Goal: Contribute content: Add original content to the website for others to see

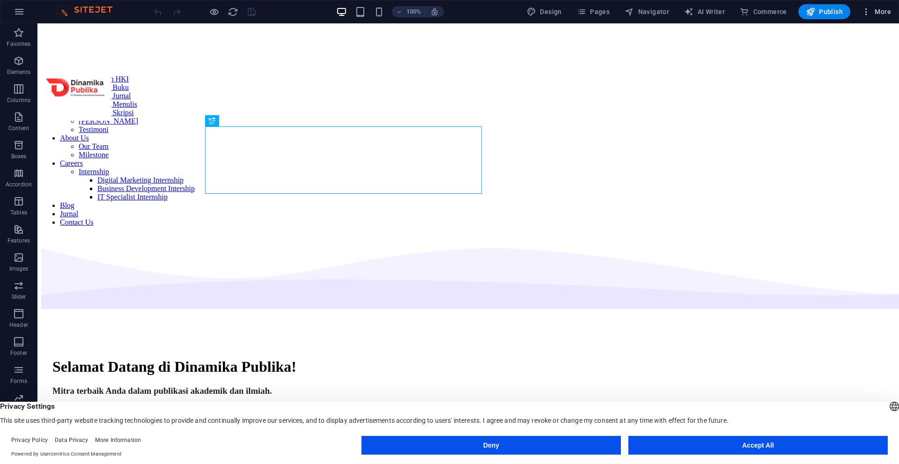
click at [878, 13] on span "More" at bounding box center [875, 11] width 29 height 9
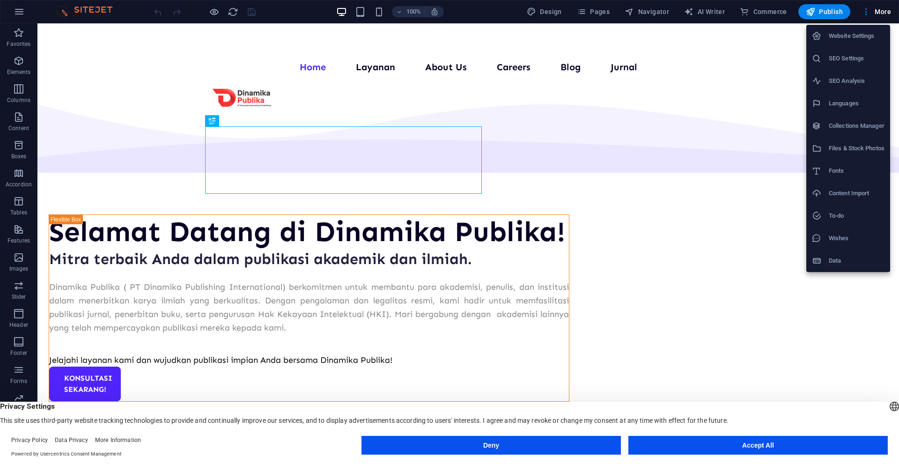
click at [853, 125] on h6 "Collections Manager" at bounding box center [857, 125] width 56 height 11
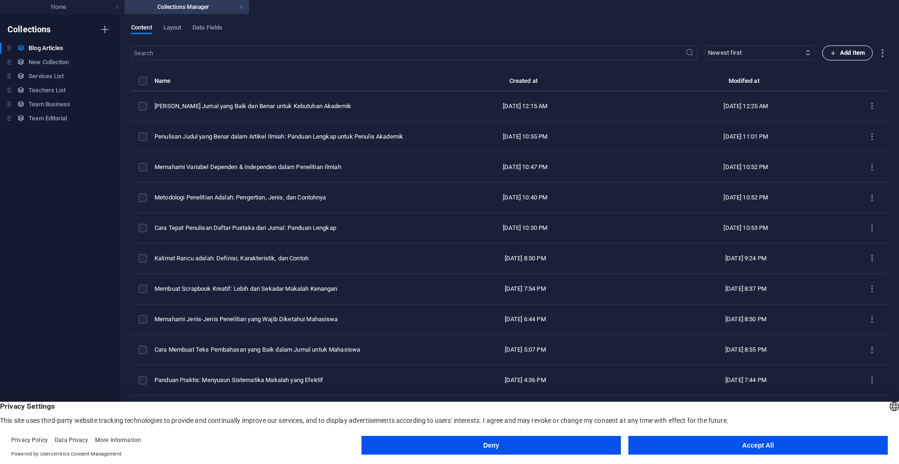
click at [845, 53] on span "Add Item" at bounding box center [847, 52] width 35 height 11
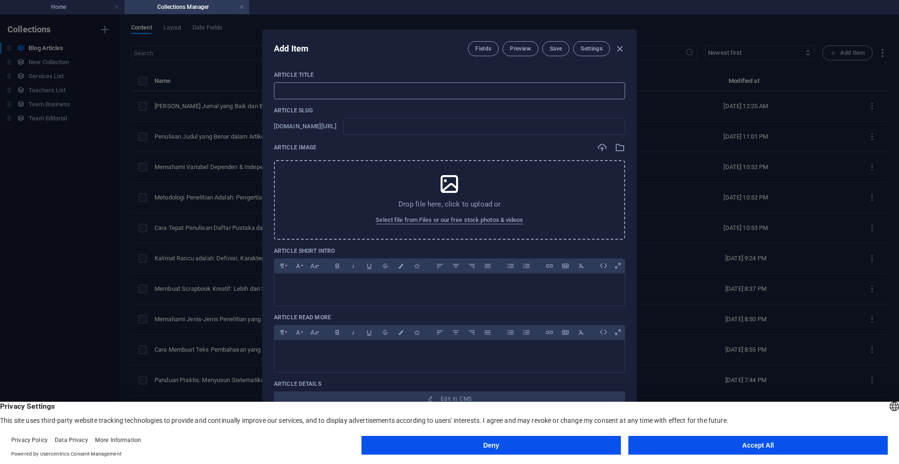
click at [433, 93] on input "text" at bounding box center [449, 90] width 351 height 17
paste input "Cara Publish Artikel di Jurnal Internasional Gratis: Panduan Lengkap untuk Maha…"
type input "Cara Publish Artikel di Jurnal Internasional Gratis: Panduan Lengkap untuk Maha…"
type input "cara-publish-artikel-di-jurnal-internasional-gratis-panduan-lengkap-untuk-mahas…"
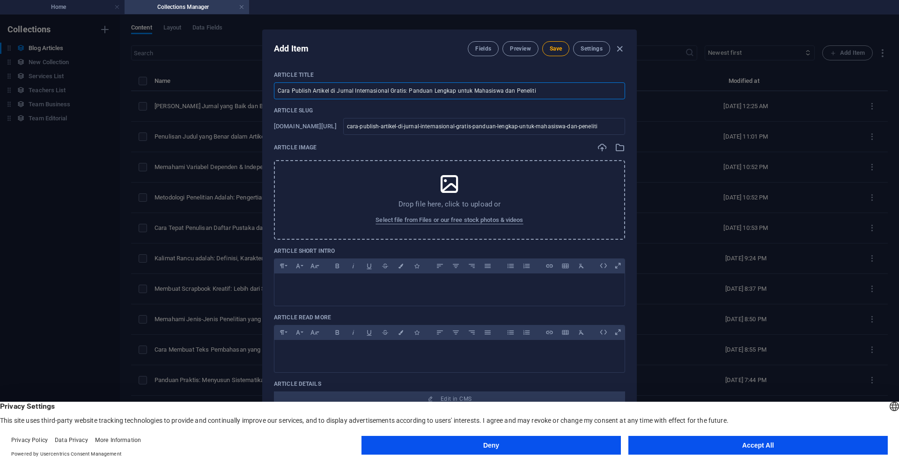
type input "Cara Publish Artikel di Jurnal Internasional Gratis: Panduan Lengkap untuk Maha…"
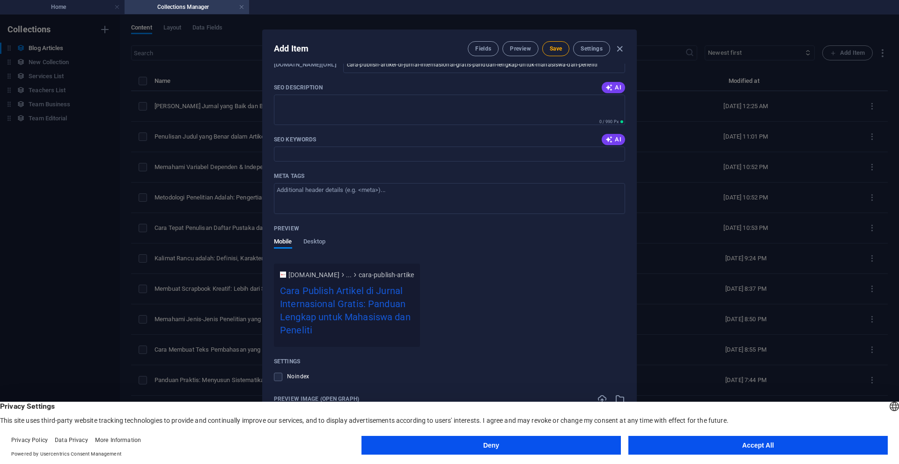
scroll to position [684, 0]
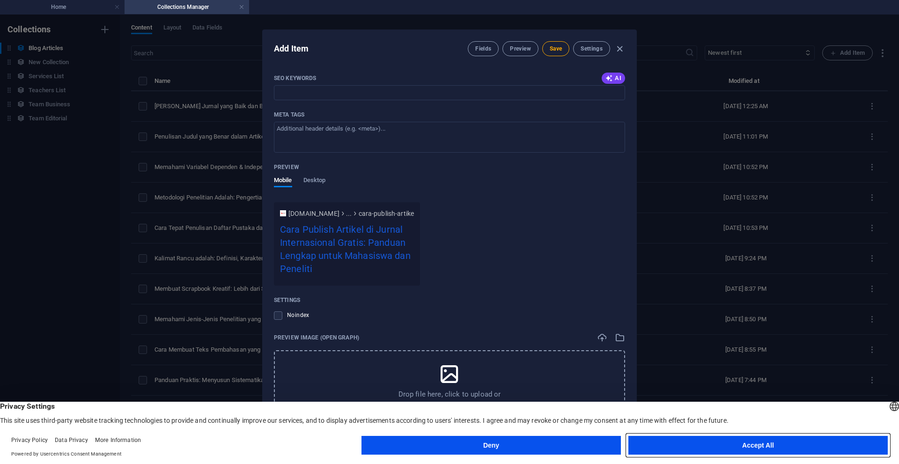
click at [709, 444] on button "Accept All" at bounding box center [757, 445] width 259 height 19
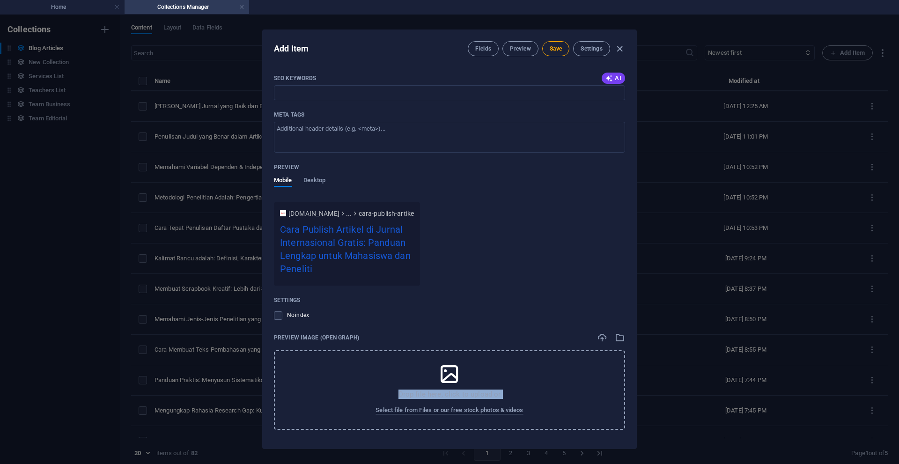
drag, startPoint x: 636, startPoint y: 335, endPoint x: 613, endPoint y: 319, distance: 27.5
click at [635, 362] on div "Add Item Fields Preview Save Settings Article Title Cara Publish Artikel di Jur…" at bounding box center [449, 239] width 899 height 449
click at [592, 266] on div "www.example.com ... cara-publish-artikel-di-jurnal-internasional-gratis-panduan…" at bounding box center [449, 248] width 351 height 76
drag, startPoint x: 632, startPoint y: 333, endPoint x: 634, endPoint y: 299, distance: 34.7
click at [634, 299] on div "Article Title Cara Publish Artikel di Jurnal Internasional Gratis: Panduan Leng…" at bounding box center [450, 256] width 374 height 385
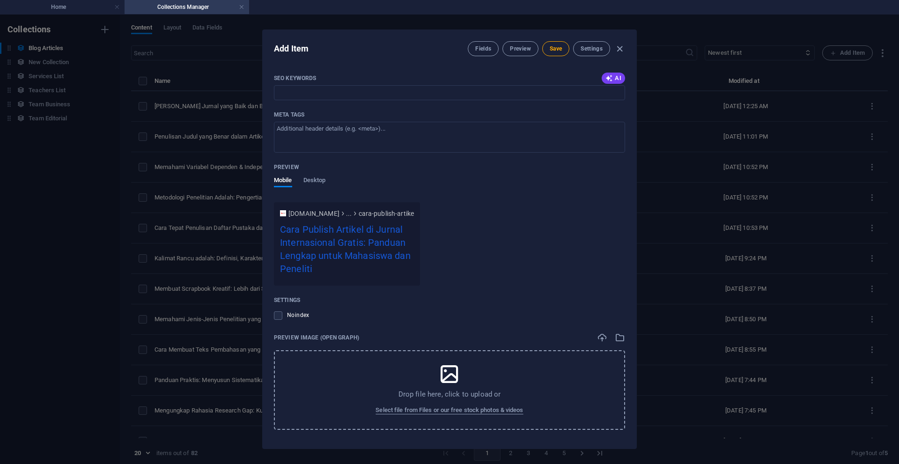
click at [607, 283] on div "www.example.com ... cara-publish-artikel-di-jurnal-internasional-gratis-panduan…" at bounding box center [449, 248] width 351 height 76
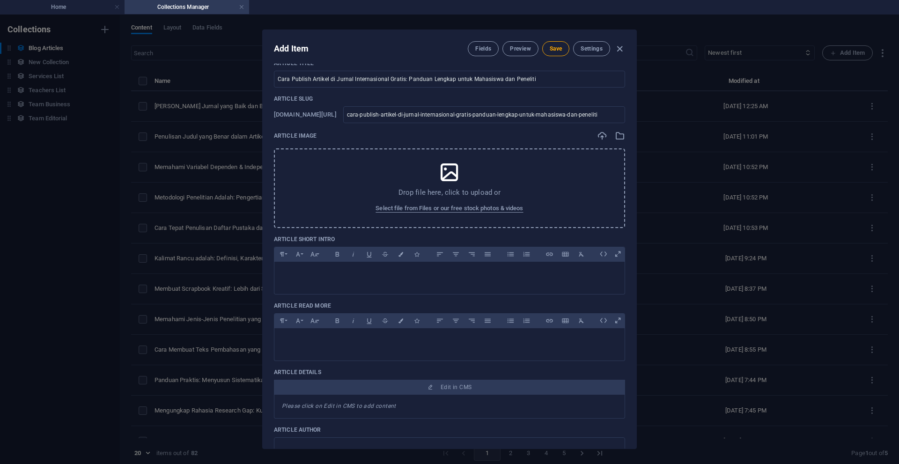
scroll to position [0, 0]
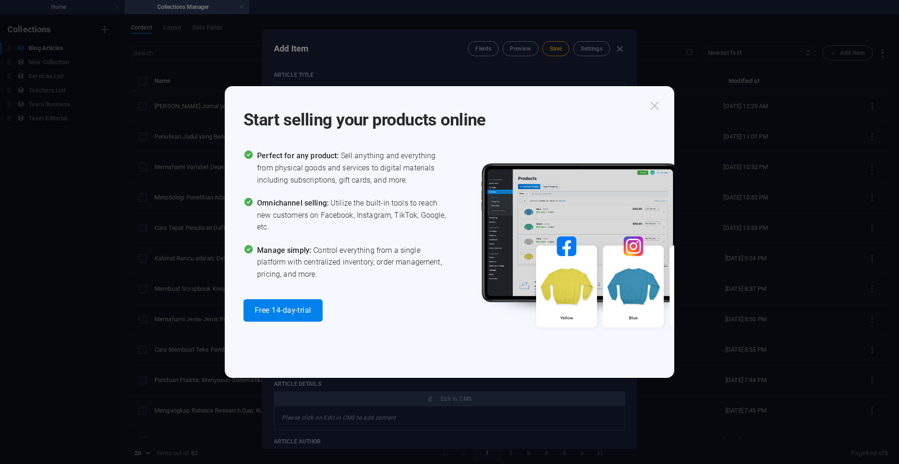
click at [651, 107] on icon "button" at bounding box center [654, 105] width 17 height 17
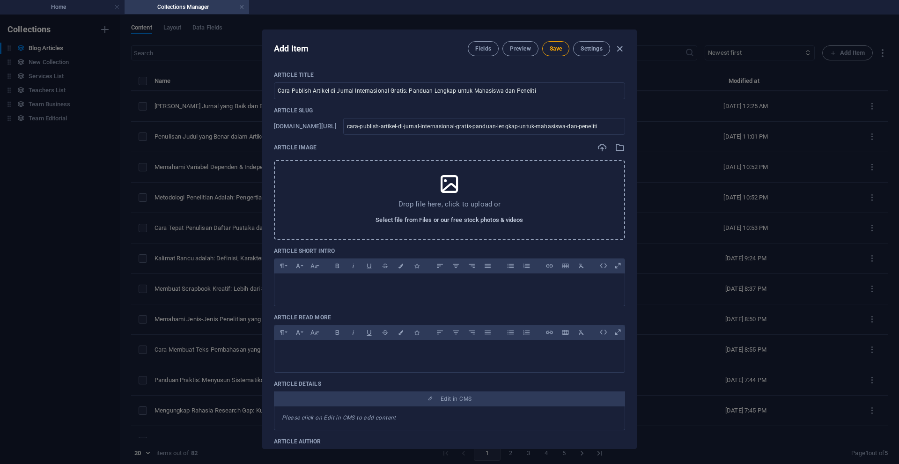
click at [426, 218] on span "Select file from Files or our free stock photos & videos" at bounding box center [448, 219] width 147 height 11
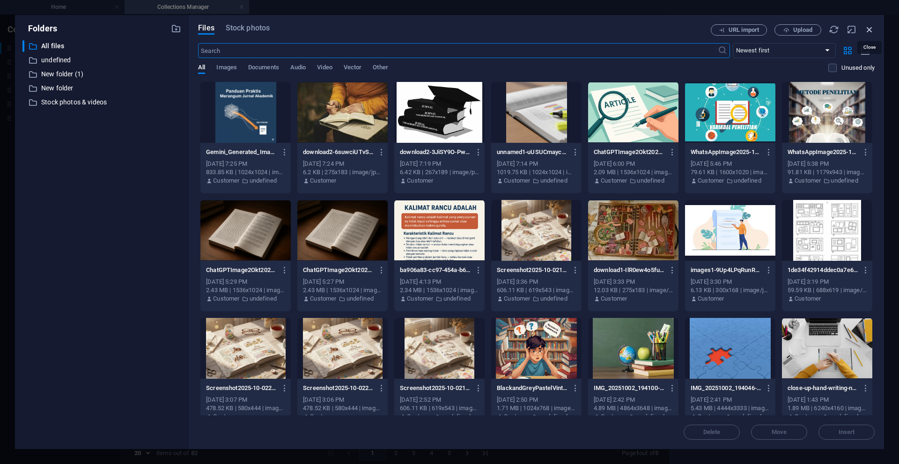
click at [872, 29] on icon "button" at bounding box center [869, 29] width 10 height 10
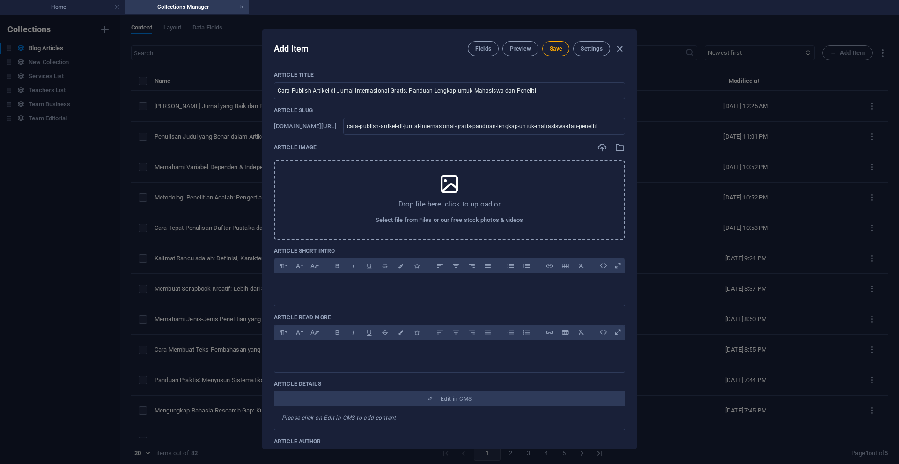
click at [464, 201] on p "Drop file here, click to upload or" at bounding box center [449, 203] width 103 height 9
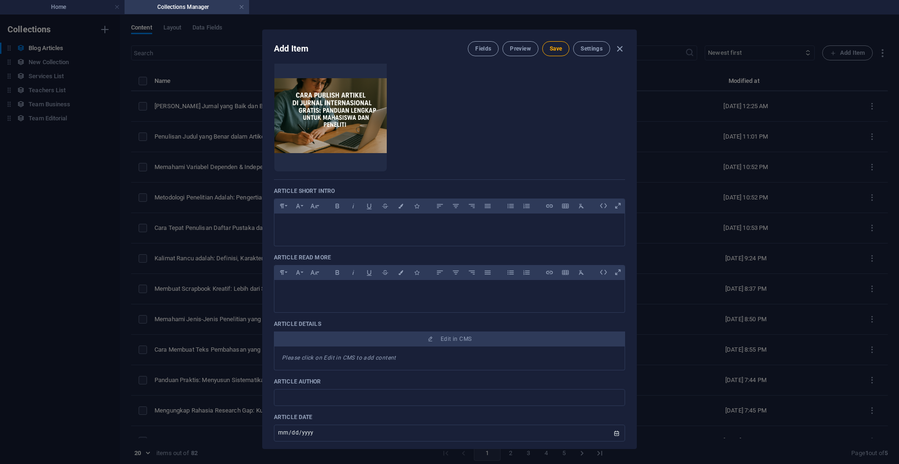
scroll to position [126, 0]
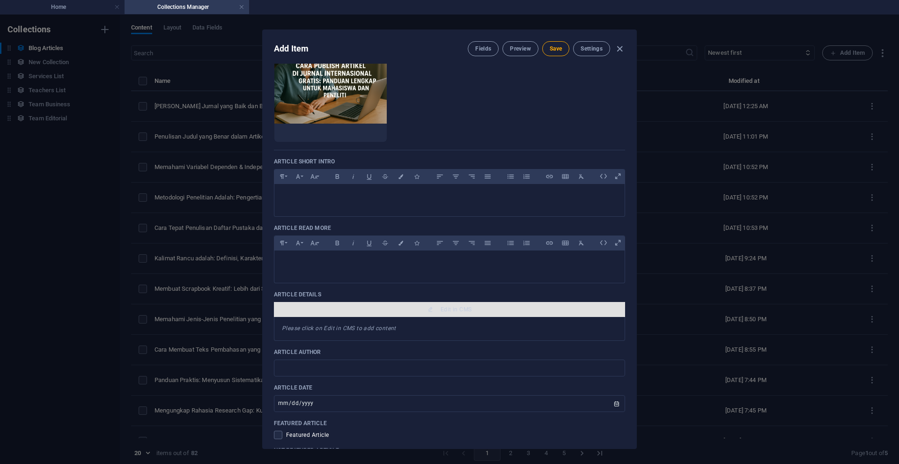
click at [503, 304] on button "Edit in CMS" at bounding box center [449, 309] width 351 height 15
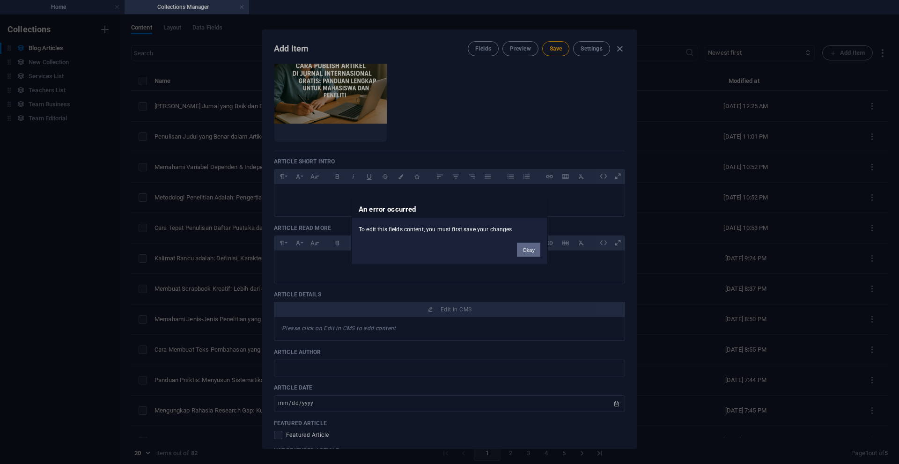
click at [529, 252] on button "Okay" at bounding box center [528, 250] width 23 height 14
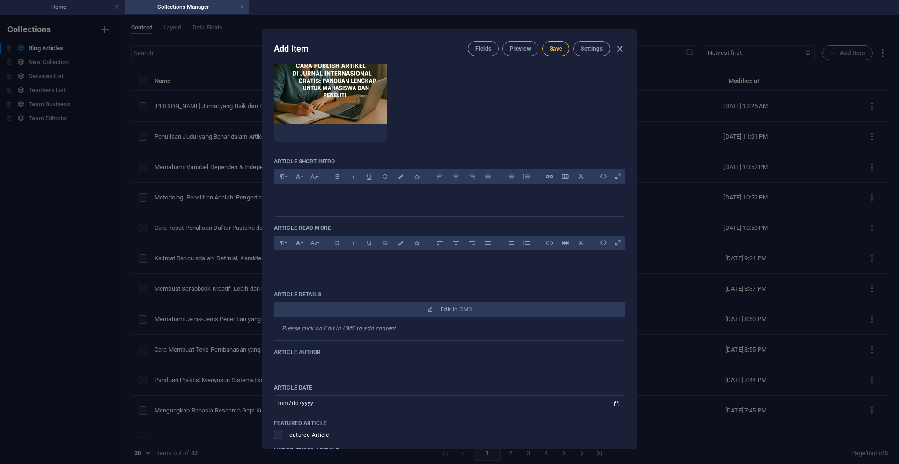
click at [552, 50] on span "Save" at bounding box center [556, 48] width 12 height 7
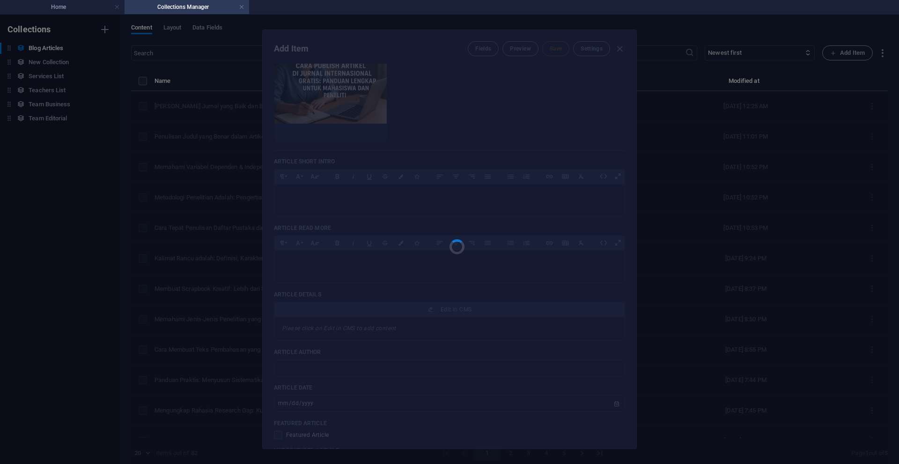
type input "cara-publish-artikel-di-jurnal-internasional-gratis-panduan-lengkap-untuk-mahas…"
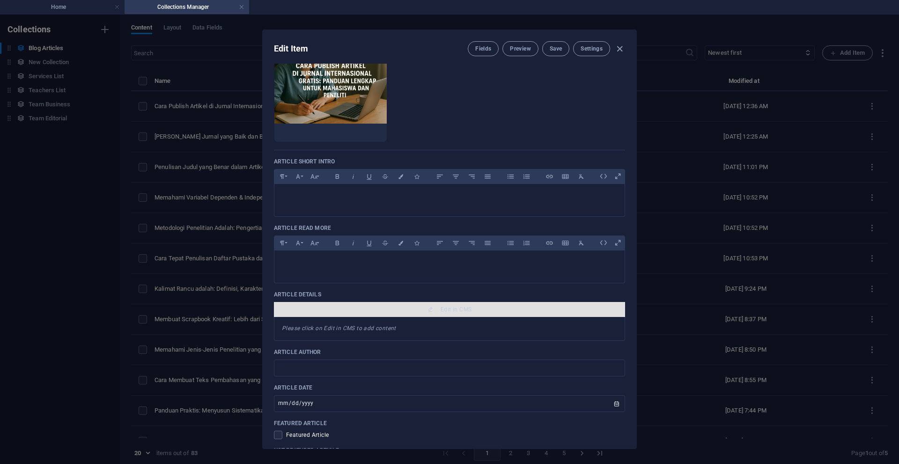
click at [483, 309] on span "Edit in CMS" at bounding box center [450, 309] width 344 height 7
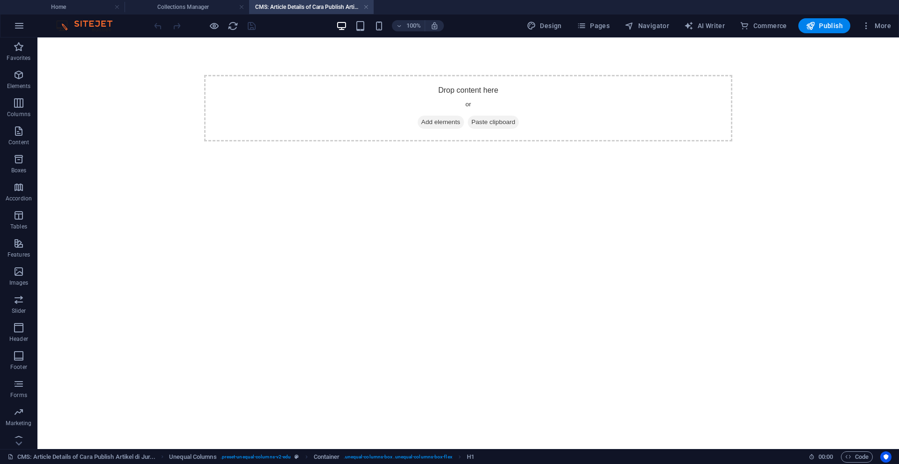
scroll to position [0, 0]
click at [431, 121] on span "Add elements" at bounding box center [441, 122] width 46 height 13
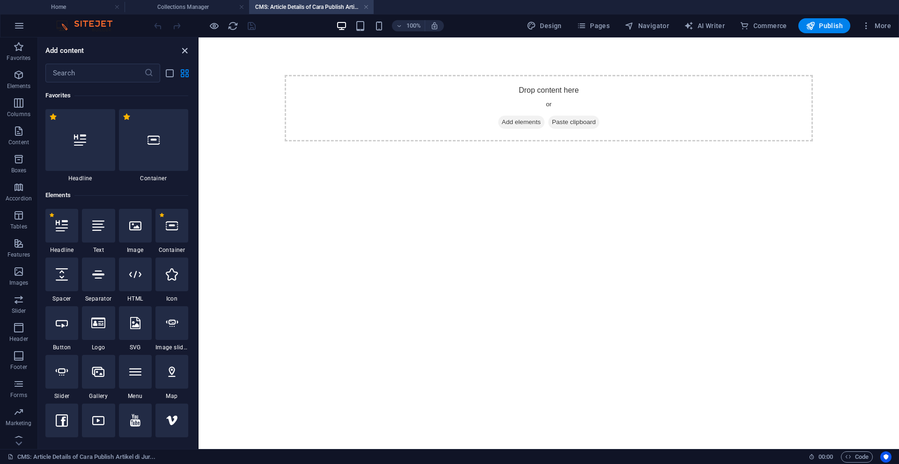
click at [186, 53] on icon "close panel" at bounding box center [184, 50] width 11 height 11
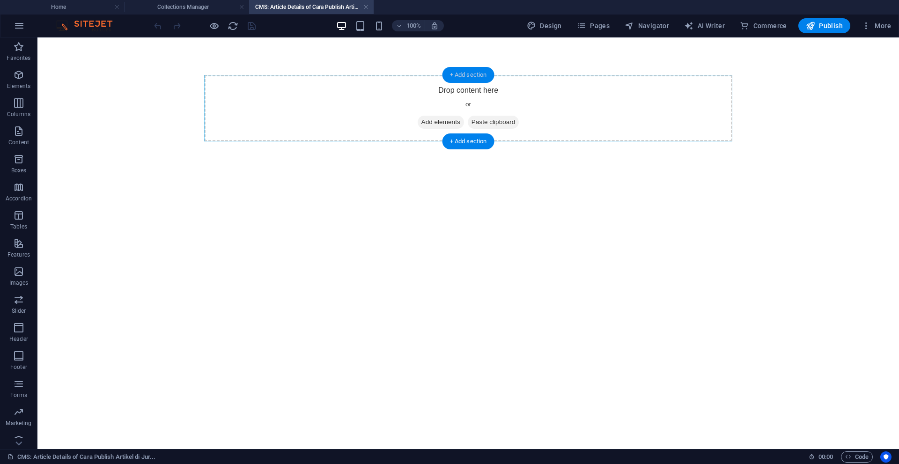
click at [451, 74] on div "+ Add section" at bounding box center [468, 75] width 52 height 16
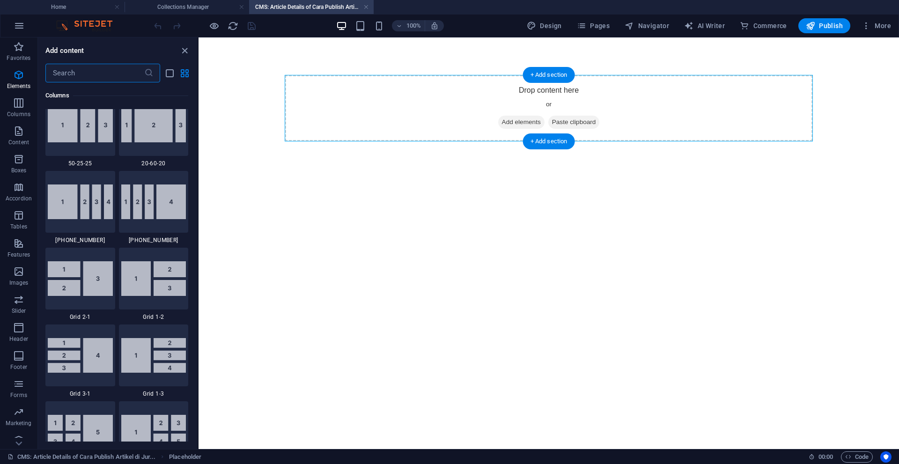
scroll to position [1638, 0]
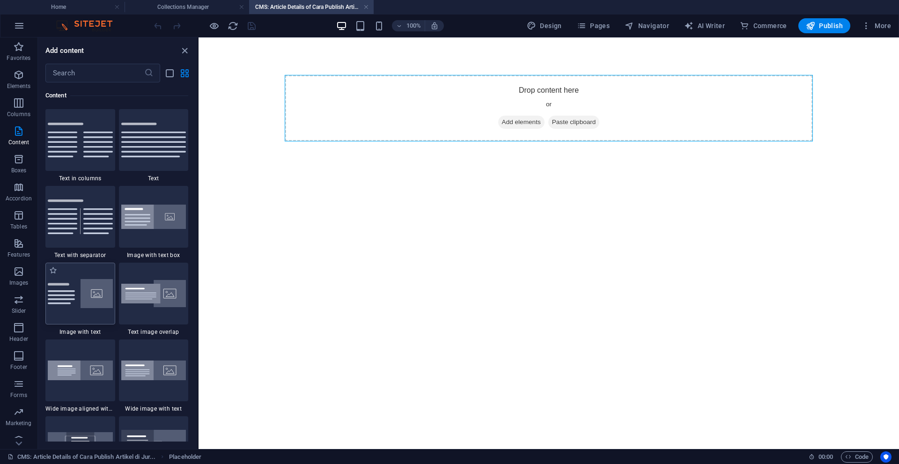
click at [74, 298] on img at bounding box center [80, 293] width 65 height 29
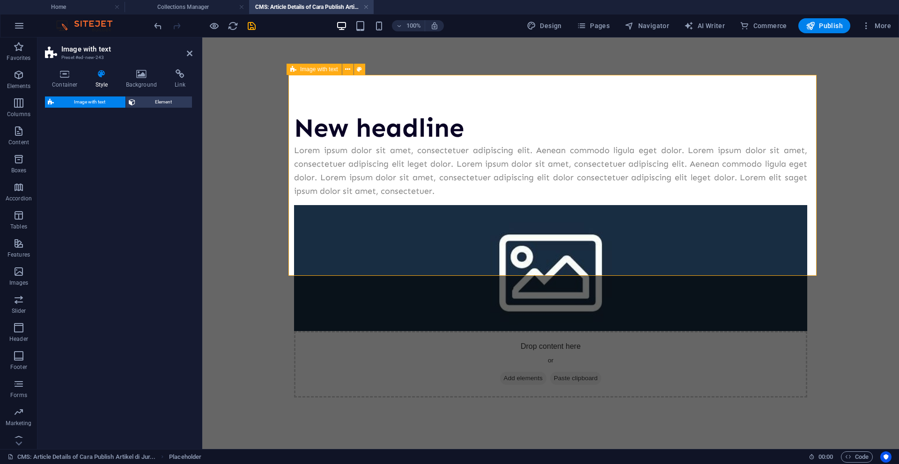
select select "rem"
select select "px"
select select "preset-text-with-image-v4-default"
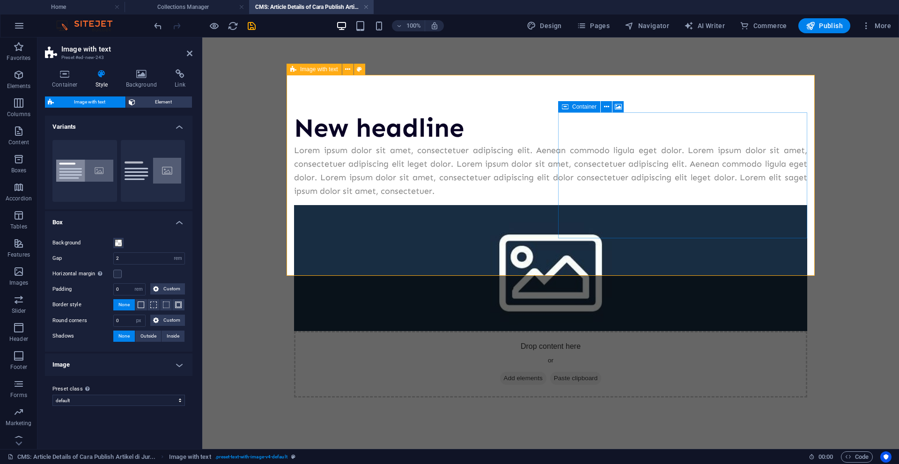
click at [677, 331] on div "Drop content here or Add elements Paste clipboard" at bounding box center [550, 364] width 513 height 66
click at [721, 331] on div "Drop content here or Add elements Paste clipboard" at bounding box center [550, 364] width 513 height 66
click at [658, 331] on div "Drop content here or Add elements Paste clipboard" at bounding box center [550, 364] width 513 height 66
click at [672, 331] on div "Drop content here or Add elements Paste clipboard" at bounding box center [550, 364] width 513 height 66
click at [671, 331] on div "Drop content here or Add elements Paste clipboard" at bounding box center [550, 364] width 513 height 66
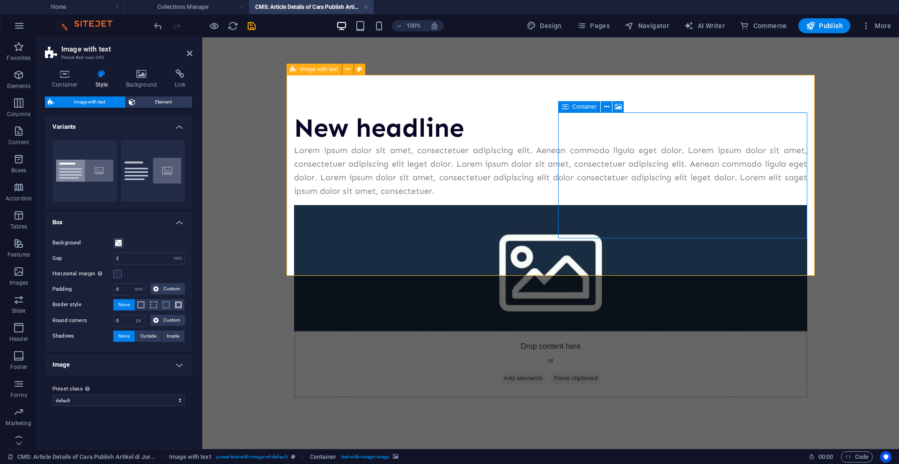
click at [546, 372] on span "Add elements" at bounding box center [523, 378] width 46 height 13
click at [602, 372] on span "Paste clipboard" at bounding box center [576, 378] width 52 height 13
click at [657, 205] on figure at bounding box center [550, 268] width 513 height 126
click at [630, 258] on div "New headline Lorem ipsum dolor sit amet, consectetuer adipiscing elit. Aenean c…" at bounding box center [551, 255] width 528 height 360
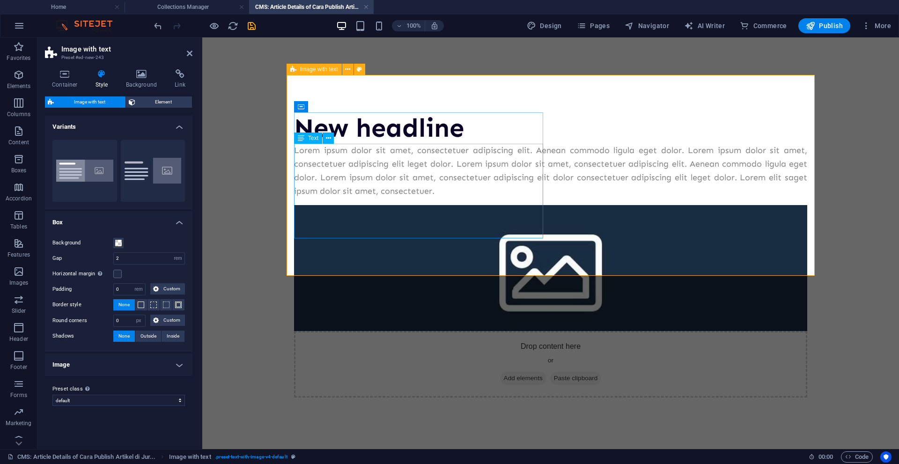
click at [478, 179] on div "Lorem ipsum dolor sit amet, consectetuer adipiscing elit. Aenean commodo ligula…" at bounding box center [550, 171] width 513 height 54
click at [670, 331] on div "Drop content here or Add elements Paste clipboard" at bounding box center [550, 364] width 513 height 66
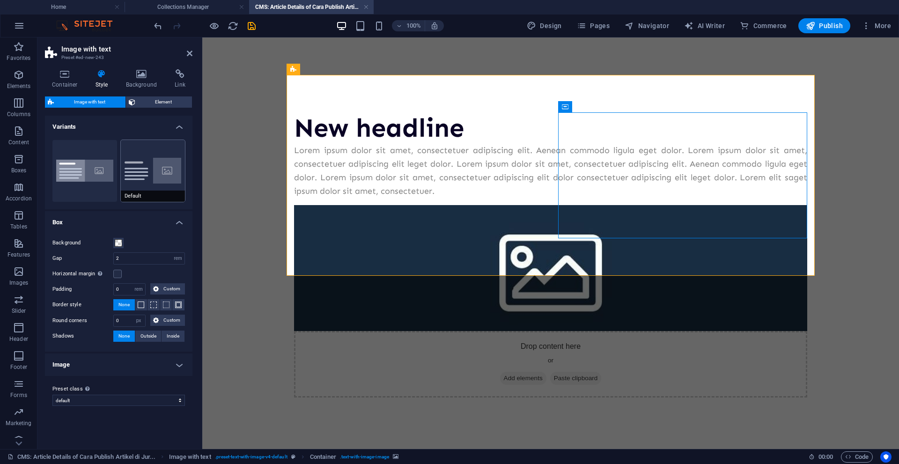
click at [144, 169] on button "Default" at bounding box center [153, 171] width 65 height 62
click at [698, 331] on div "Drop content here or Add elements Paste clipboard" at bounding box center [550, 364] width 513 height 66
click at [619, 108] on icon at bounding box center [618, 107] width 7 height 10
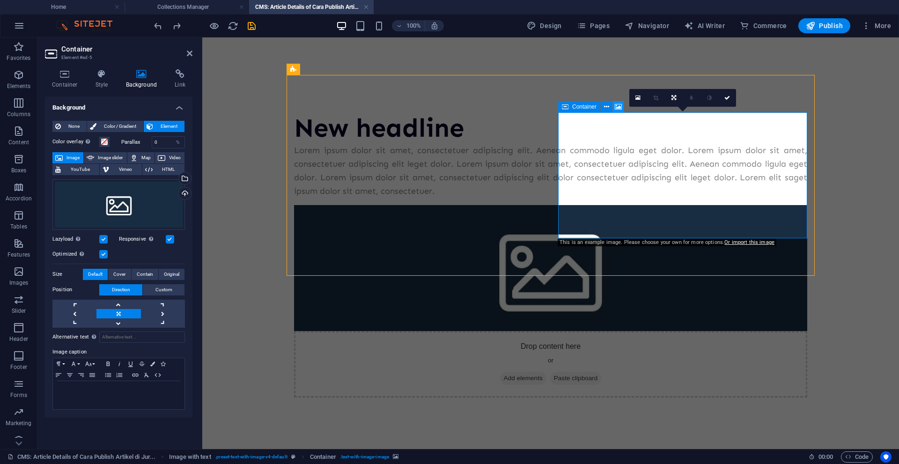
click at [619, 108] on icon at bounding box center [618, 107] width 7 height 10
click at [177, 178] on div "Select files from the file manager, stock photos, or upload file(s)" at bounding box center [146, 179] width 61 height 35
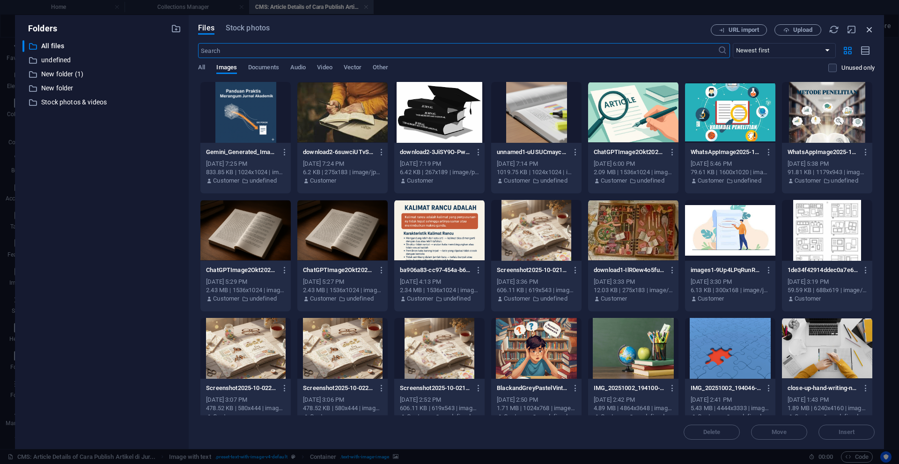
click at [870, 33] on icon "button" at bounding box center [869, 29] width 10 height 10
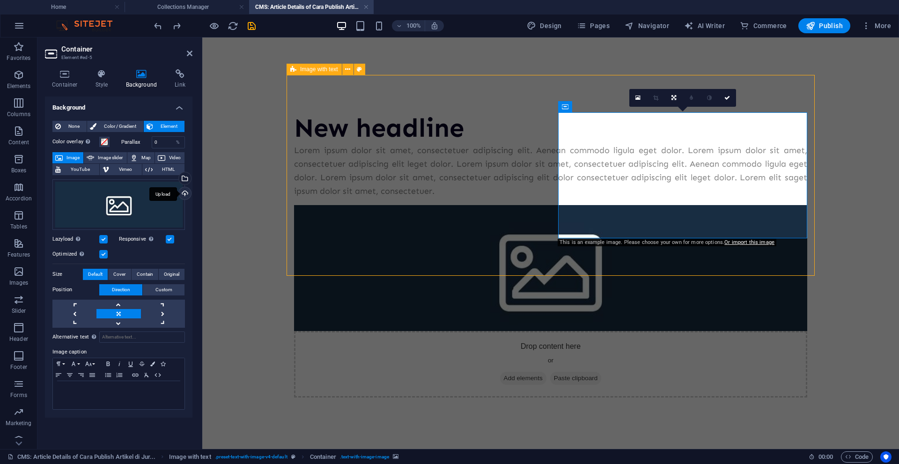
click at [185, 191] on div "Upload" at bounding box center [184, 194] width 14 height 14
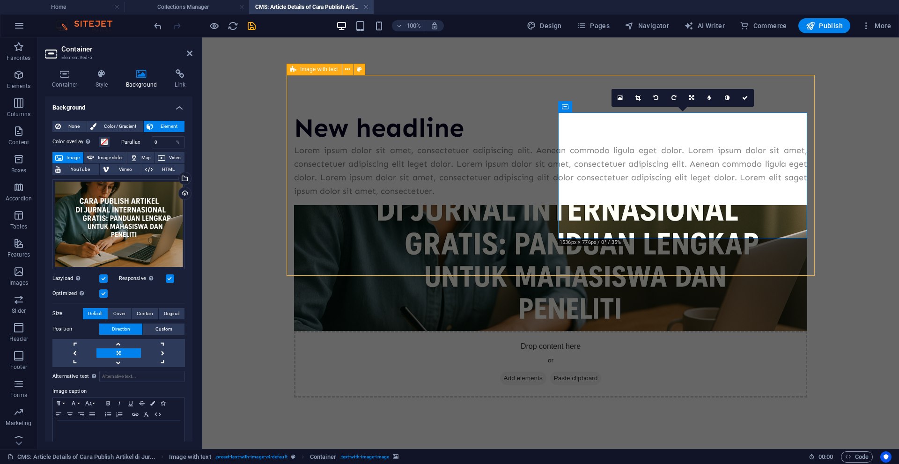
click at [458, 251] on div "New headline Lorem ipsum dolor sit amet, consectetuer adipiscing elit. Aenean c…" at bounding box center [551, 255] width 528 height 360
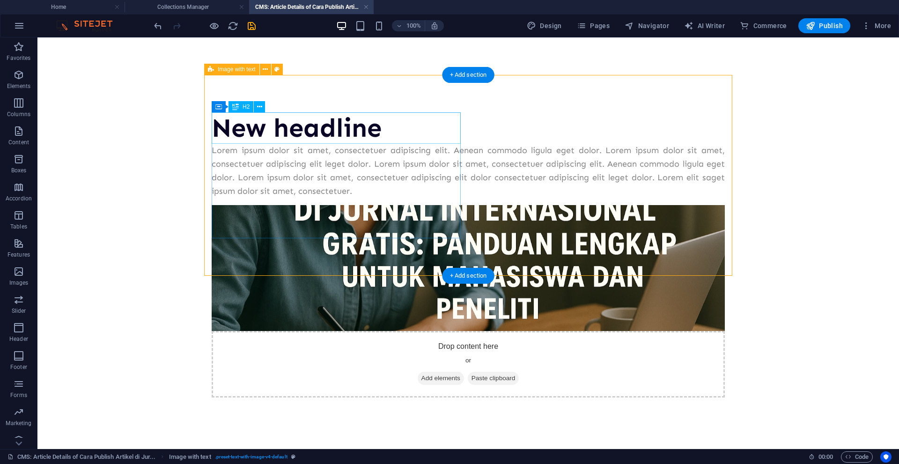
click at [317, 132] on div "New headline" at bounding box center [468, 127] width 513 height 31
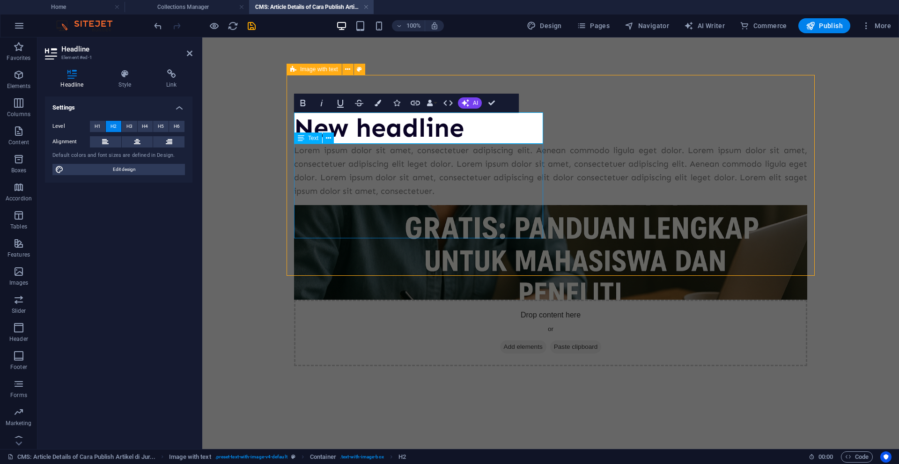
click at [376, 172] on div "Lorem ipsum dolor sit amet, consectetuer adipiscing elit. Aenean commodo ligula…" at bounding box center [550, 171] width 513 height 54
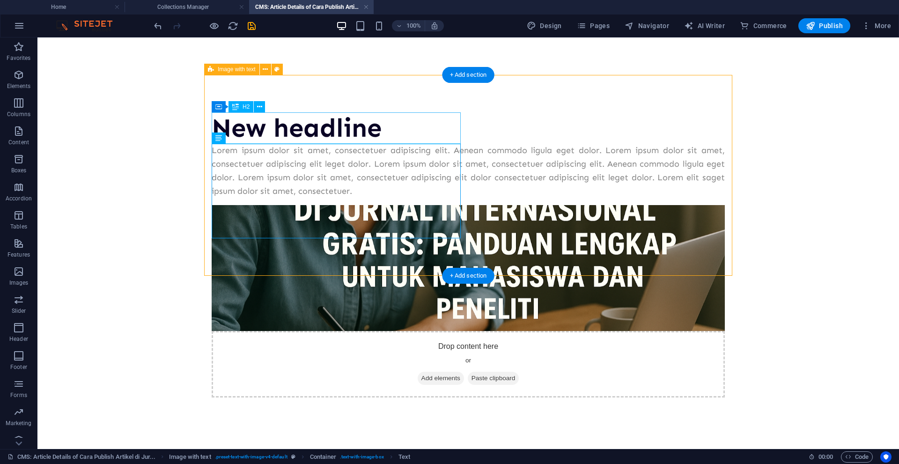
click at [366, 135] on div "New headline" at bounding box center [468, 127] width 513 height 31
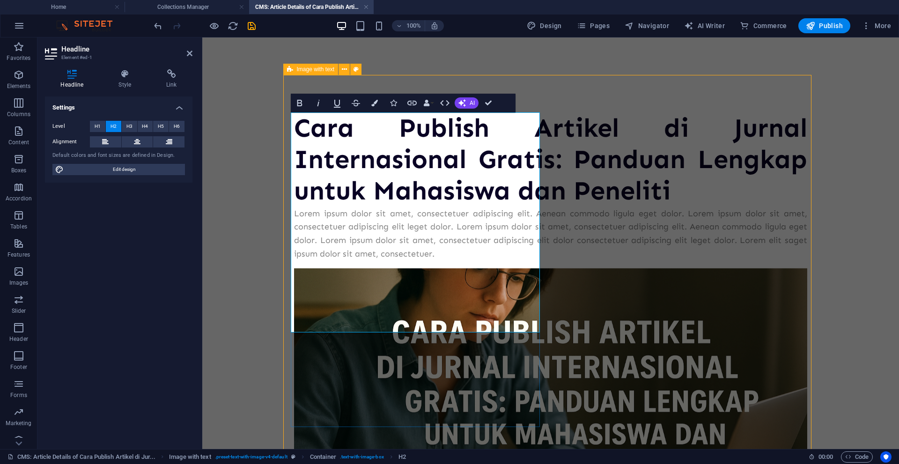
click at [450, 261] on div "Lorem ipsum dolor sit amet, consectetuer adipiscing elit. Aenean commodo ligula…" at bounding box center [550, 234] width 513 height 54
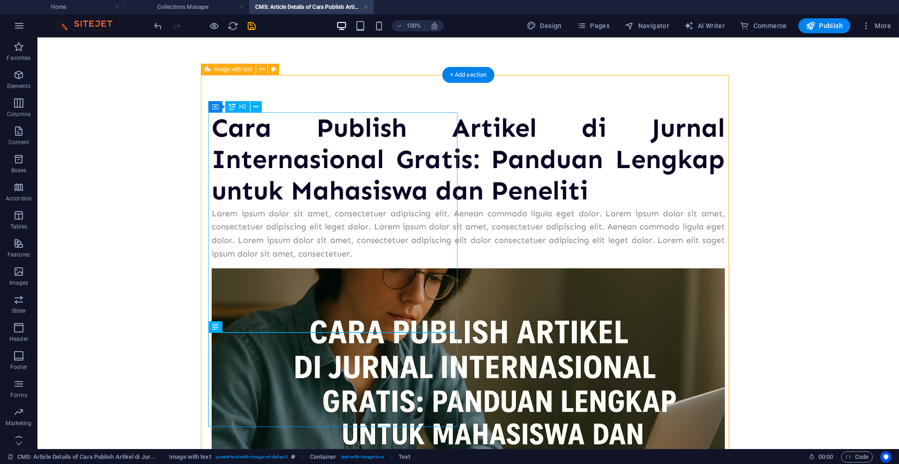
click at [350, 184] on div "Cara Publish Artikel di Jurnal Internasional Gratis: Panduan Lengkap untuk Maha…" at bounding box center [468, 159] width 513 height 95
click at [340, 161] on div "Cara Publish Artikel di Jurnal Internasional Gratis: Panduan Lengkap untuk Maha…" at bounding box center [468, 159] width 513 height 95
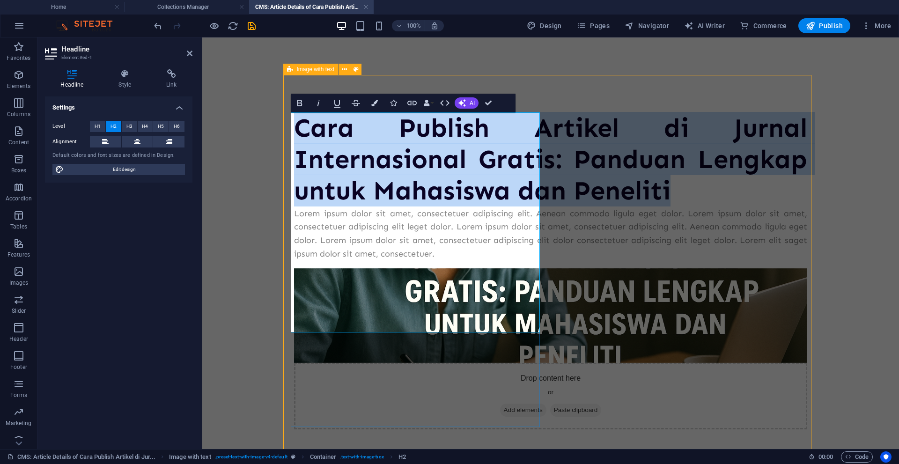
click at [437, 145] on h2 "Cara Publish Artikel di Jurnal Internasional Gratis: Panduan Lengkap untuk Maha…" at bounding box center [550, 159] width 513 height 95
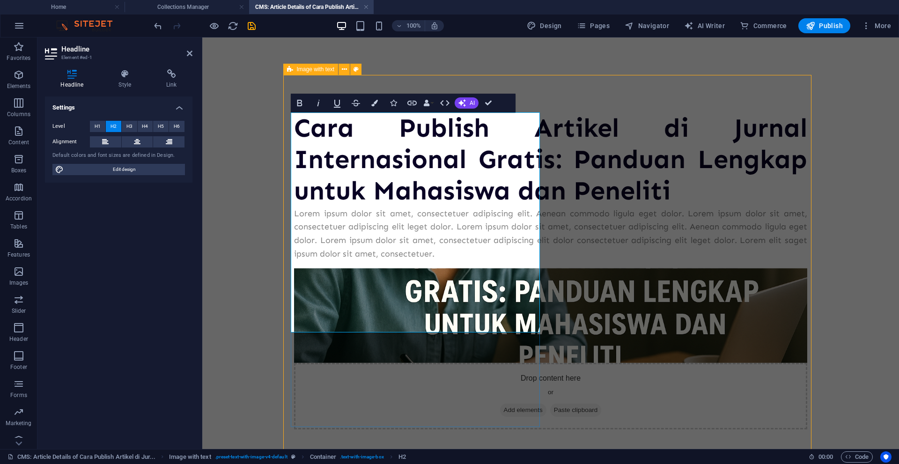
click at [446, 136] on h2 "Cara Publish Artikel di Jurnal Internasional Gratis: Panduan Lengkap untuk Maha…" at bounding box center [550, 159] width 513 height 95
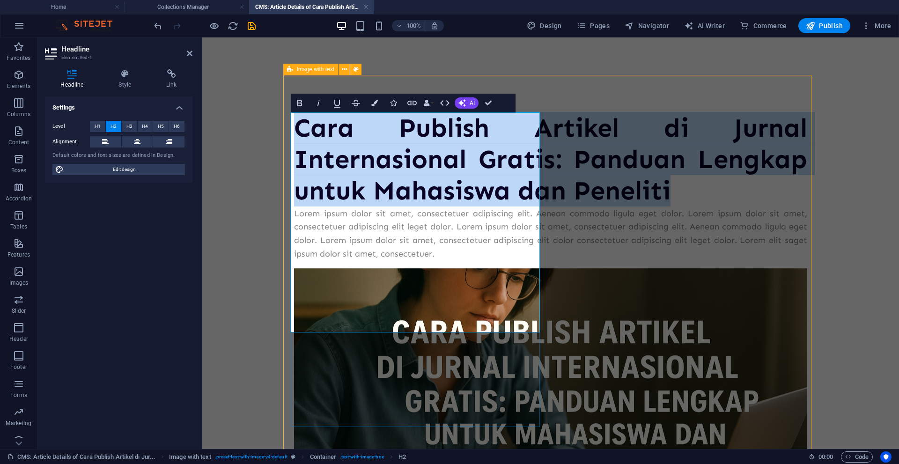
drag, startPoint x: 407, startPoint y: 317, endPoint x: 296, endPoint y: 130, distance: 218.1
click at [296, 130] on h2 "Cara Publish Artikel di Jurnal Internasional Gratis: Panduan Lengkap untuk Maha…" at bounding box center [550, 159] width 513 height 95
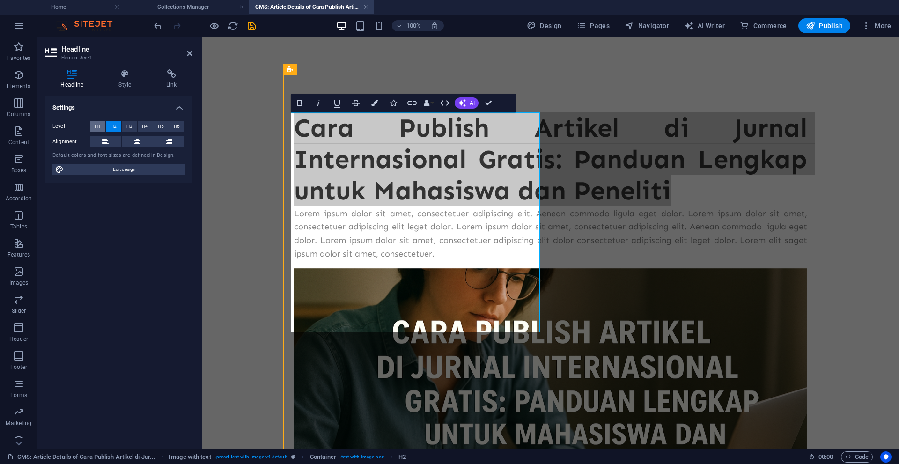
click at [101, 128] on button "H1" at bounding box center [97, 126] width 15 height 11
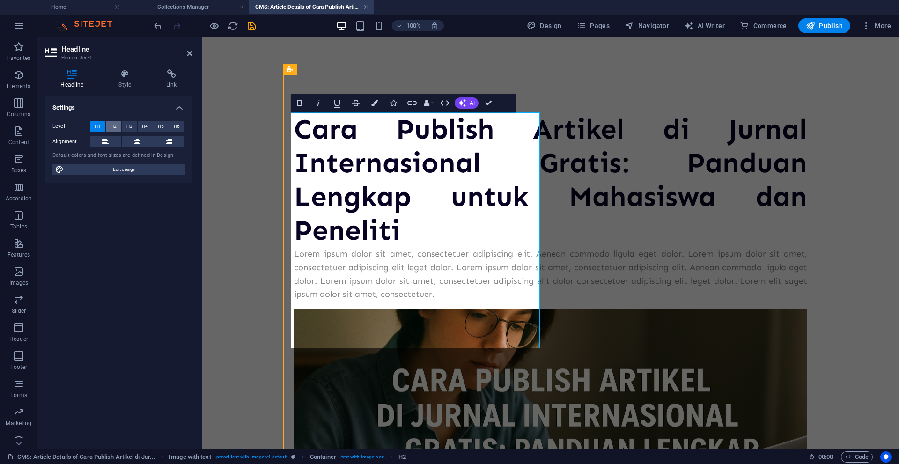
click at [110, 127] on span "H2" at bounding box center [113, 126] width 6 height 11
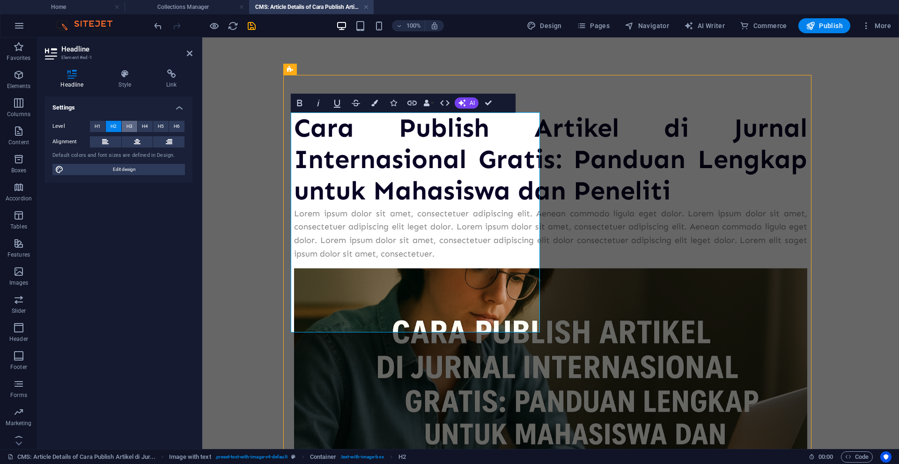
click at [129, 126] on span "H3" at bounding box center [129, 126] width 6 height 11
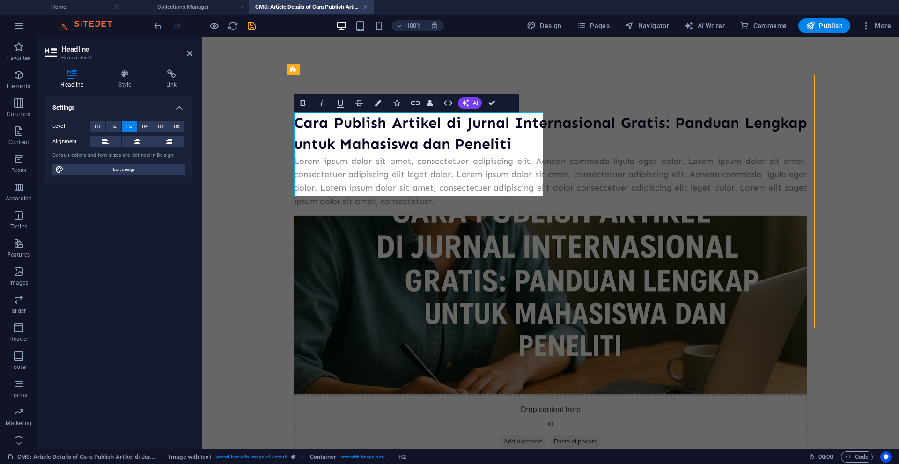
click at [342, 208] on div "Lorem ipsum dolor sit amet, consectetuer adipiscing elit. Aenean commodo ligula…" at bounding box center [550, 182] width 513 height 54
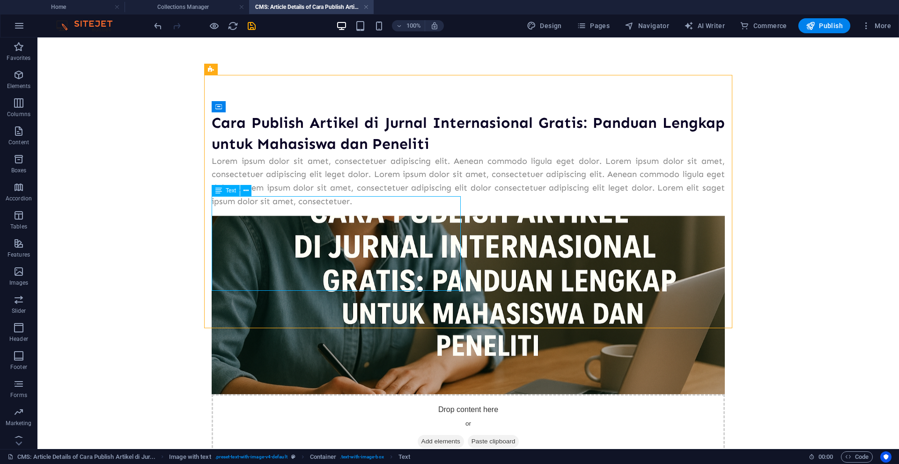
click at [325, 208] on div "Lorem ipsum dolor sit amet, consectetuer adipiscing elit. Aenean commodo ligula…" at bounding box center [468, 182] width 513 height 54
click at [298, 208] on div "Lorem ipsum dolor sit amet, consectetuer adipiscing elit. Aenean commodo ligula…" at bounding box center [468, 182] width 513 height 54
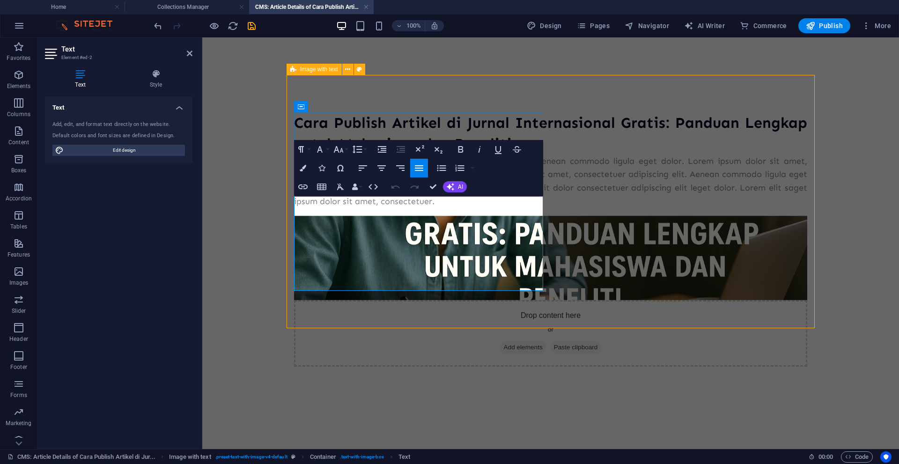
click at [359, 208] on p "Lorem ipsum dolor sit amet, consectetuer adipiscing elit. Aenean commodo ligula…" at bounding box center [550, 182] width 513 height 54
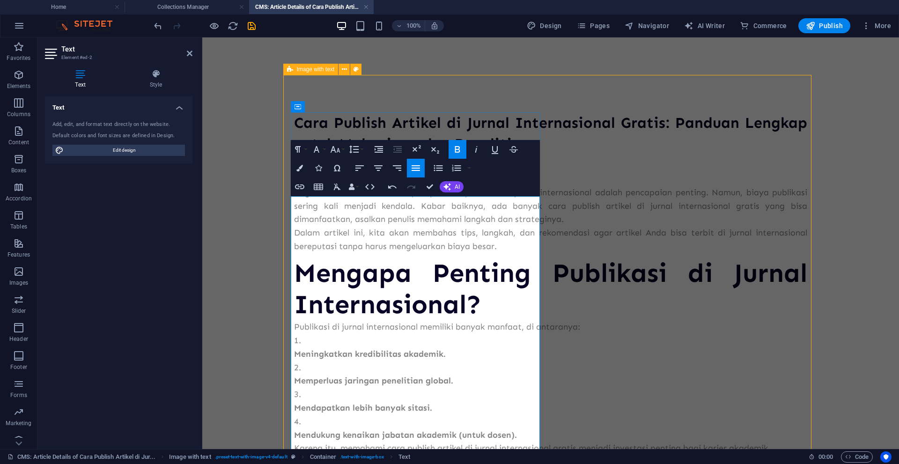
click at [475, 226] on p "Bagi mahasiswa, dosen, maupun peneliti, publikasi di jurnal internasional adala…" at bounding box center [550, 206] width 513 height 40
click at [453, 186] on h2 "Pendahuluan" at bounding box center [550, 170] width 513 height 31
click at [296, 226] on p "Bagi mahasiswa, dosen, maupun peneliti, publikasi di jurnal internasional adala…" at bounding box center [550, 206] width 513 height 40
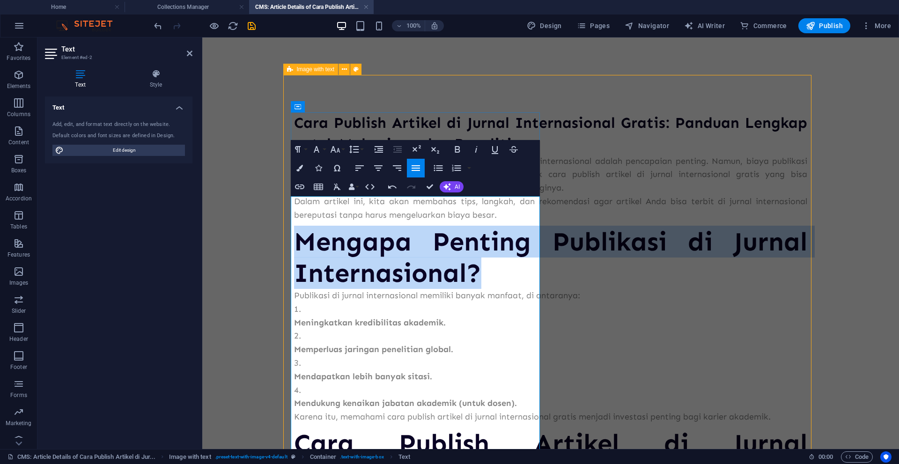
drag, startPoint x: 446, startPoint y: 405, endPoint x: 292, endPoint y: 359, distance: 160.9
click at [294, 289] on h2 "Mengapa Penting Publikasi di Jurnal Internasional?" at bounding box center [550, 257] width 513 height 63
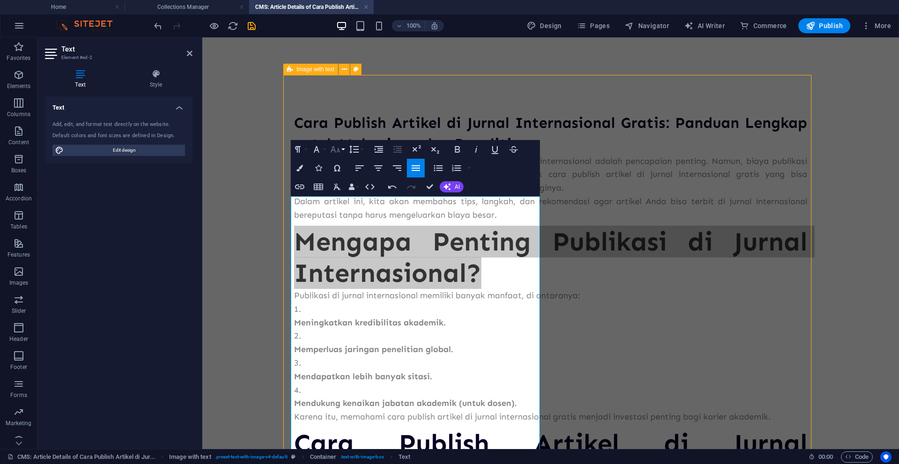
click at [340, 150] on icon "button" at bounding box center [335, 149] width 11 height 11
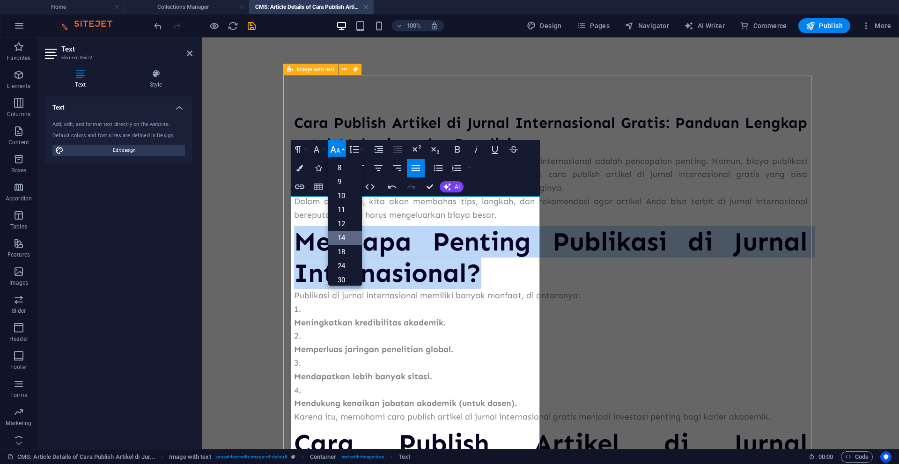
click at [343, 238] on link "14" at bounding box center [345, 238] width 34 height 14
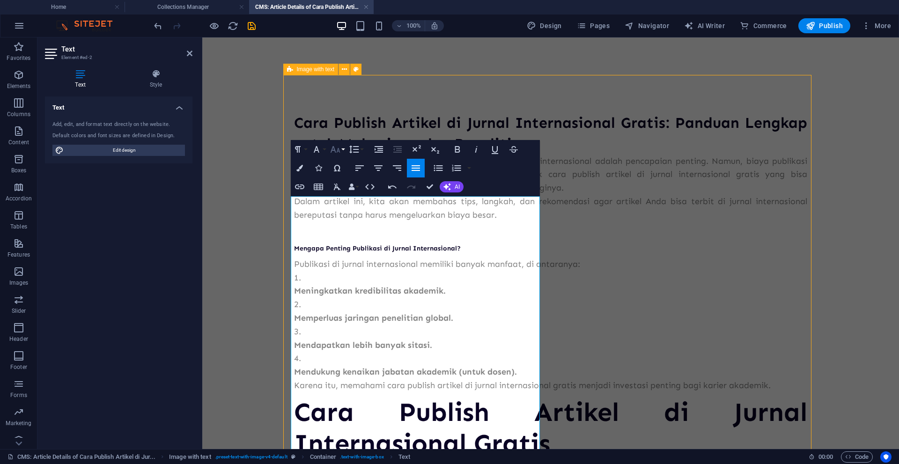
click at [340, 152] on icon "button" at bounding box center [335, 149] width 11 height 11
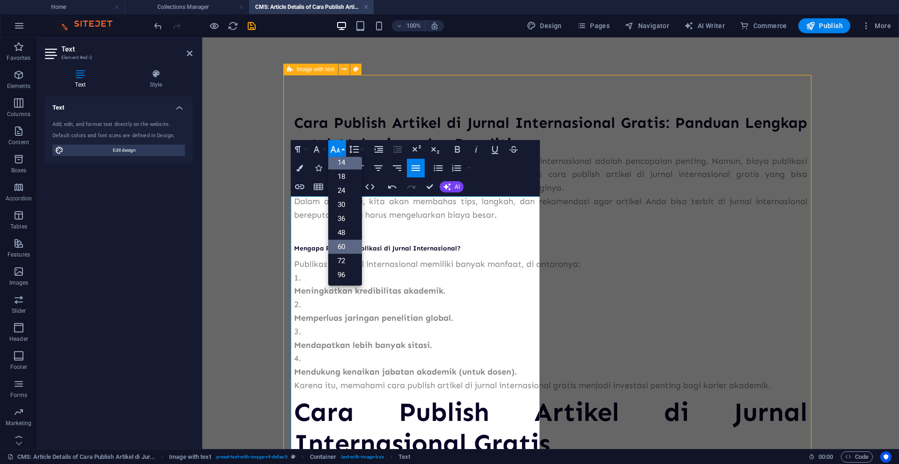
scroll to position [75, 0]
click at [347, 191] on link "24" at bounding box center [345, 191] width 34 height 14
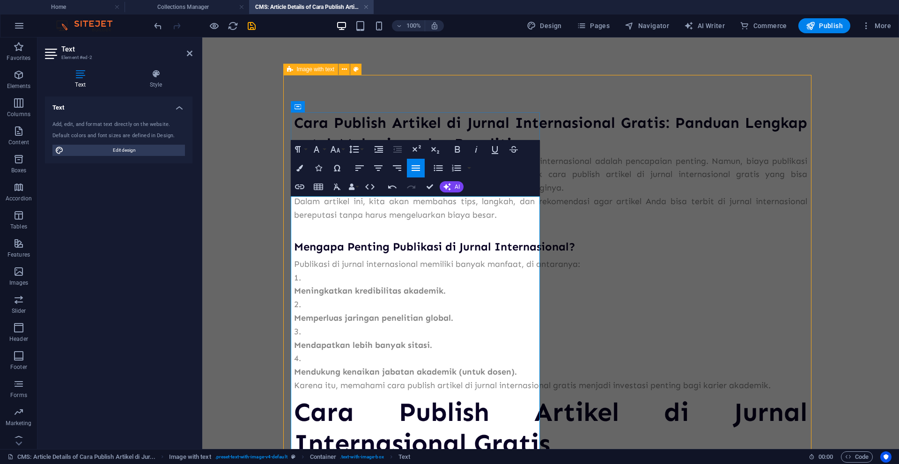
click at [391, 222] on p "Dalam artikel ini, kita akan membahas tips, langkah, dan rekomendasi agar artik…" at bounding box center [550, 208] width 513 height 27
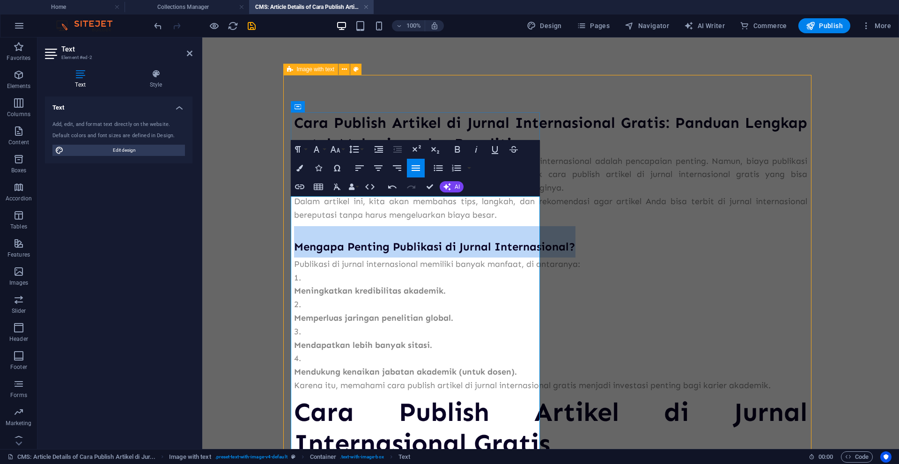
drag, startPoint x: 393, startPoint y: 380, endPoint x: 292, endPoint y: 352, distance: 105.1
click at [294, 258] on h2 "Mengapa Penting Publikasi di Jurnal Internasional?" at bounding box center [550, 241] width 513 height 31
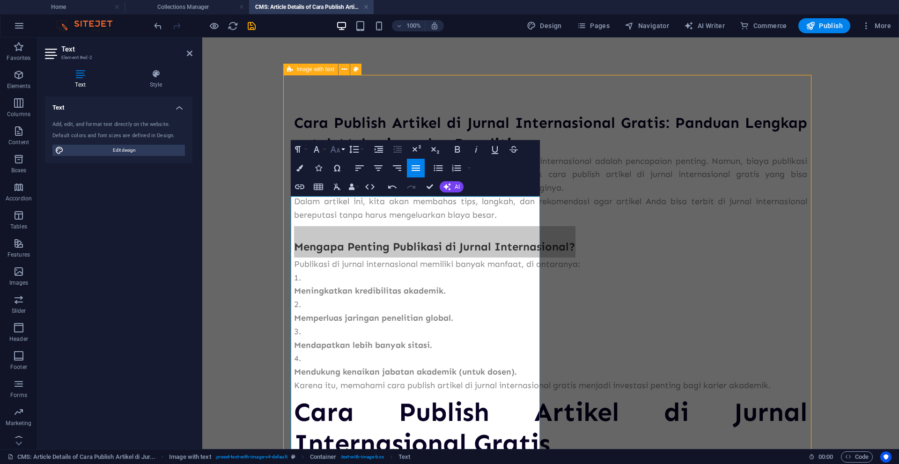
click at [340, 153] on icon "button" at bounding box center [335, 149] width 11 height 11
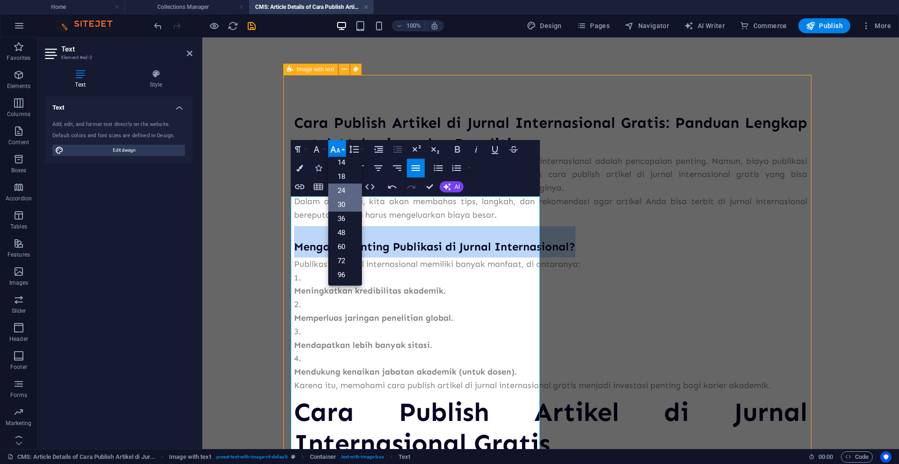
click at [345, 201] on link "30" at bounding box center [345, 205] width 34 height 14
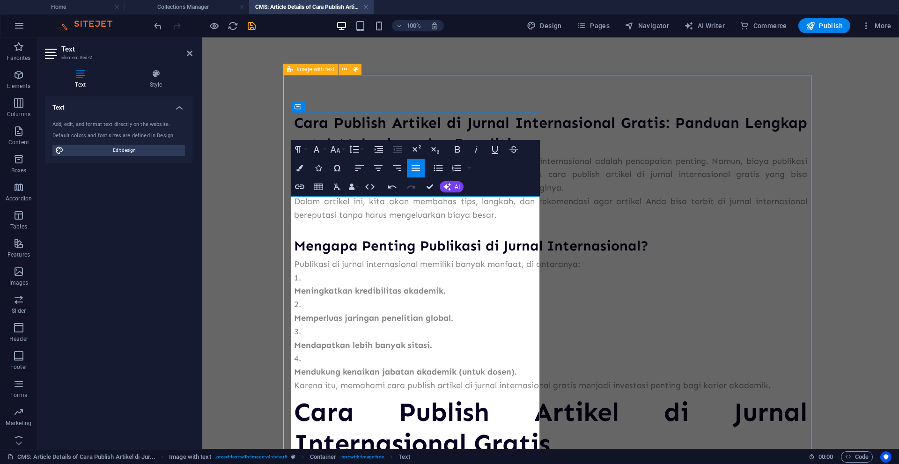
click at [385, 222] on p "Dalam artikel ini, kita akan membahas tips, langkah, dan rekomendasi agar artik…" at bounding box center [550, 208] width 513 height 27
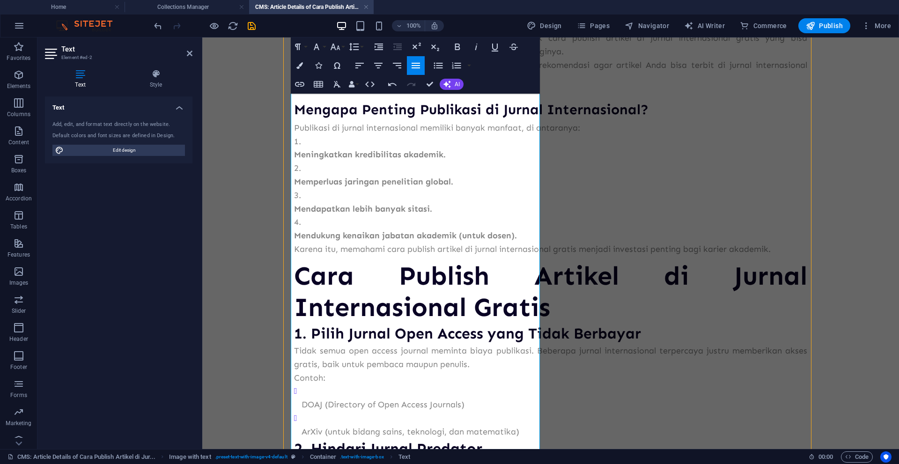
scroll to position [194, 0]
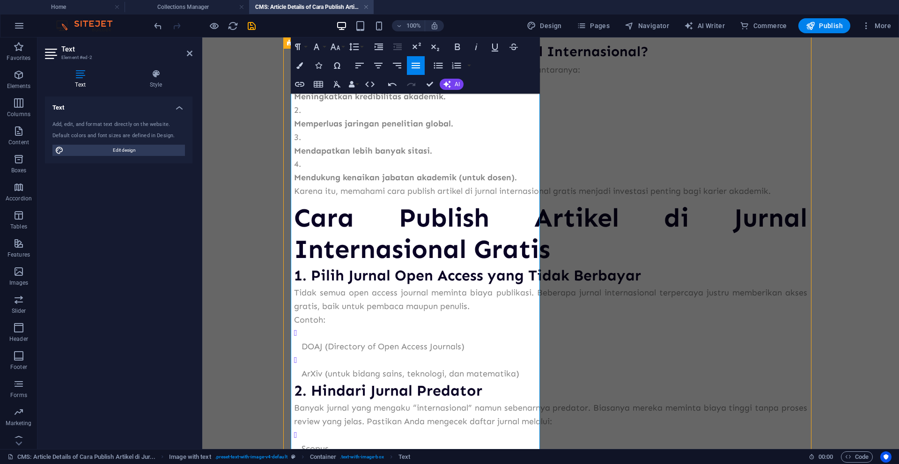
click at [317, 102] on strong "Meningkatkan kredibilitas akademik." at bounding box center [370, 96] width 152 height 10
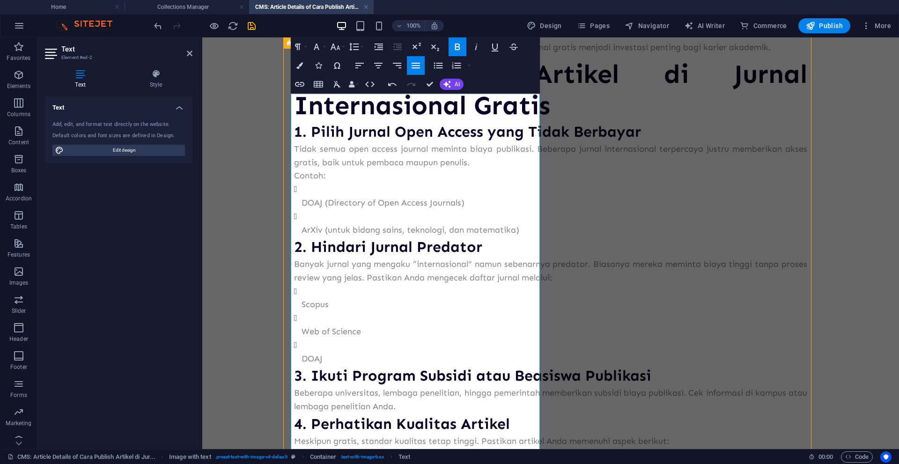
scroll to position [330, 0]
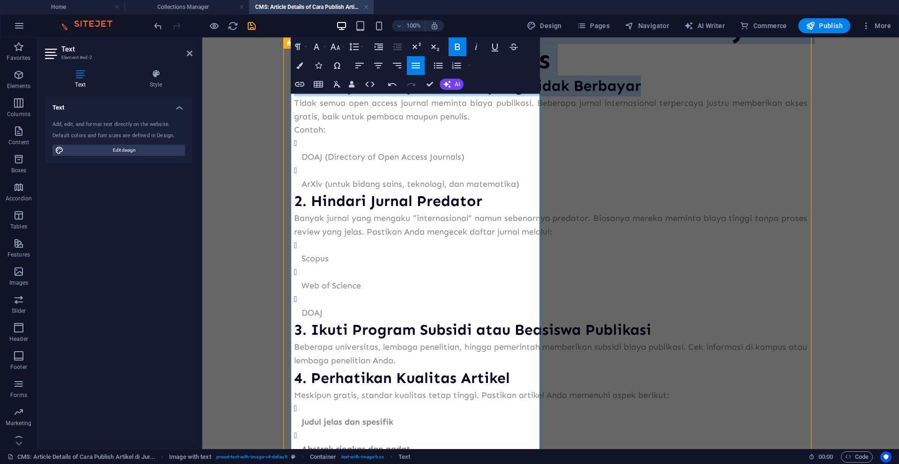
drag, startPoint x: 410, startPoint y: 353, endPoint x: 294, endPoint y: 213, distance: 180.9
click at [294, 213] on div "Bagi mahasiswa, dosen, maupun peneliti, publikasi di jurnal internasional adala…" at bounding box center [550, 321] width 513 height 994
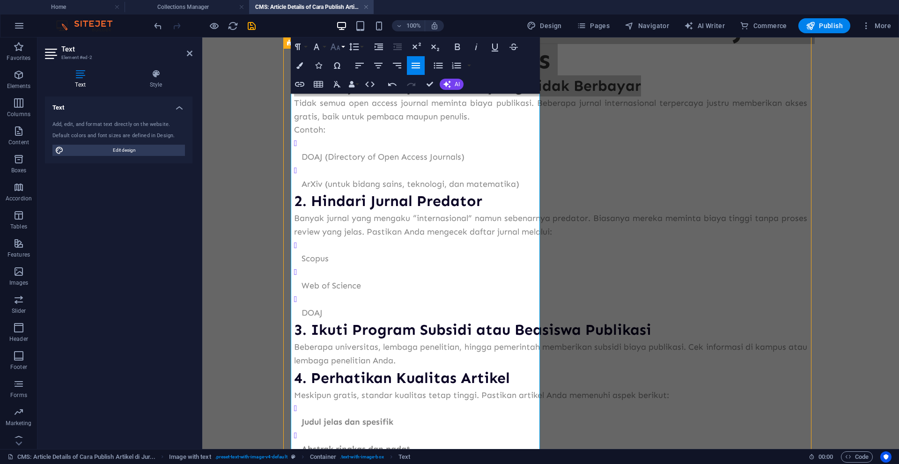
click at [340, 45] on icon "button" at bounding box center [335, 46] width 11 height 11
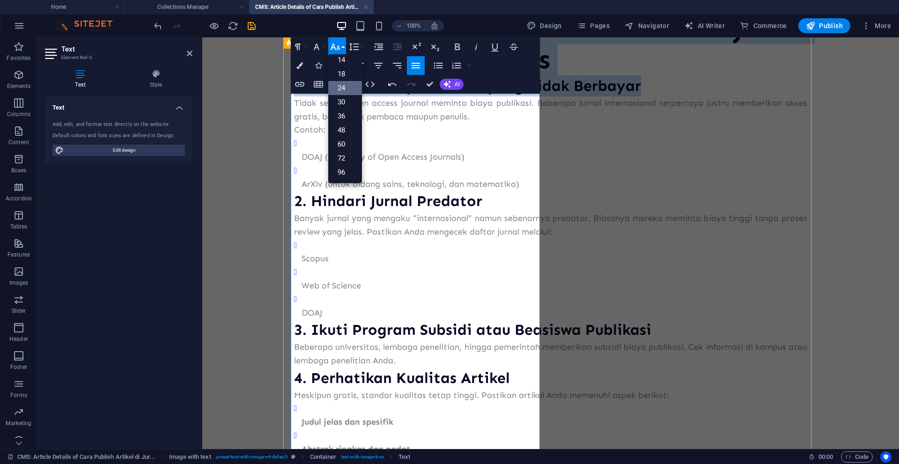
click at [342, 88] on link "24" at bounding box center [345, 88] width 34 height 14
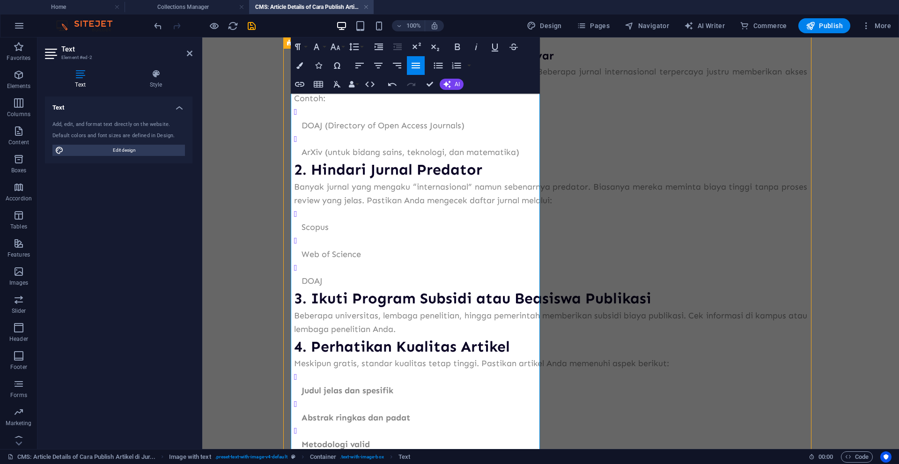
click at [361, 105] on p "Tidak semua open access journal meminta biaya publikasi. Beberapa jurnal intern…" at bounding box center [550, 85] width 513 height 40
drag, startPoint x: 458, startPoint y: 415, endPoint x: 293, endPoint y: 413, distance: 165.3
click at [294, 180] on h3 "2. Hindari Jurnal Predator" at bounding box center [550, 169] width 513 height 21
click at [341, 44] on button "Font Size" at bounding box center [337, 46] width 18 height 19
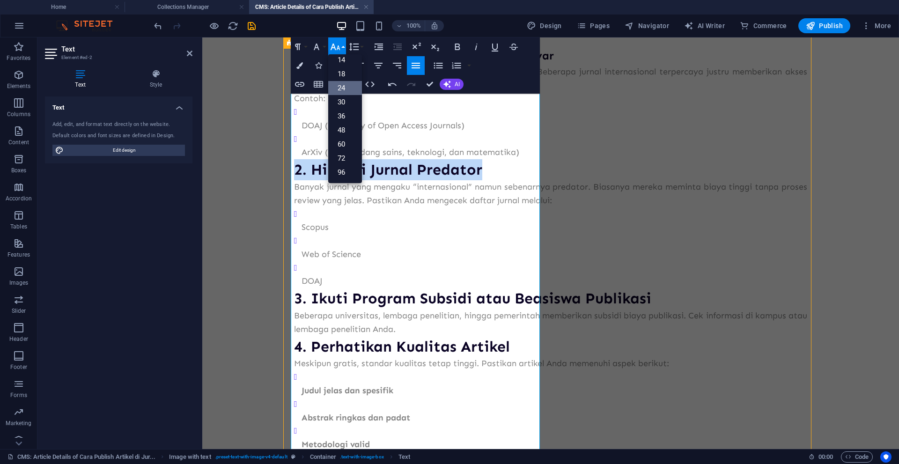
click at [344, 88] on link "24" at bounding box center [345, 88] width 34 height 14
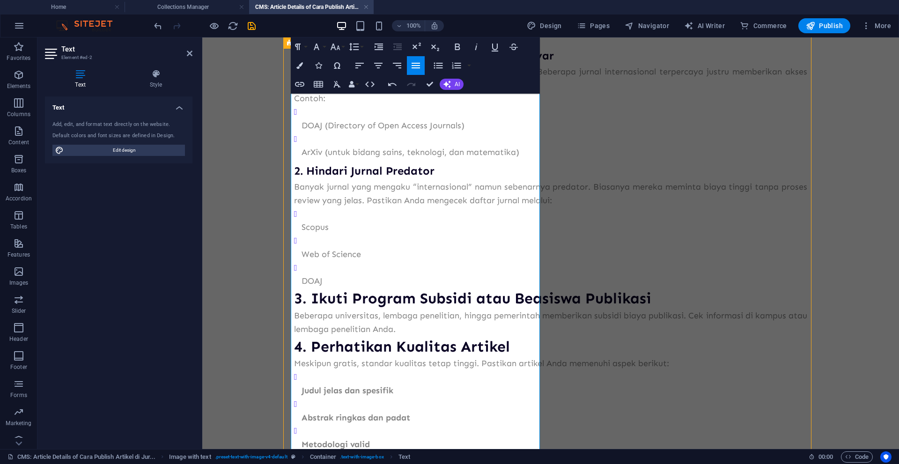
click at [302, 132] on p "DOAJ (Directory of Open Access Journals)" at bounding box center [555, 126] width 506 height 14
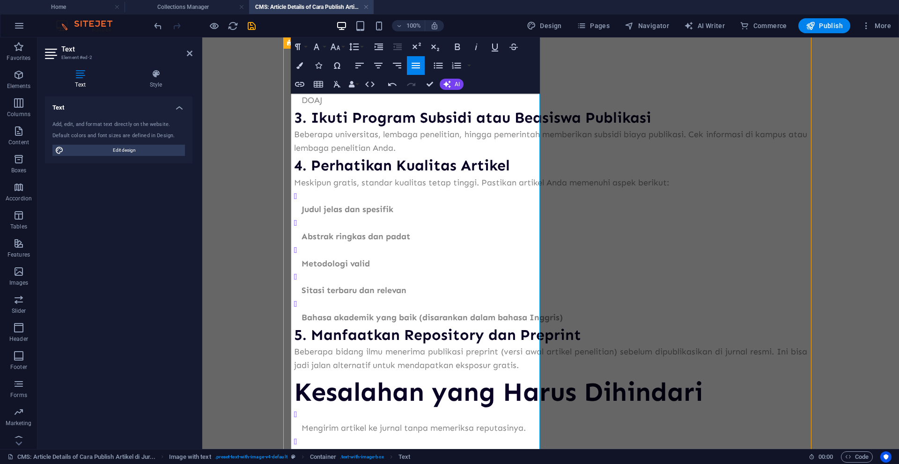
scroll to position [494, 0]
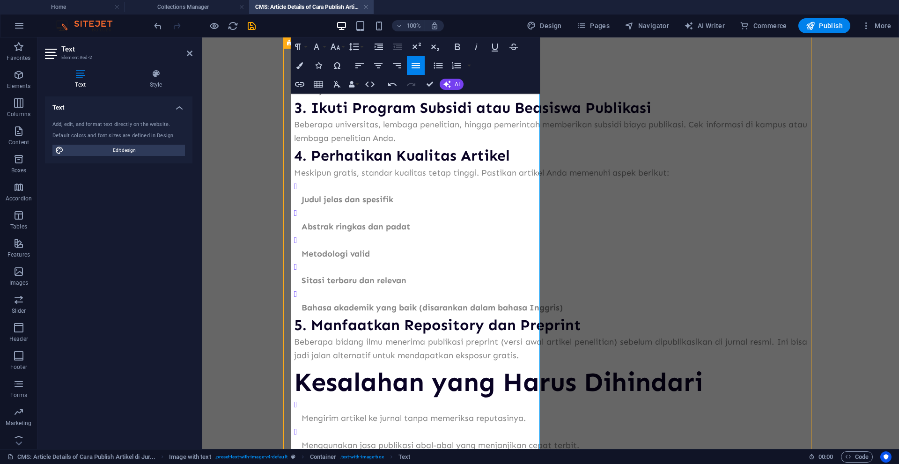
click at [302, 44] on p "Scopus" at bounding box center [555, 37] width 506 height 14
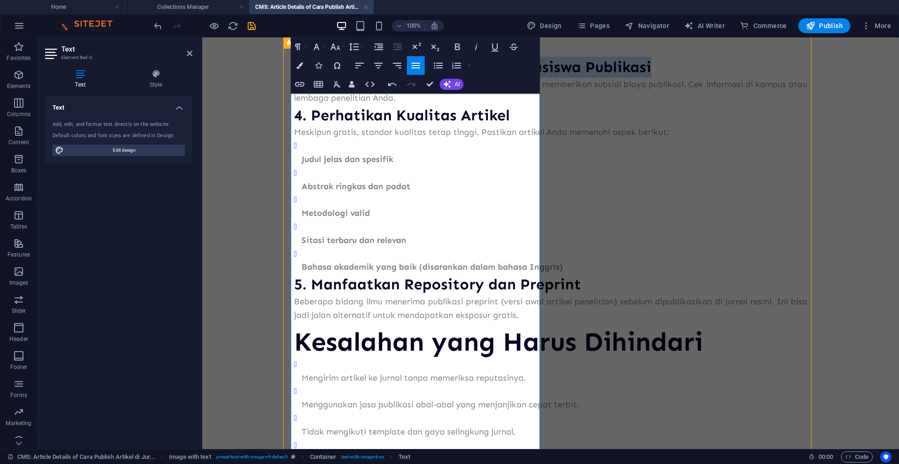
drag, startPoint x: 448, startPoint y: 361, endPoint x: 294, endPoint y: 344, distance: 155.1
click at [294, 78] on h3 "3. Ikuti Program Subsidi atau Beasiswa Publikasi" at bounding box center [550, 67] width 513 height 21
click at [339, 49] on icon "button" at bounding box center [335, 46] width 11 height 11
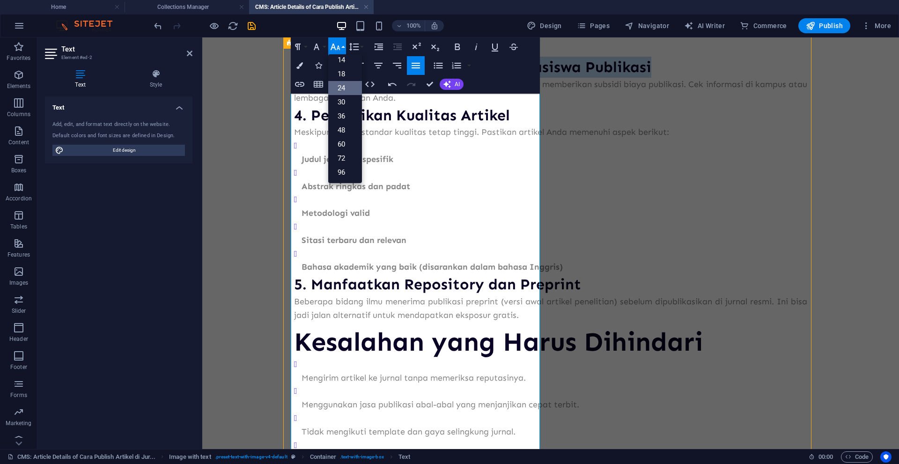
click at [344, 88] on link "24" at bounding box center [345, 88] width 34 height 14
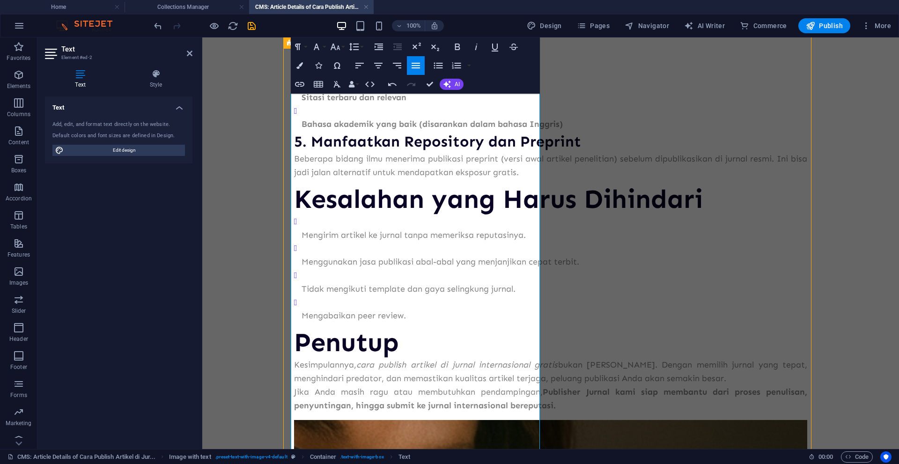
scroll to position [675, 0]
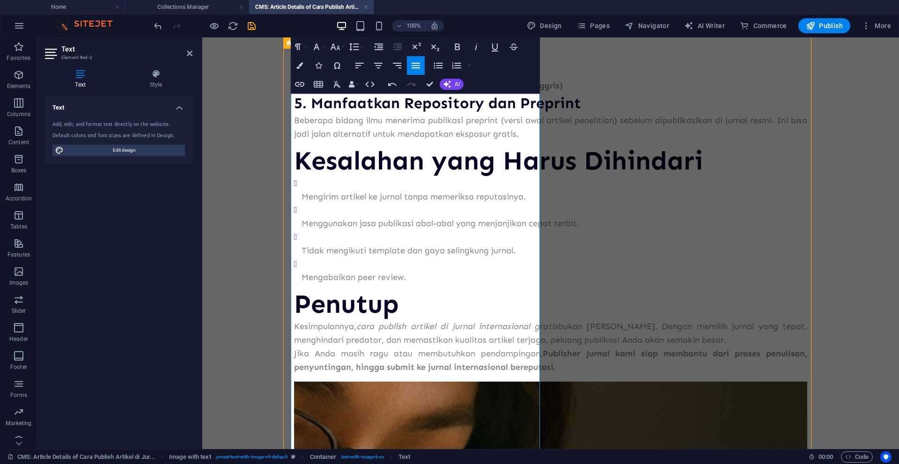
drag, startPoint x: 509, startPoint y: 244, endPoint x: 290, endPoint y: 245, distance: 219.1
click at [340, 46] on icon "button" at bounding box center [335, 46] width 11 height 11
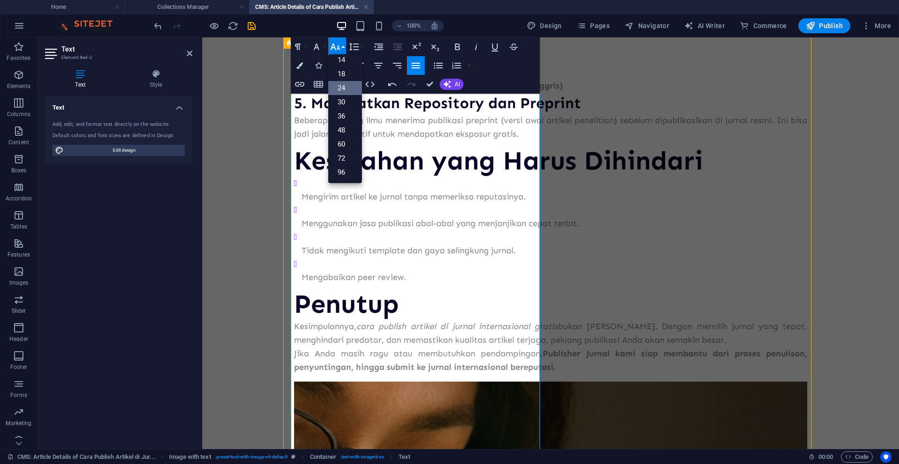
drag, startPoint x: 346, startPoint y: 87, endPoint x: 172, endPoint y: 183, distance: 198.2
click at [346, 87] on link "24" at bounding box center [345, 88] width 34 height 14
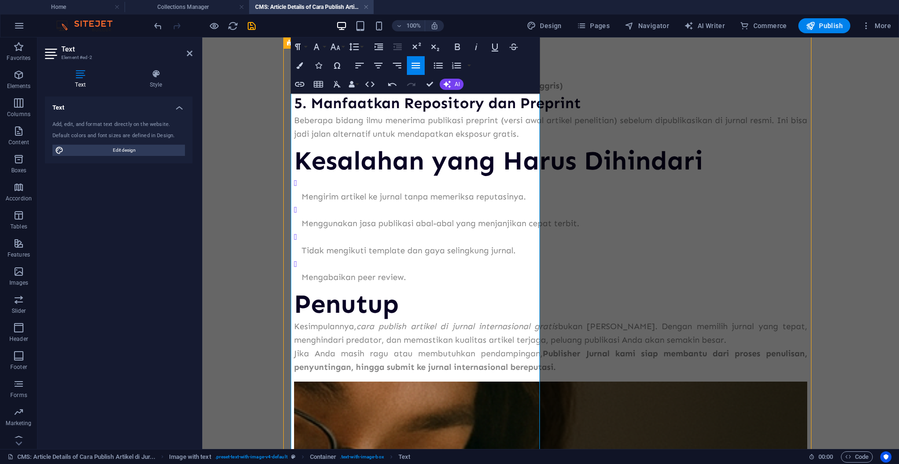
drag, startPoint x: 299, startPoint y: 297, endPoint x: 306, endPoint y: 301, distance: 8.6
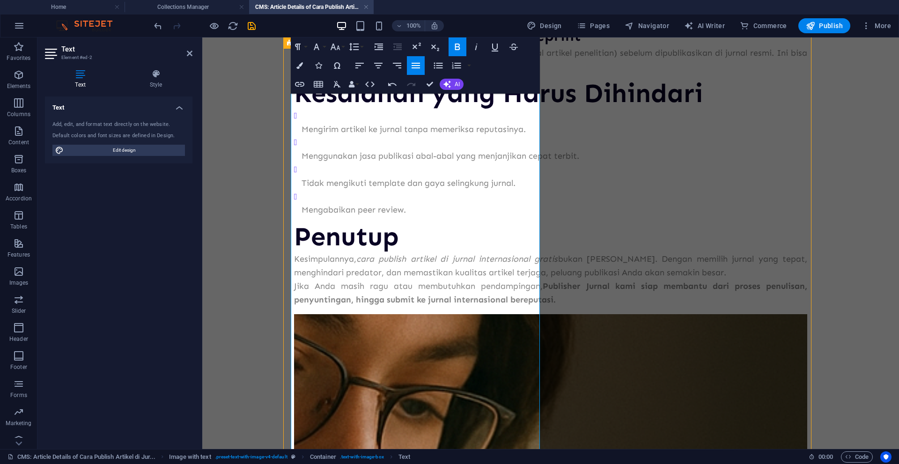
click at [294, 23] on strong "- Bahasa akademik yang baik (disarankan dalam bahasa Inggris)" at bounding box center [426, 18] width 265 height 10
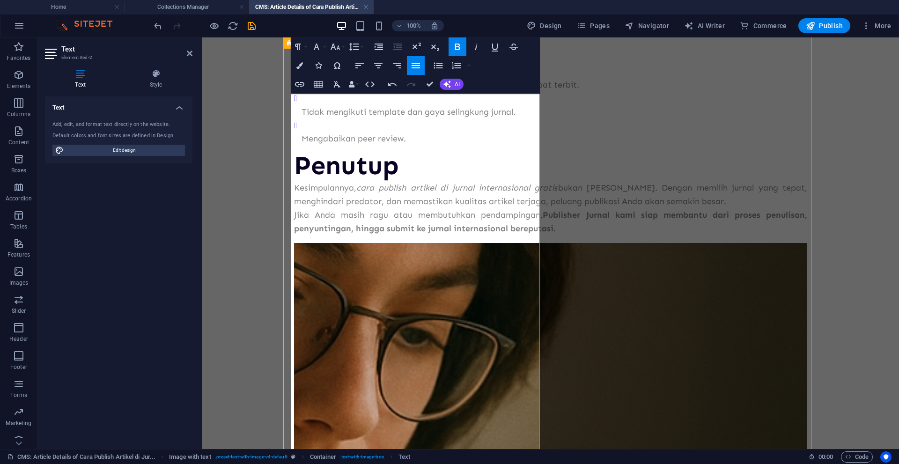
scroll to position [785, 0]
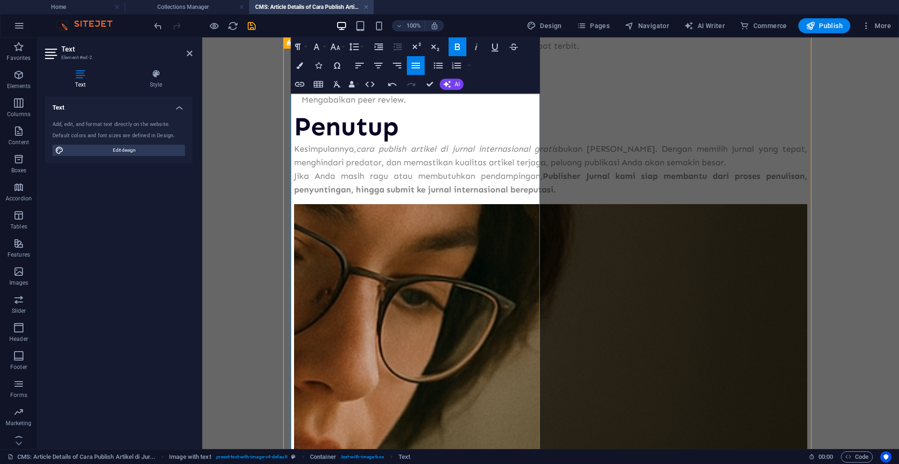
drag, startPoint x: 361, startPoint y: 281, endPoint x: 293, endPoint y: 262, distance: 71.5
click at [343, 51] on button "Font Size" at bounding box center [337, 46] width 18 height 19
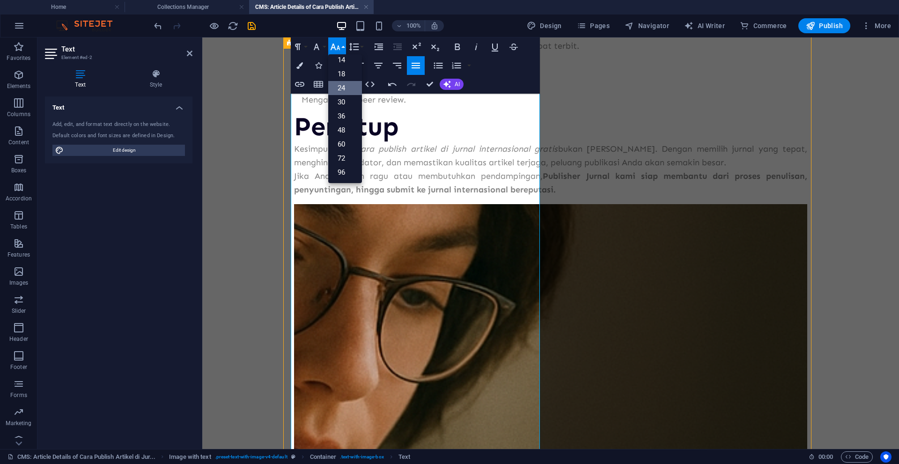
drag, startPoint x: 342, startPoint y: 88, endPoint x: 175, endPoint y: 130, distance: 171.8
click at [342, 88] on link "24" at bounding box center [345, 88] width 34 height 14
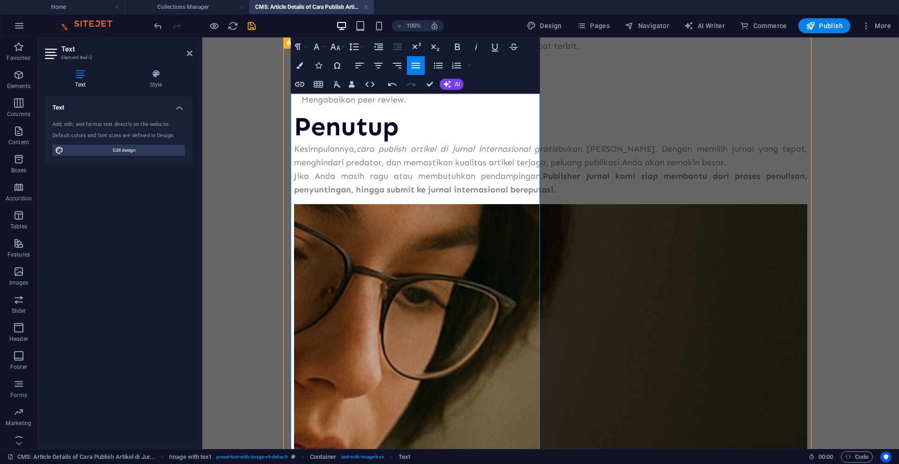
drag, startPoint x: 500, startPoint y: 370, endPoint x: 296, endPoint y: 335, distance: 206.7
click at [341, 50] on button "Font Size" at bounding box center [337, 46] width 18 height 19
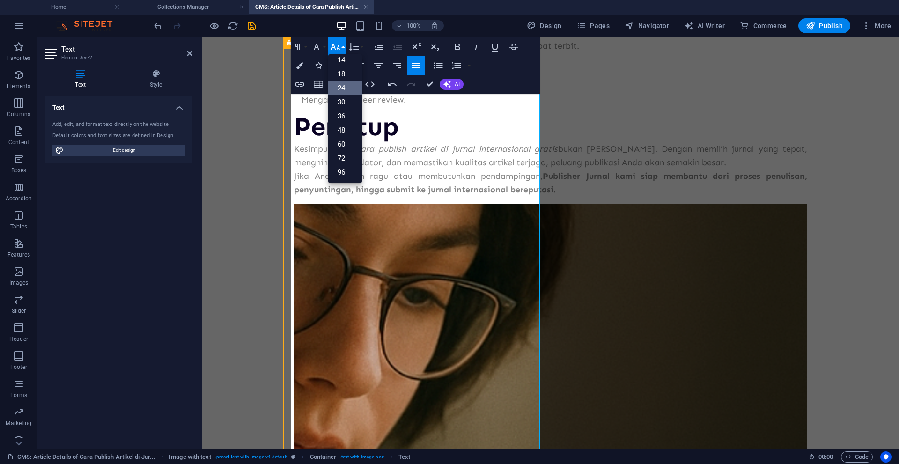
drag, startPoint x: 344, startPoint y: 87, endPoint x: 165, endPoint y: 63, distance: 180.5
click at [344, 87] on link "24" at bounding box center [345, 88] width 34 height 14
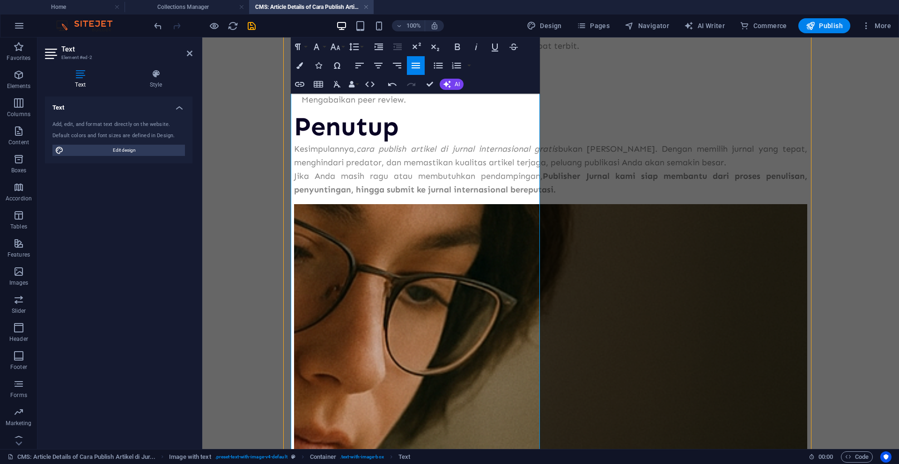
click at [332, 26] on li "Mengirim artikel ke jurnal tanpa memeriksa reputasinya." at bounding box center [555, 12] width 506 height 27
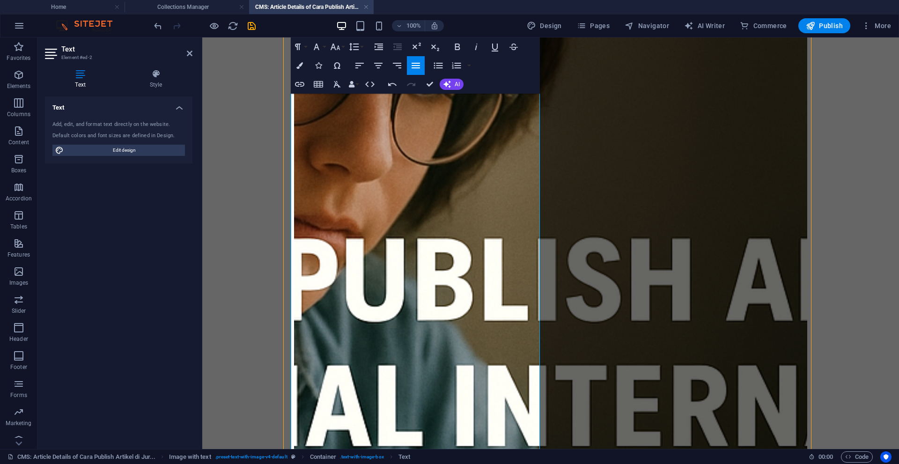
scroll to position [950, 0]
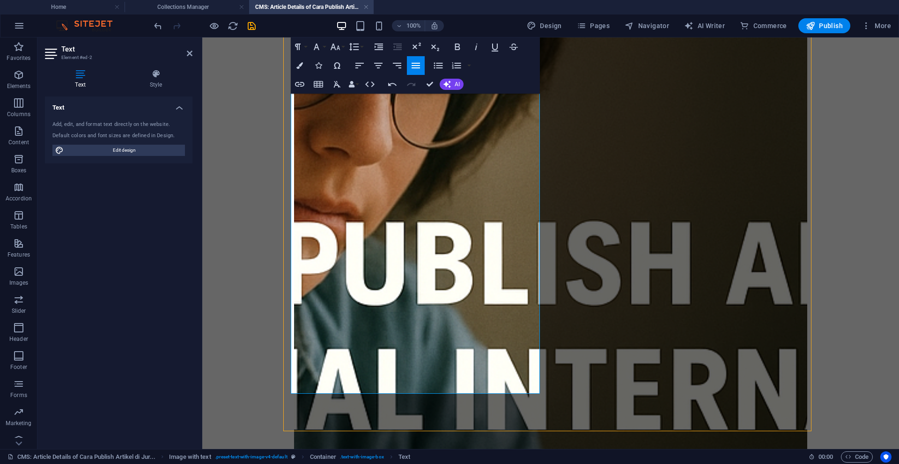
drag, startPoint x: 403, startPoint y: 276, endPoint x: 295, endPoint y: 280, distance: 107.7
click at [341, 49] on button "Font Size" at bounding box center [337, 46] width 18 height 19
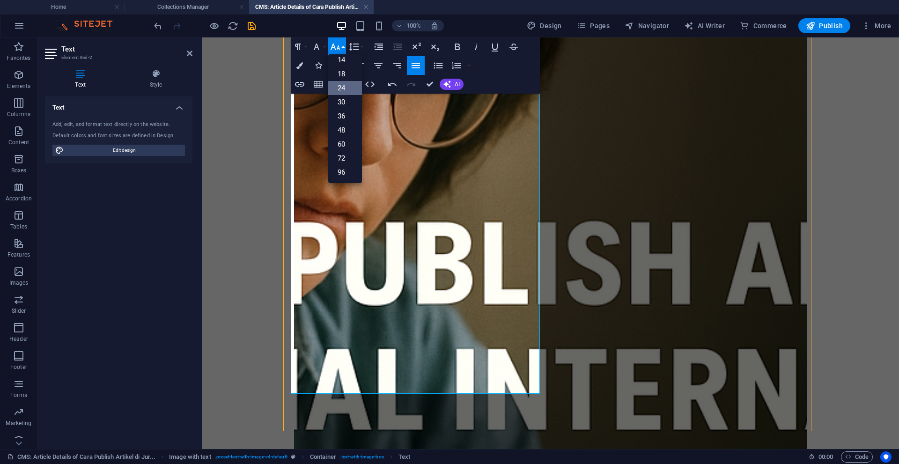
click at [346, 88] on link "24" at bounding box center [345, 88] width 34 height 14
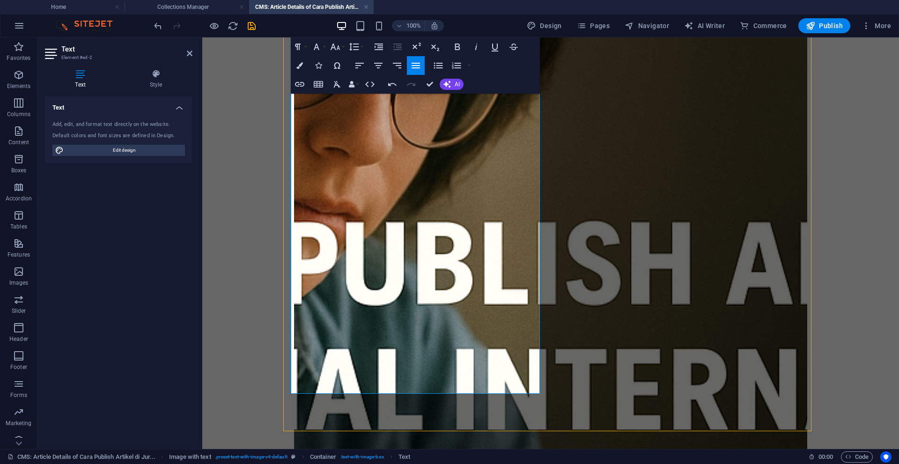
drag, startPoint x: 361, startPoint y: 292, endPoint x: 363, endPoint y: 296, distance: 4.8
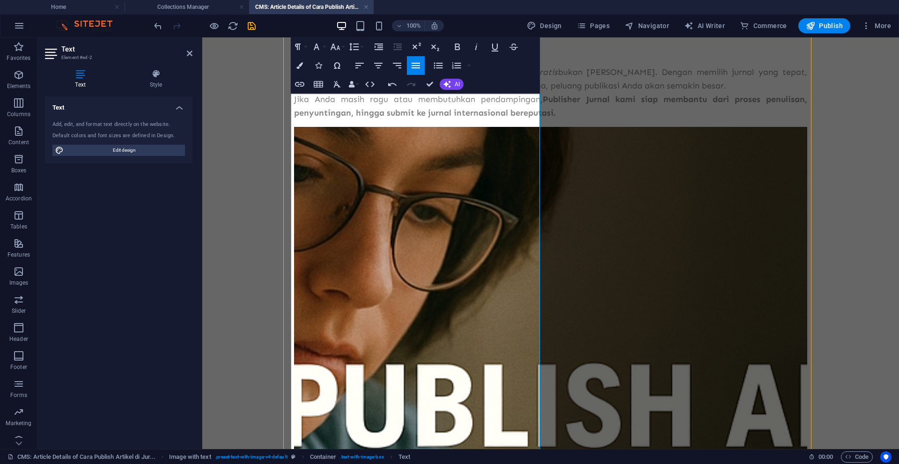
scroll to position [795, 0]
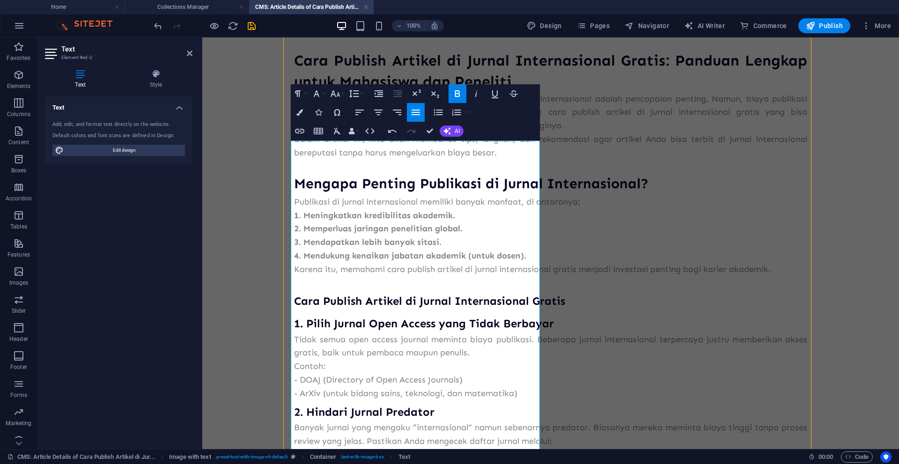
scroll to position [54, 0]
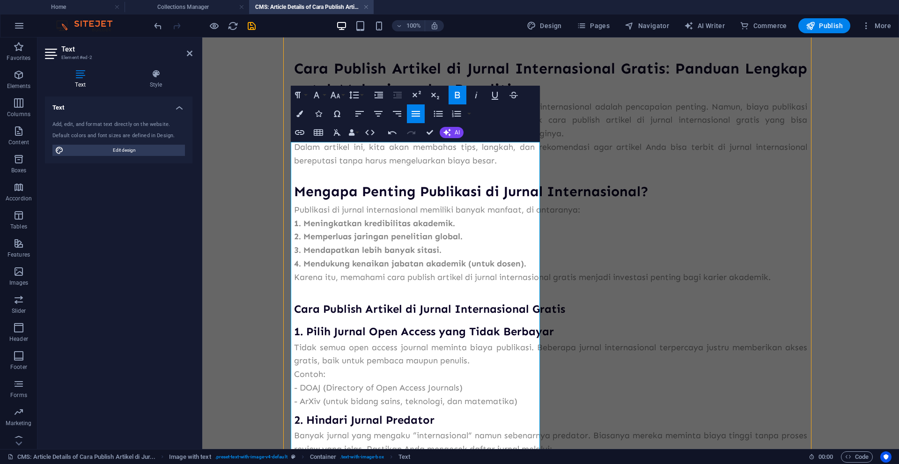
click at [252, 30] on icon "save" at bounding box center [251, 26] width 11 height 11
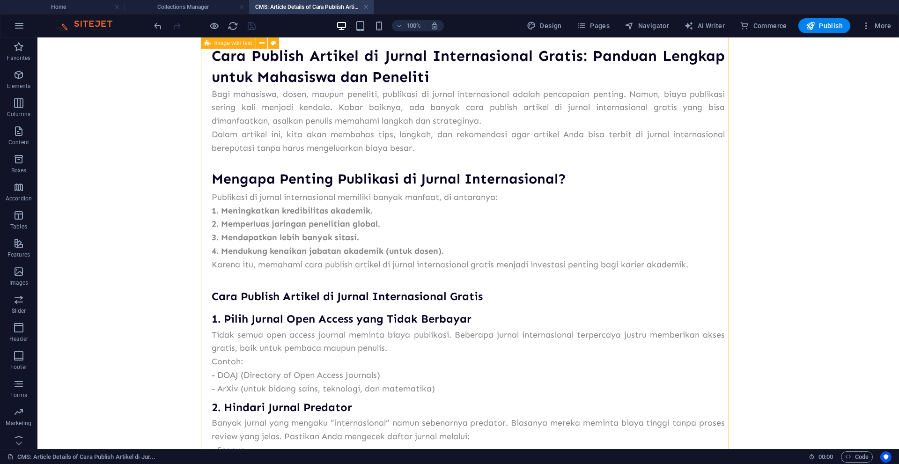
scroll to position [61, 0]
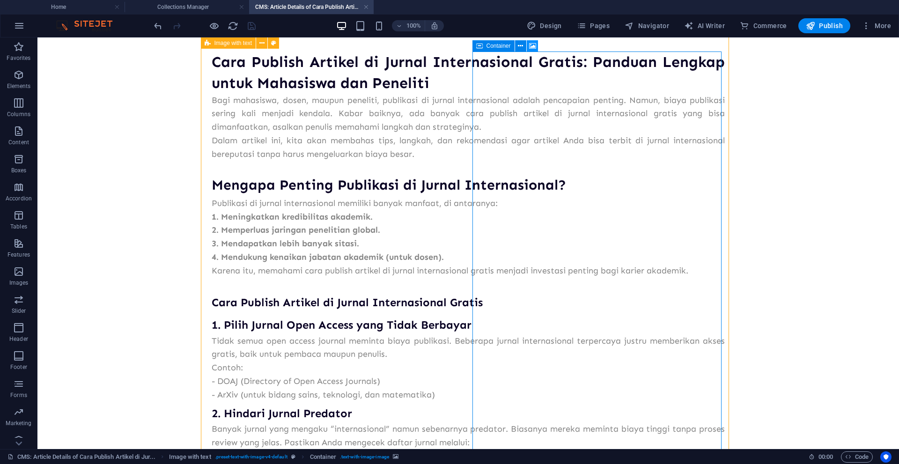
click at [529, 44] on icon at bounding box center [532, 46] width 7 height 10
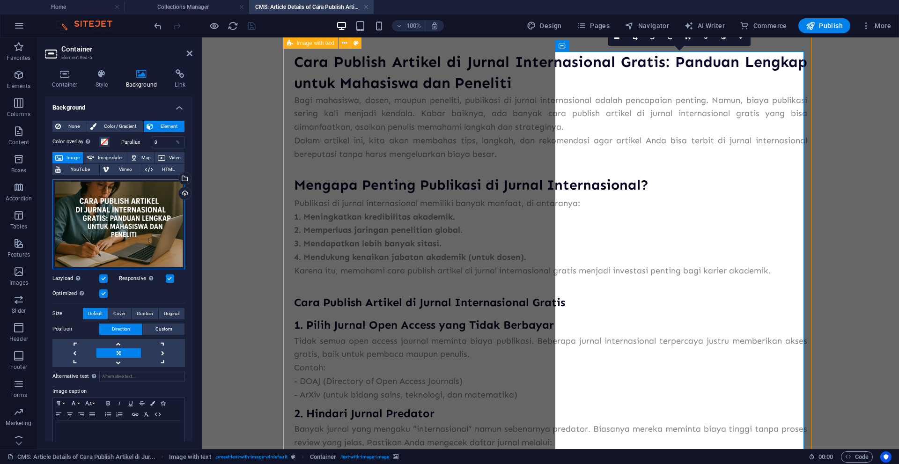
click at [148, 215] on div "Drag files here, click to choose files or select files from Files or our free s…" at bounding box center [118, 224] width 132 height 90
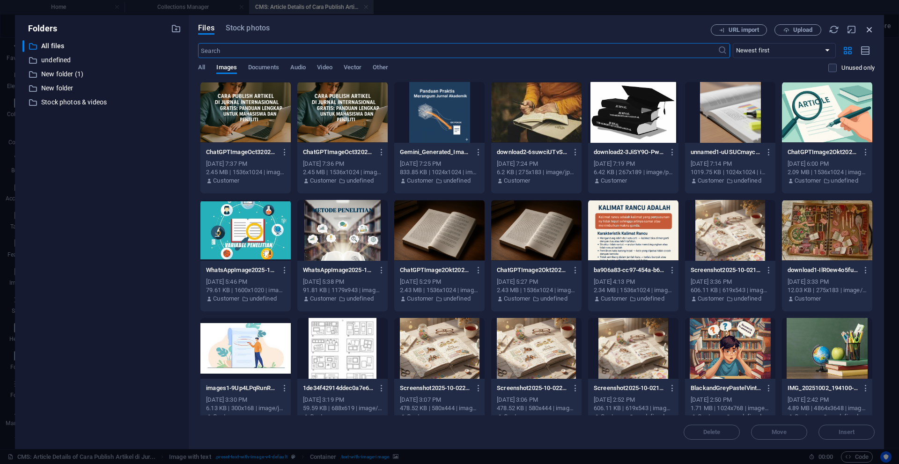
click at [871, 33] on icon "button" at bounding box center [869, 29] width 10 height 10
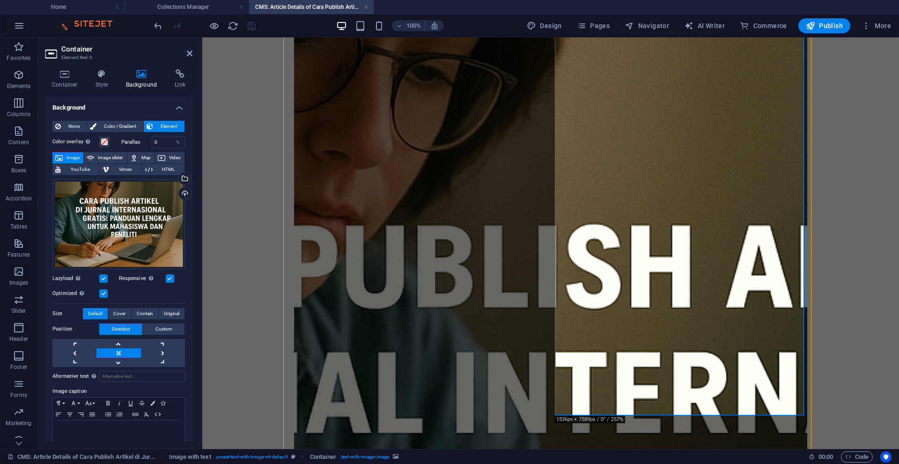
scroll to position [970, 0]
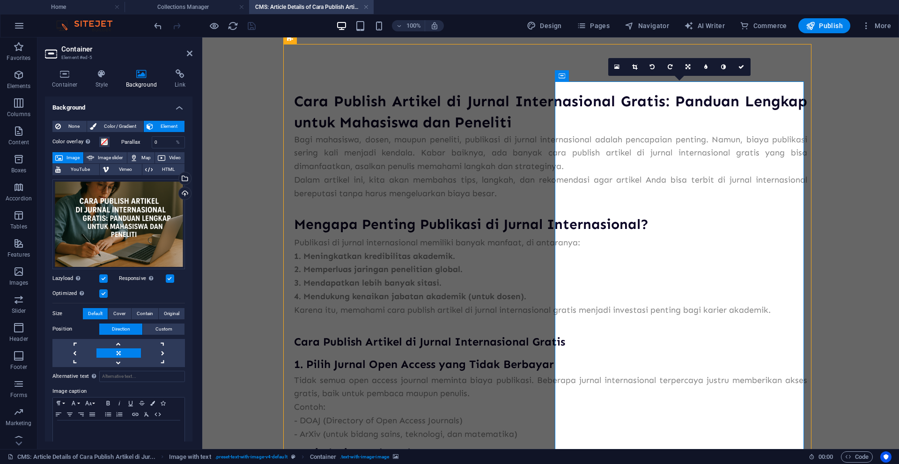
scroll to position [38, 0]
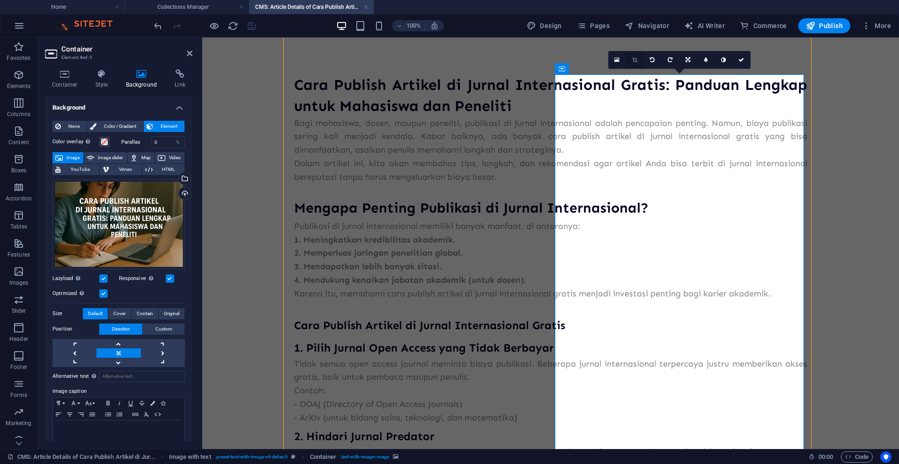
click at [637, 59] on icon at bounding box center [634, 60] width 5 height 6
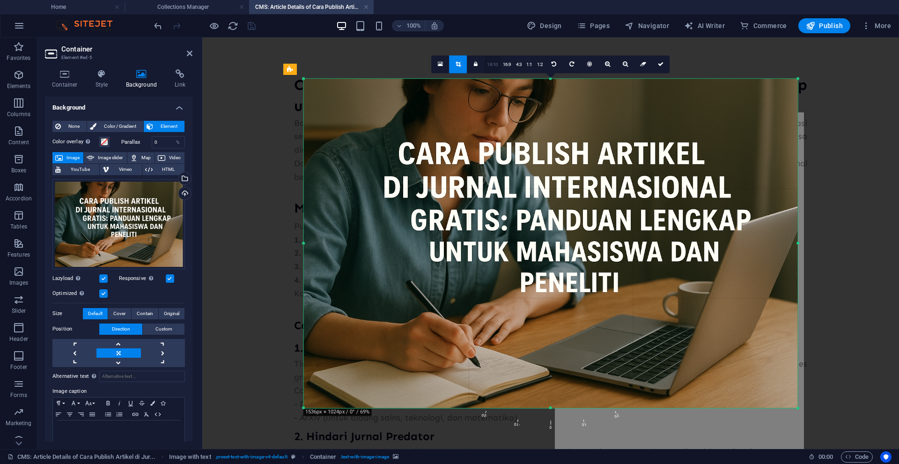
click at [491, 69] on link "16:10" at bounding box center [493, 65] width 16 height 18
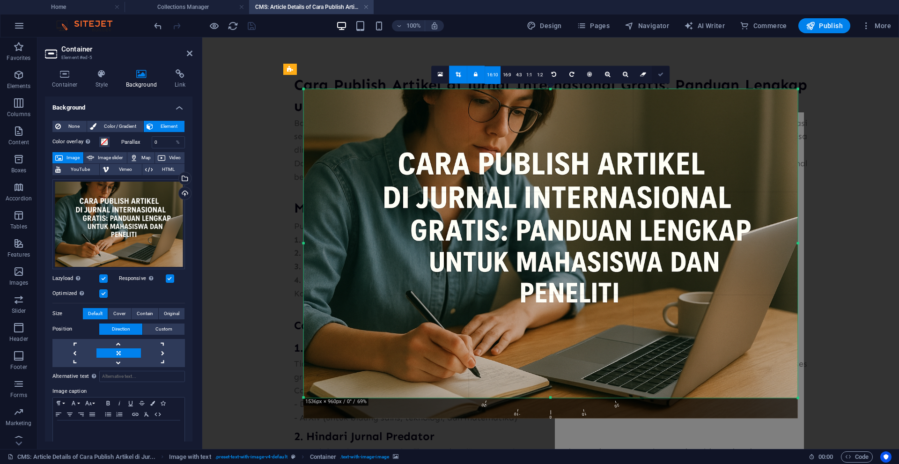
drag, startPoint x: 661, startPoint y: 78, endPoint x: 490, endPoint y: 52, distance: 173.3
click at [661, 78] on link at bounding box center [661, 75] width 18 height 18
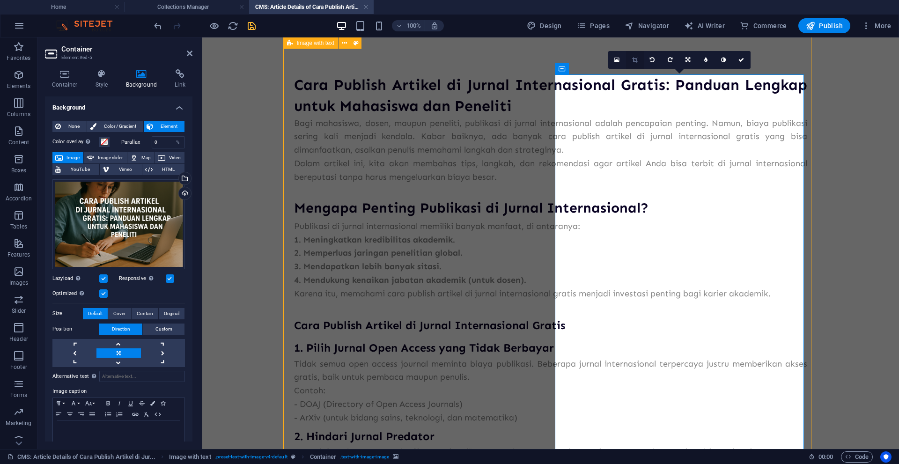
click at [635, 59] on icon at bounding box center [634, 60] width 5 height 6
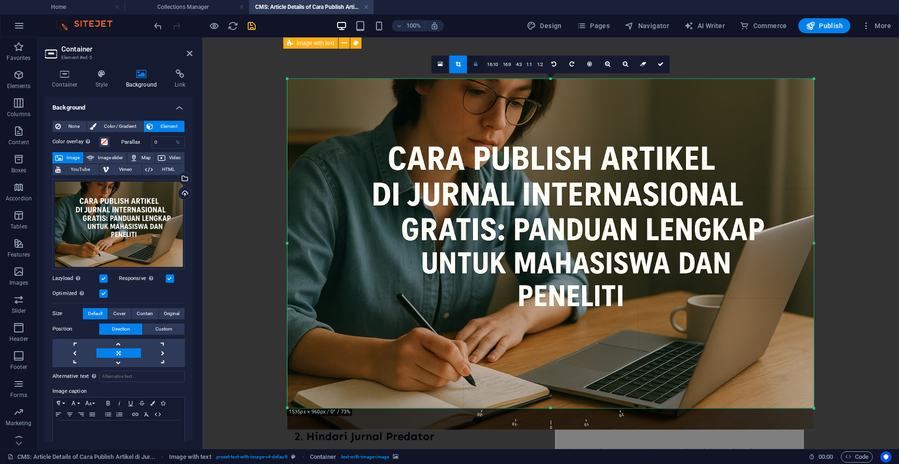
click at [479, 65] on link at bounding box center [476, 64] width 18 height 18
click at [662, 68] on link at bounding box center [661, 64] width 18 height 18
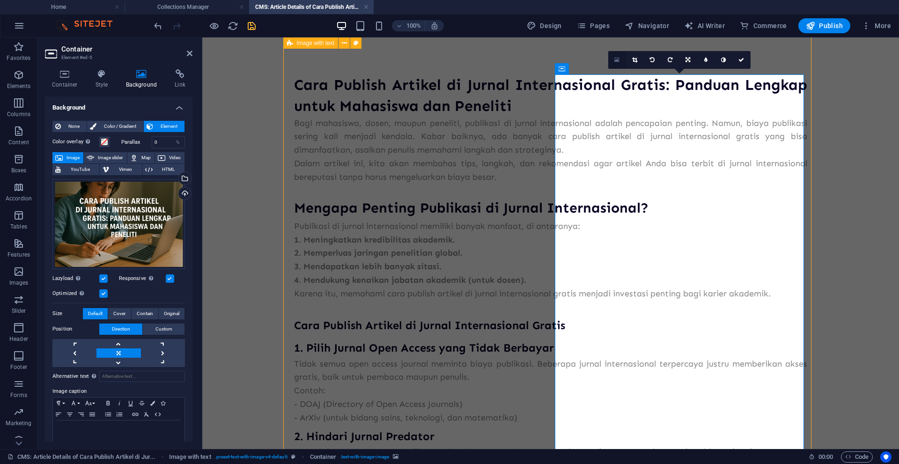
click at [618, 62] on icon at bounding box center [616, 60] width 5 height 7
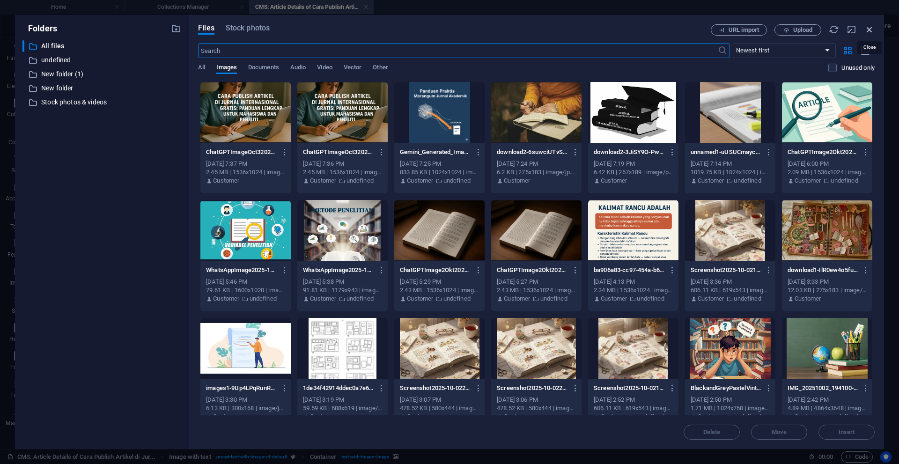
click at [869, 28] on icon "button" at bounding box center [869, 29] width 10 height 10
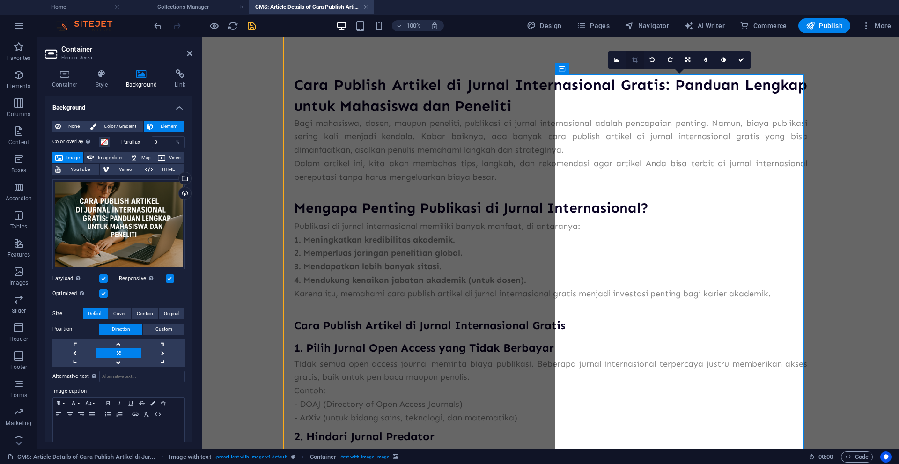
click at [630, 60] on link at bounding box center [635, 60] width 18 height 18
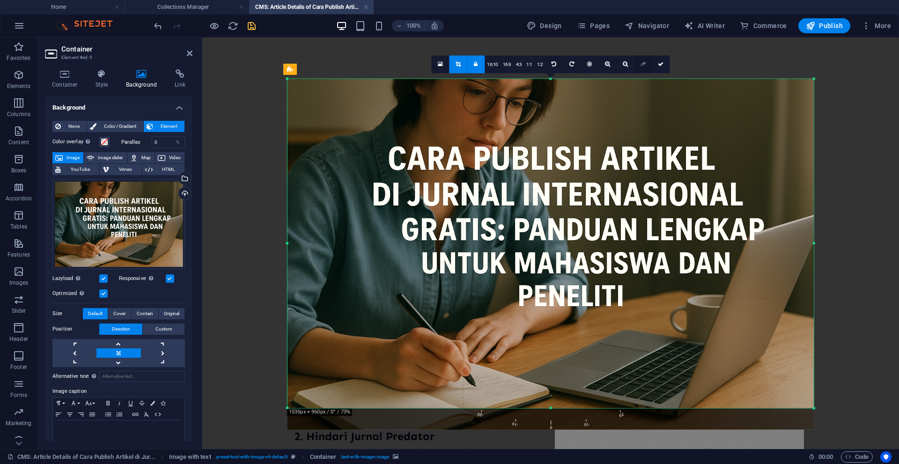
click at [642, 66] on icon at bounding box center [643, 64] width 6 height 6
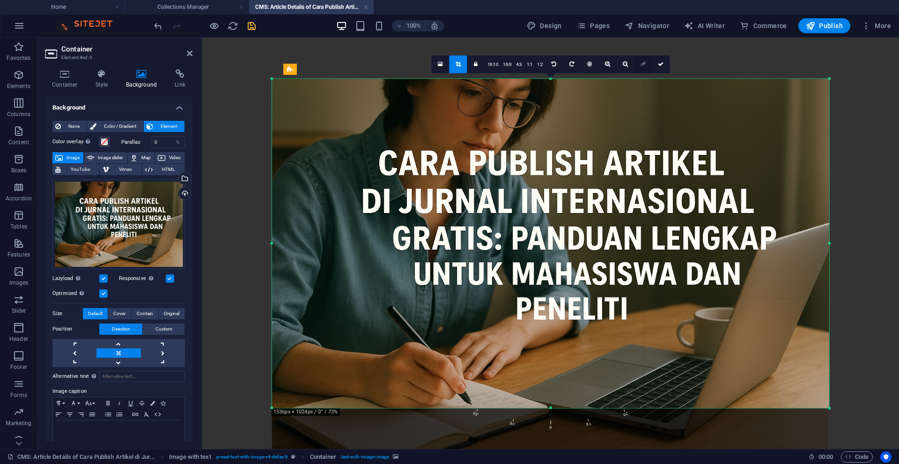
click at [642, 66] on icon at bounding box center [643, 64] width 6 height 6
click at [659, 65] on icon at bounding box center [661, 64] width 6 height 6
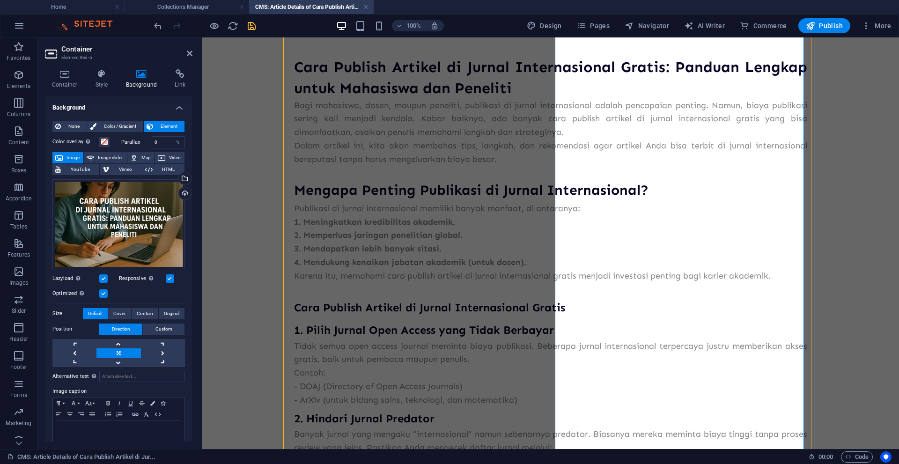
scroll to position [0, 0]
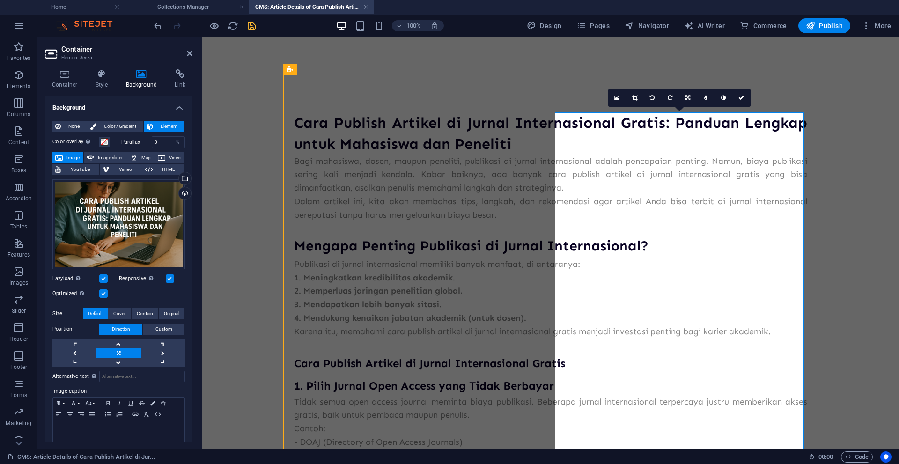
drag, startPoint x: 740, startPoint y: 97, endPoint x: 702, endPoint y: 59, distance: 53.3
click at [740, 97] on icon at bounding box center [741, 98] width 6 height 6
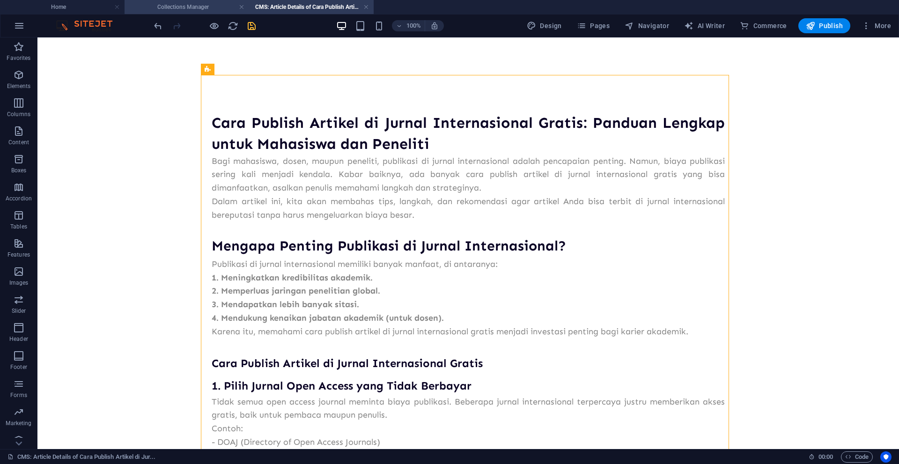
click at [208, 9] on h4 "Collections Manager" at bounding box center [187, 7] width 125 height 10
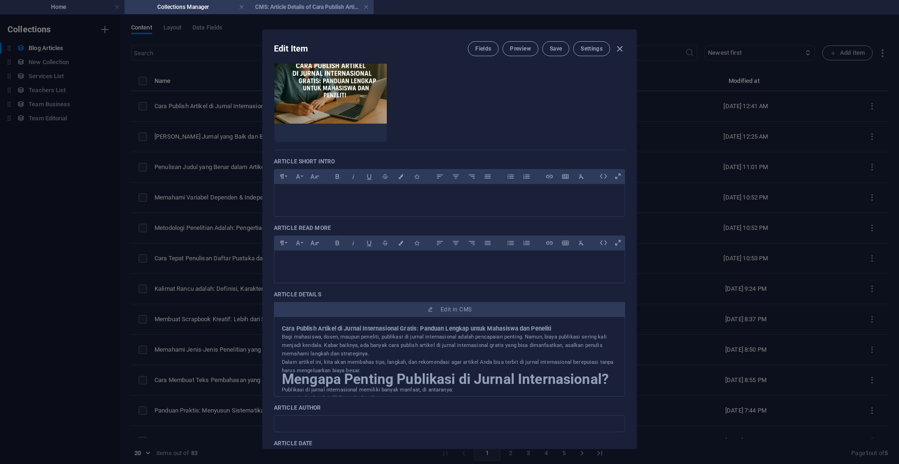
click at [305, 6] on h4 "CMS: Article Details of Cara Publish Artikel di Jur..." at bounding box center [311, 7] width 125 height 10
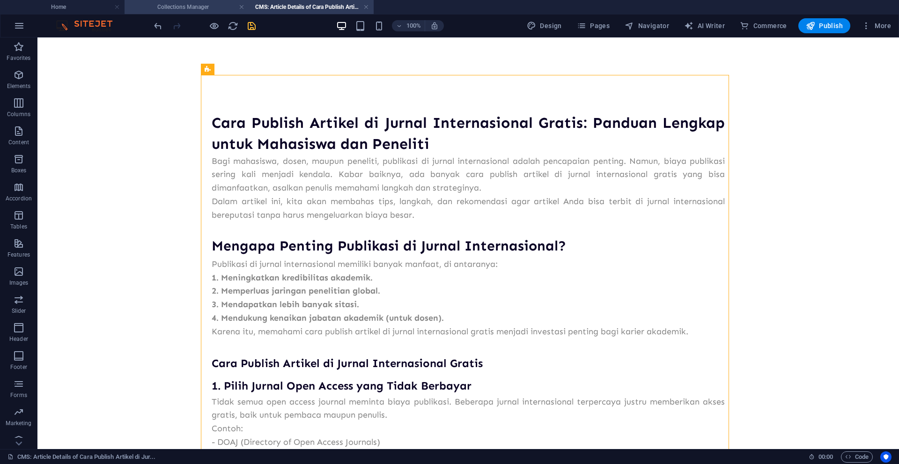
click at [204, 6] on h4 "Collections Manager" at bounding box center [187, 7] width 125 height 10
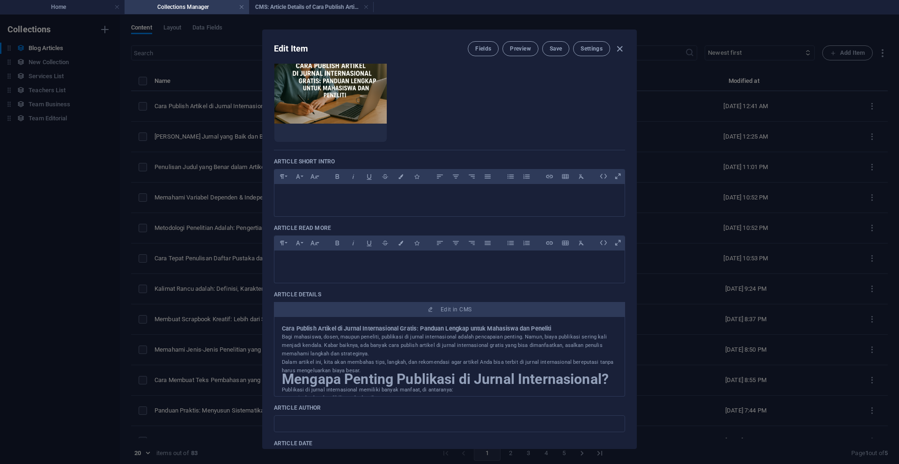
drag, startPoint x: 633, startPoint y: 140, endPoint x: 631, endPoint y: 106, distance: 34.2
click at [631, 106] on div "Article Title Cara Publish Artikel di Jurnal Internasional Gratis: Panduan Leng…" at bounding box center [450, 273] width 374 height 419
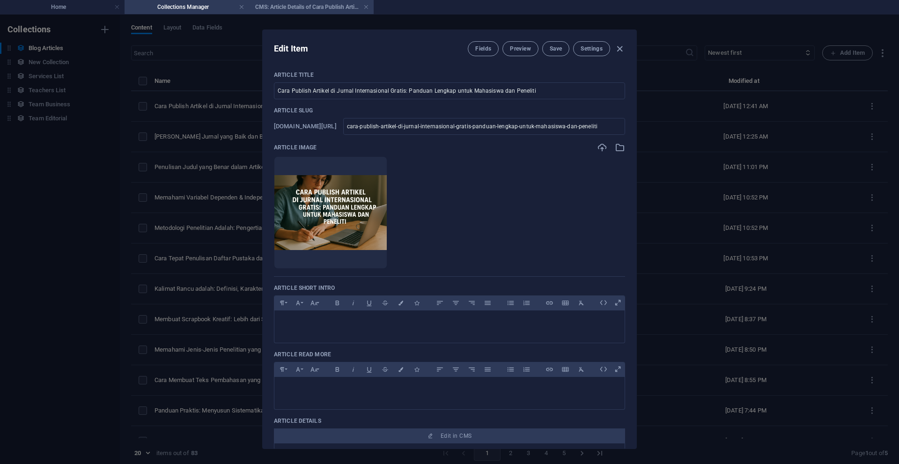
click at [298, 4] on h4 "CMS: Article Details of Cara Publish Artikel di Jur..." at bounding box center [311, 7] width 125 height 10
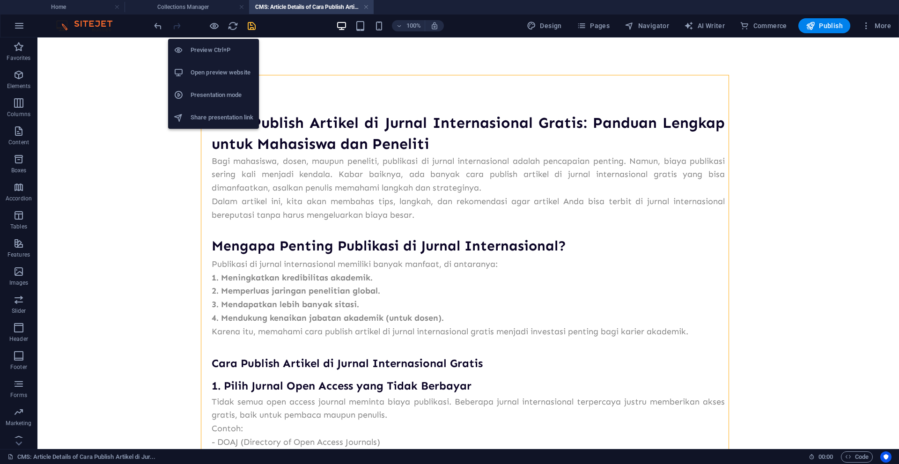
click at [216, 71] on h6 "Open preview website" at bounding box center [222, 72] width 63 height 11
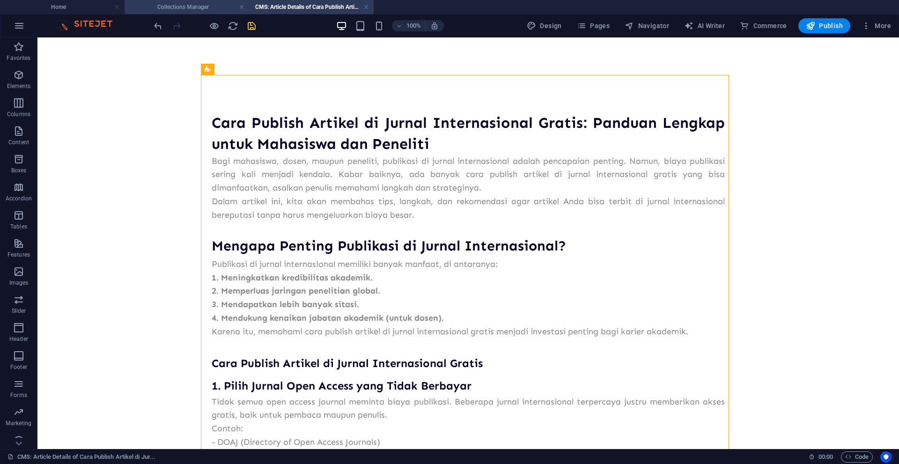
click at [197, 5] on h4 "Collections Manager" at bounding box center [187, 7] width 125 height 10
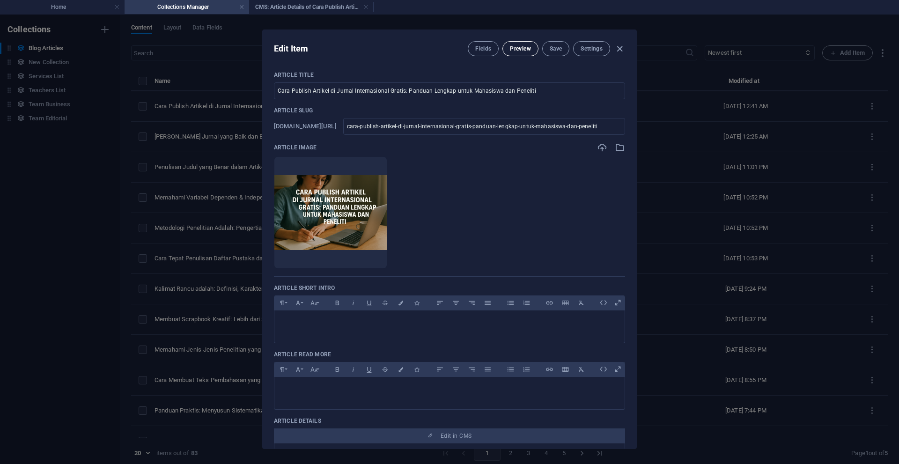
click at [510, 46] on span "Preview" at bounding box center [520, 48] width 21 height 7
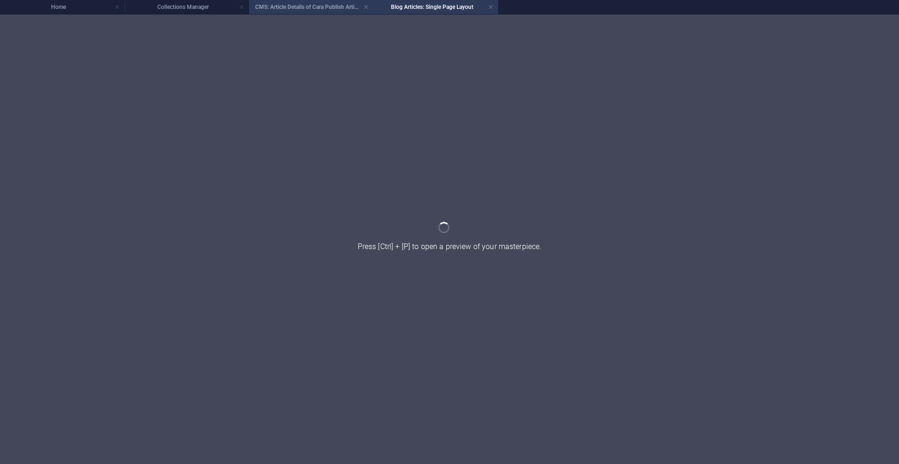
click at [310, 7] on h4 "CMS: Article Details of Cara Publish Artikel di Jur..." at bounding box center [311, 7] width 125 height 10
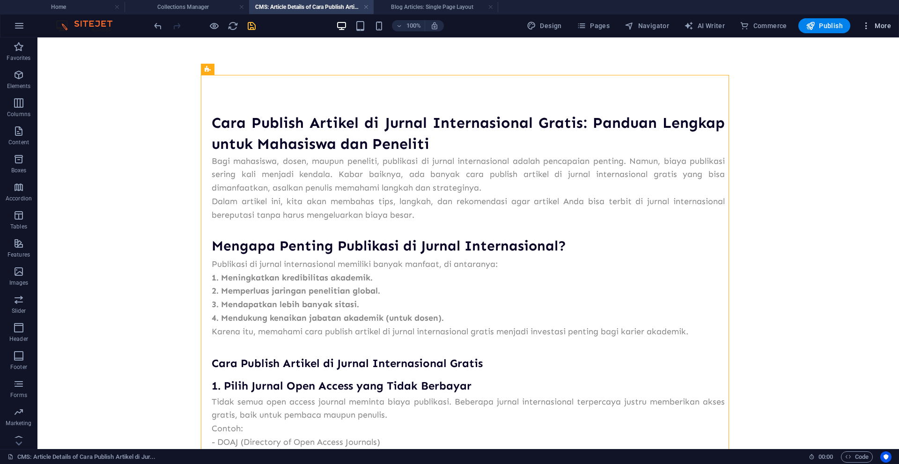
click at [875, 26] on span "More" at bounding box center [875, 25] width 29 height 9
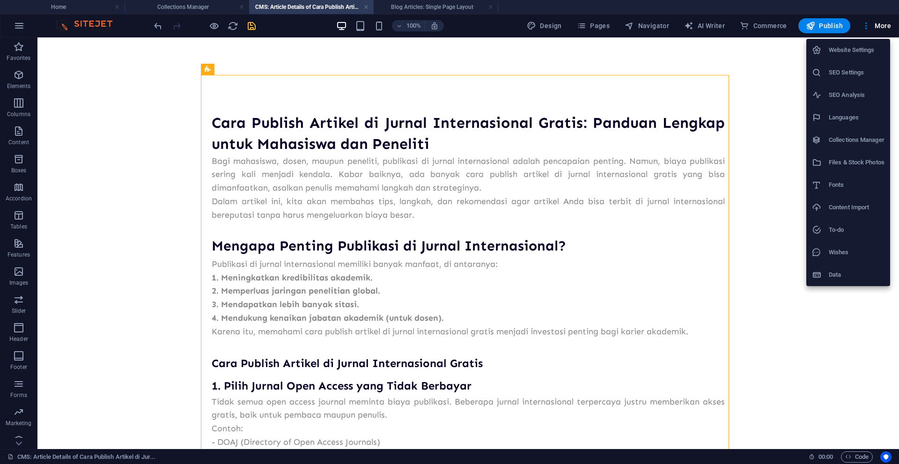
click at [780, 84] on div at bounding box center [449, 232] width 899 height 464
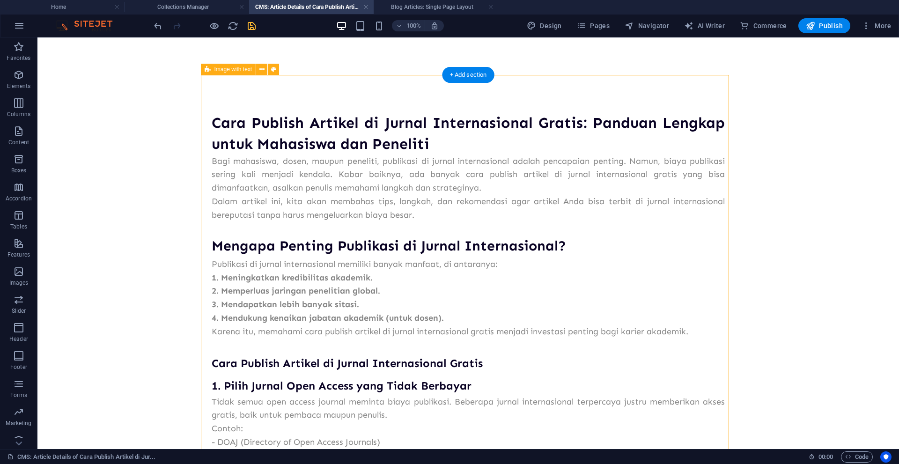
drag, startPoint x: 537, startPoint y: 212, endPoint x: 568, endPoint y: 206, distance: 31.9
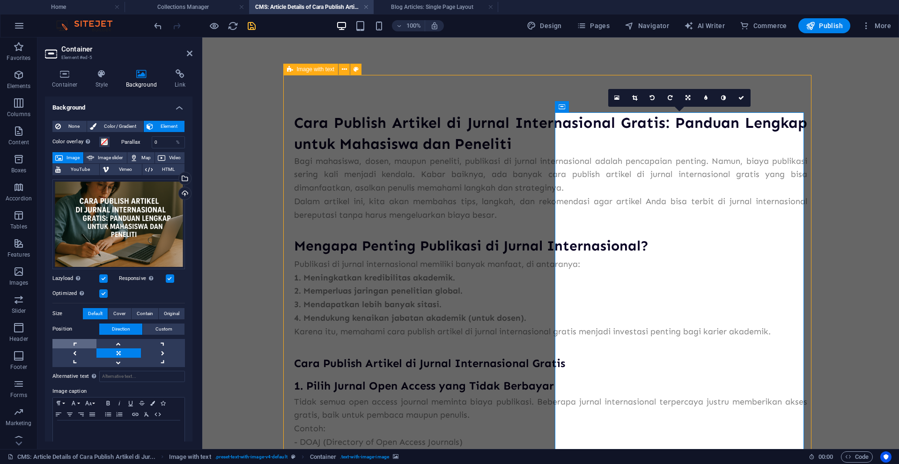
click at [73, 340] on link at bounding box center [74, 343] width 44 height 9
click at [109, 341] on link at bounding box center [118, 343] width 44 height 9
click at [126, 360] on link at bounding box center [118, 362] width 44 height 9
click at [125, 351] on link at bounding box center [118, 352] width 44 height 9
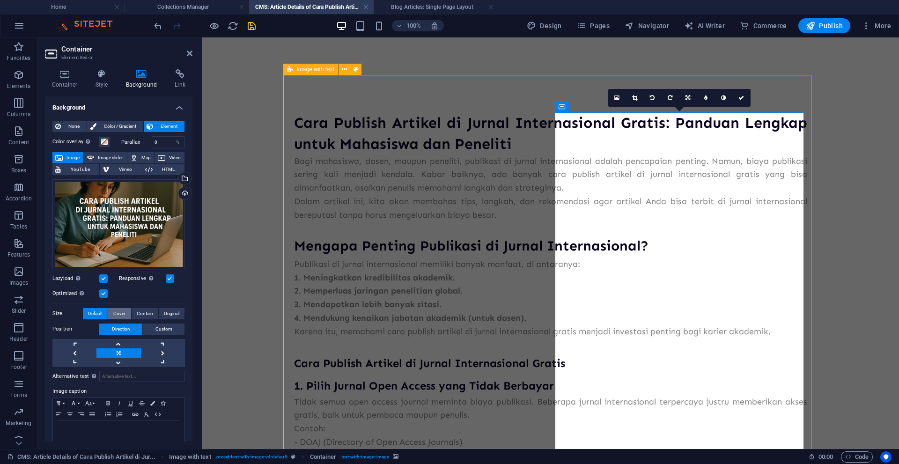
click at [122, 313] on span "Cover" at bounding box center [119, 313] width 12 height 11
click at [148, 310] on span "Contain" at bounding box center [145, 313] width 16 height 11
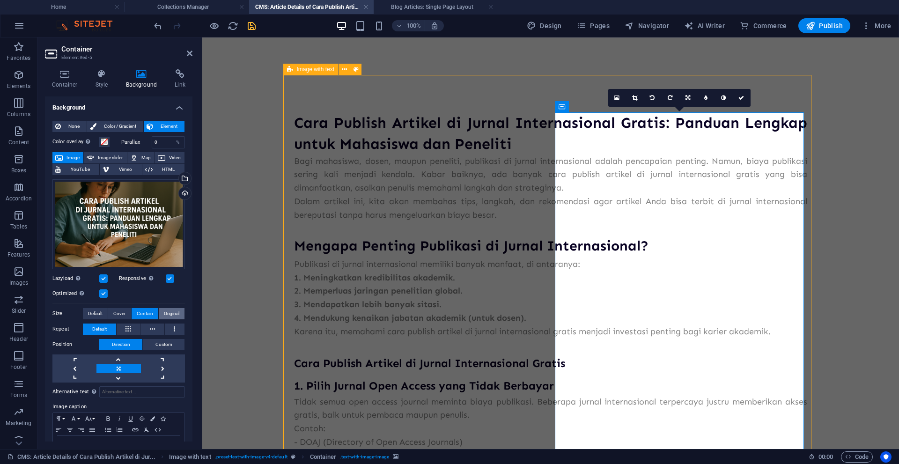
click at [166, 313] on span "Original" at bounding box center [171, 313] width 15 height 11
click at [93, 314] on span "Default" at bounding box center [95, 313] width 15 height 11
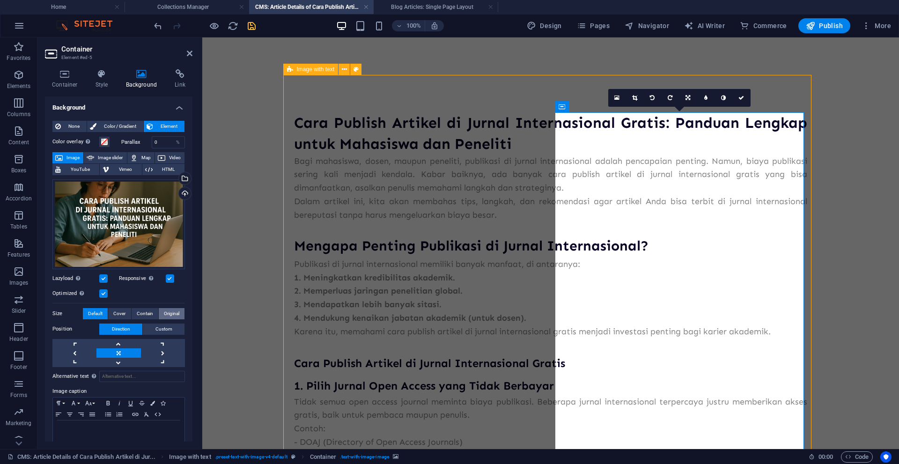
click at [168, 308] on span "Original" at bounding box center [171, 313] width 15 height 11
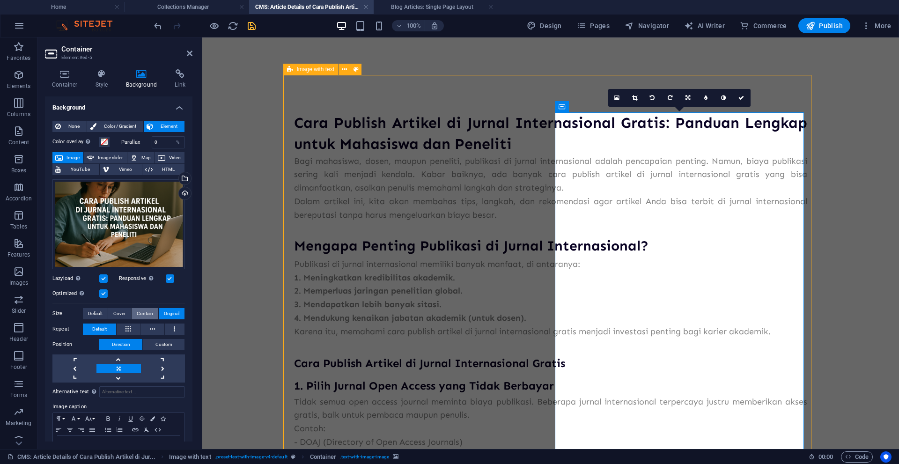
click at [146, 311] on span "Contain" at bounding box center [145, 313] width 16 height 11
click at [118, 313] on span "Cover" at bounding box center [119, 313] width 12 height 11
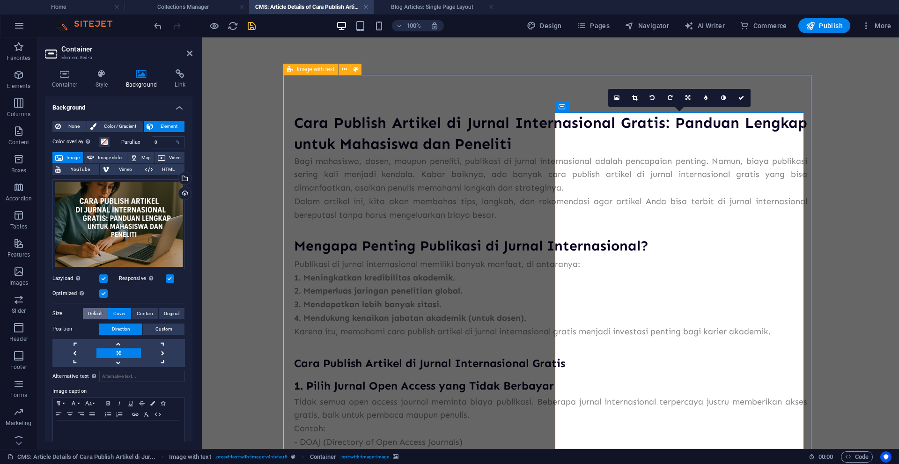
click at [96, 312] on span "Default" at bounding box center [95, 313] width 15 height 11
click at [104, 293] on label at bounding box center [103, 293] width 8 height 8
click at [0, 0] on input "Optimized Images are compressed to improve page speed." at bounding box center [0, 0] width 0 height 0
click at [104, 293] on label at bounding box center [103, 293] width 8 height 8
click at [0, 0] on input "Optimized Images are compressed to improve page speed." at bounding box center [0, 0] width 0 height 0
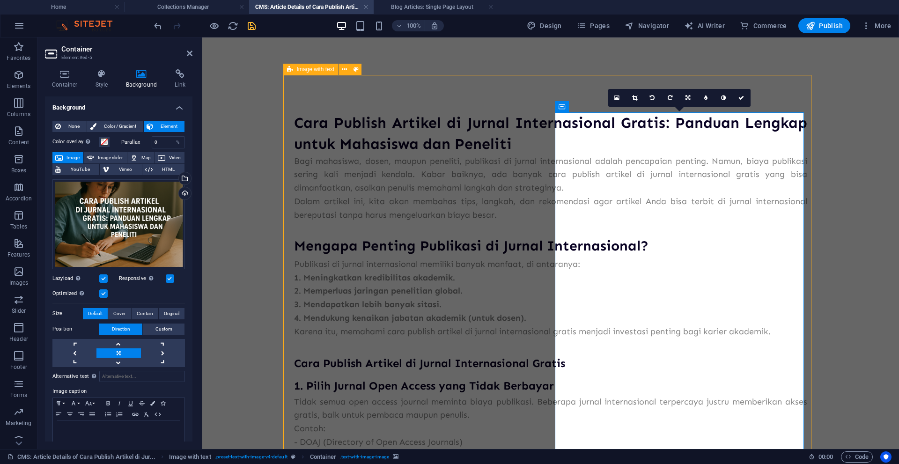
click at [104, 276] on label at bounding box center [103, 278] width 8 height 8
click at [0, 0] on input "Lazyload Loading images after the page loads improves page speed." at bounding box center [0, 0] width 0 height 0
click at [104, 276] on label at bounding box center [103, 278] width 8 height 8
click at [0, 0] on input "Lazyload Loading images after the page loads improves page speed." at bounding box center [0, 0] width 0 height 0
click at [167, 277] on label at bounding box center [170, 278] width 8 height 8
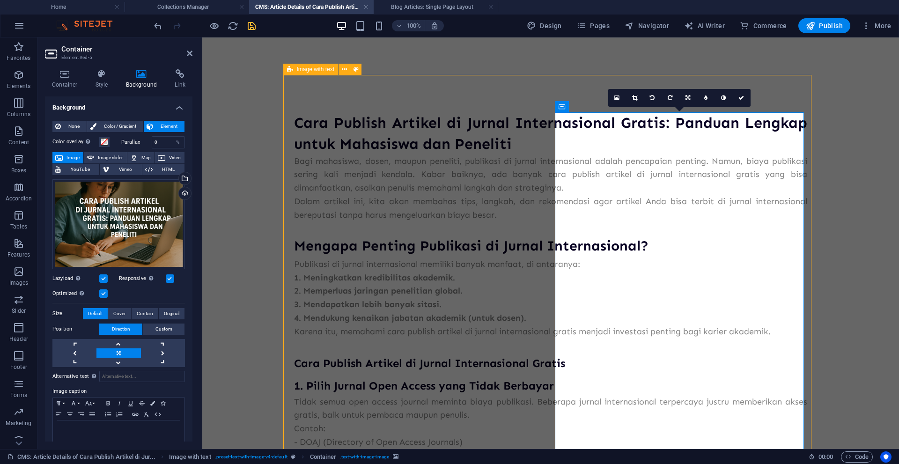
click at [0, 0] on input "Responsive Automatically load retina image and smartphone optimized sizes." at bounding box center [0, 0] width 0 height 0
click at [167, 277] on label at bounding box center [170, 278] width 8 height 8
click at [0, 0] on input "Responsive Automatically load retina image and smartphone optimized sizes." at bounding box center [0, 0] width 0 height 0
click at [405, 4] on h4 "Blog Articles: Single Page Layout" at bounding box center [436, 7] width 125 height 10
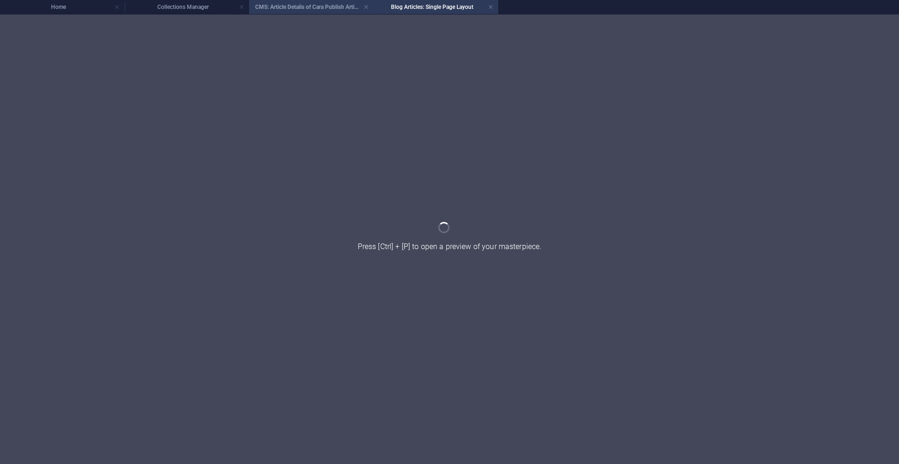
click at [336, 7] on h4 "CMS: Article Details of Cara Publish Artikel di Jur..." at bounding box center [311, 7] width 125 height 10
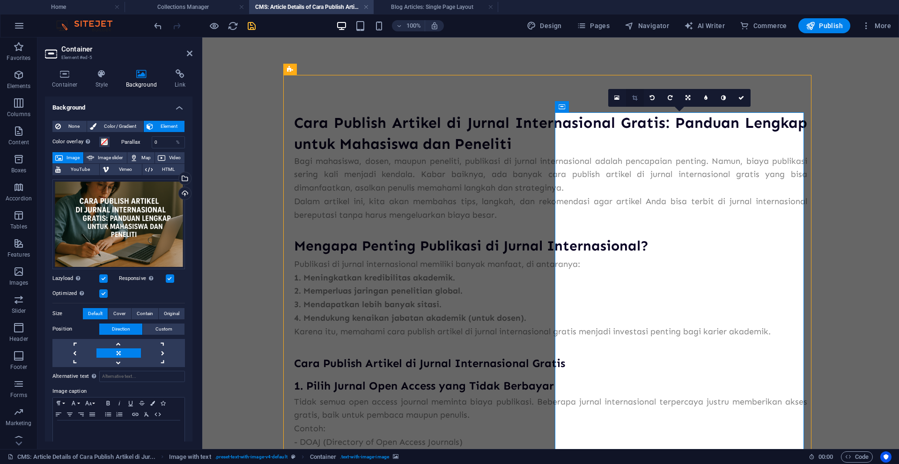
click at [635, 97] on icon at bounding box center [634, 98] width 5 height 6
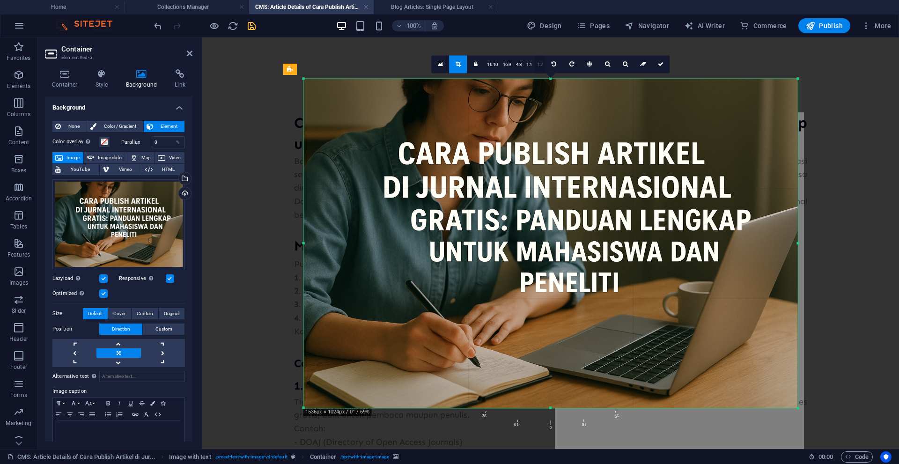
click at [538, 64] on link "1:2" at bounding box center [540, 65] width 11 height 18
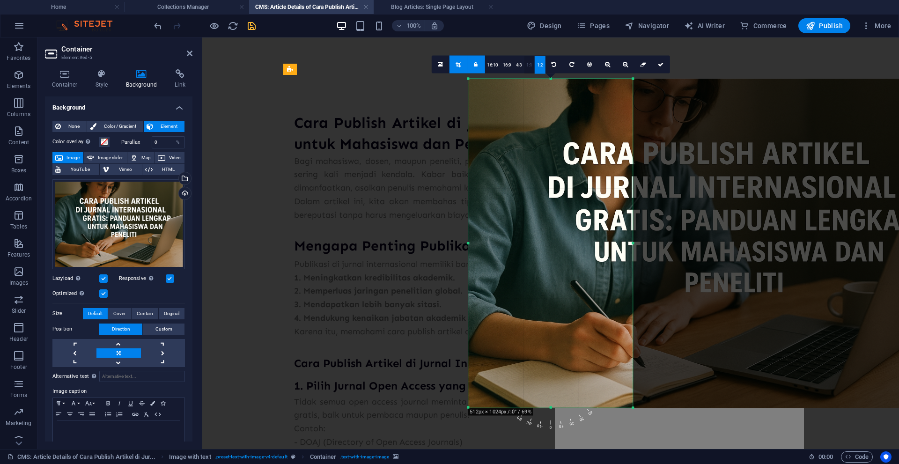
click at [528, 68] on link "1:1" at bounding box center [529, 65] width 11 height 18
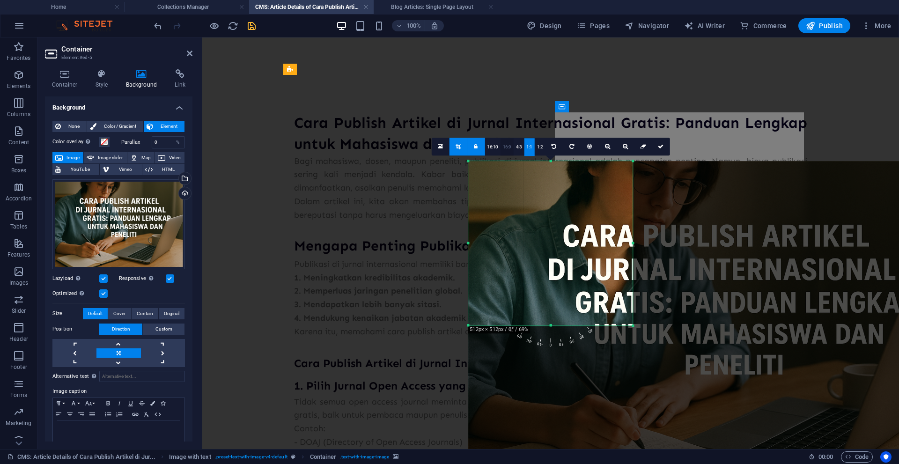
click at [509, 148] on link "16:9" at bounding box center [507, 147] width 13 height 18
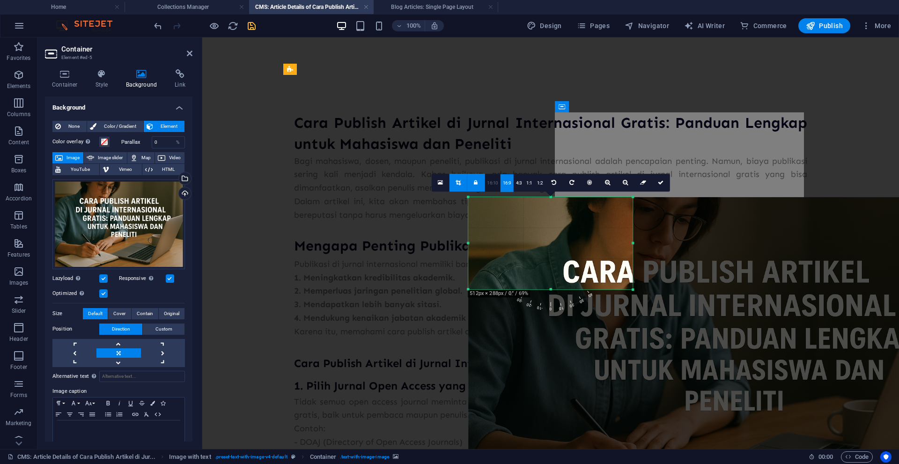
click at [494, 183] on link "16:10" at bounding box center [493, 183] width 16 height 18
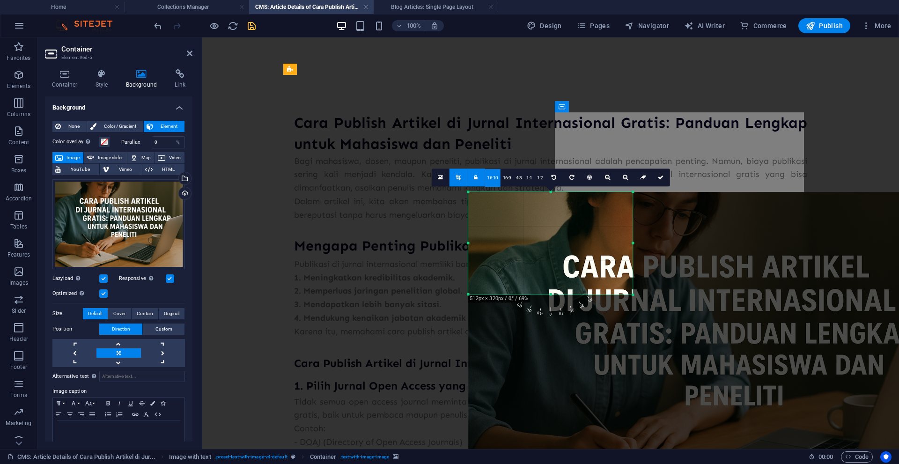
click at [459, 179] on icon at bounding box center [458, 178] width 5 height 6
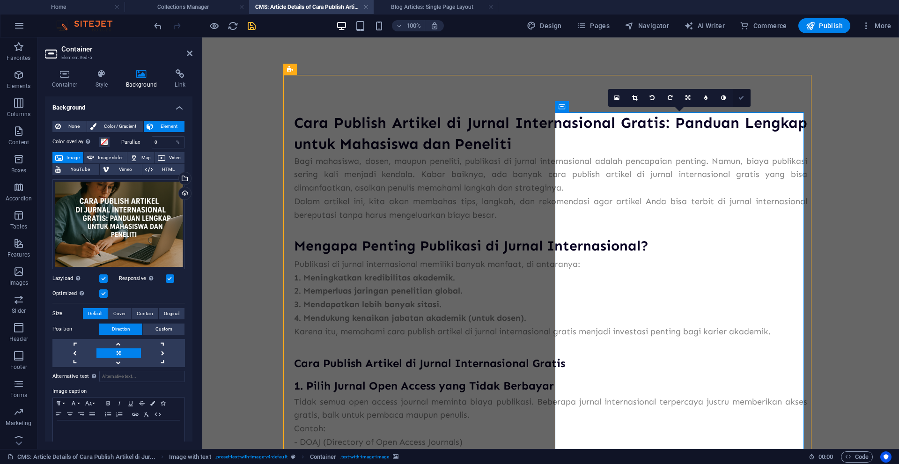
click at [741, 96] on icon at bounding box center [741, 98] width 6 height 6
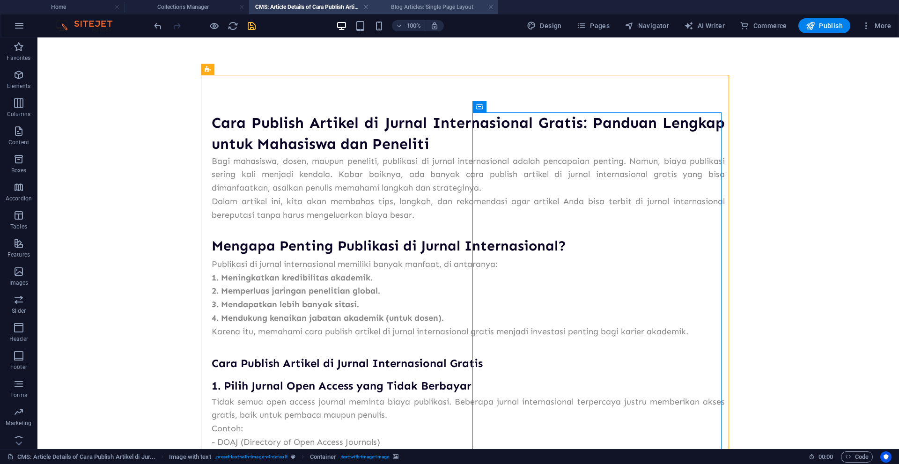
click at [427, 9] on h4 "Blog Articles: Single Page Layout" at bounding box center [436, 7] width 125 height 10
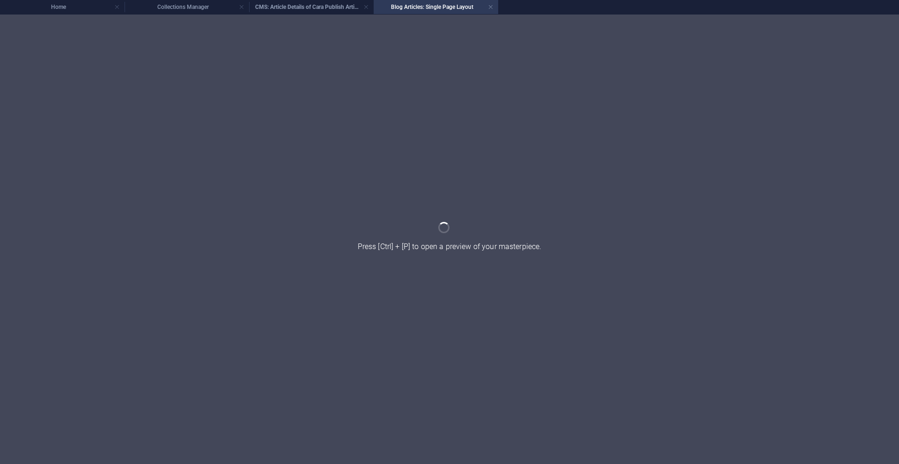
drag, startPoint x: 491, startPoint y: 8, endPoint x: 483, endPoint y: 7, distance: 7.5
click at [491, 8] on link at bounding box center [491, 7] width 6 height 9
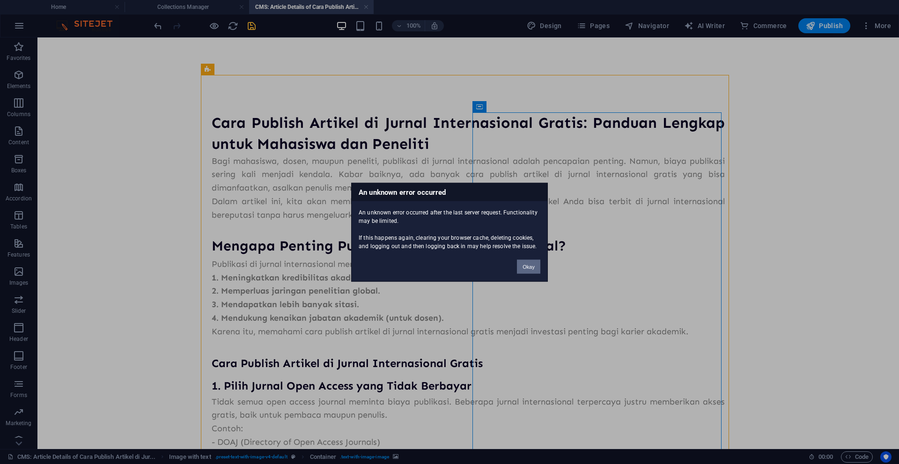
click at [531, 267] on button "Okay" at bounding box center [528, 266] width 23 height 14
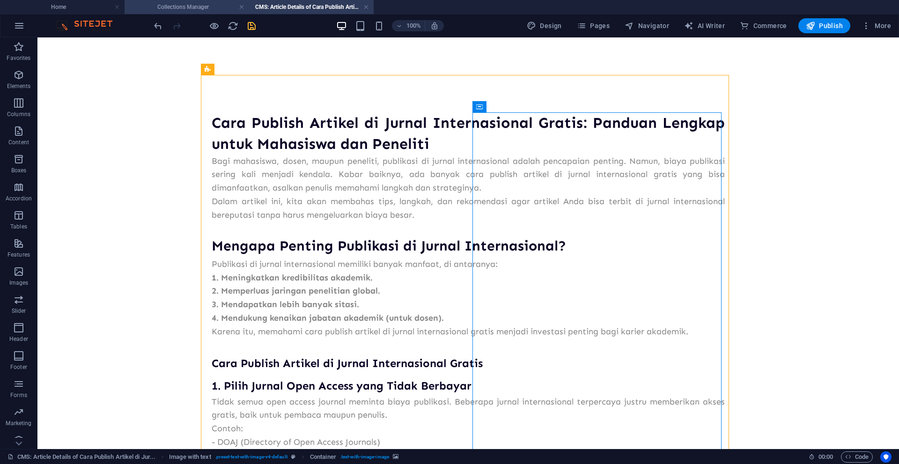
click at [188, 7] on h4 "Collections Manager" at bounding box center [187, 7] width 125 height 10
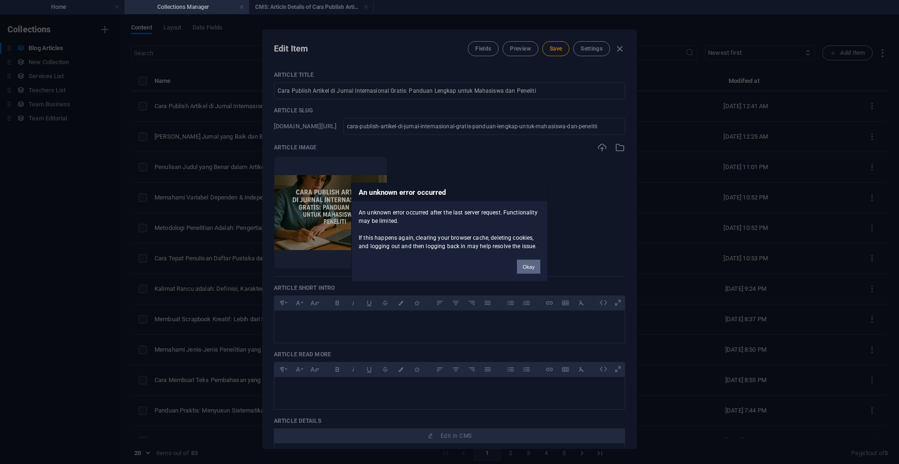
click at [526, 267] on button "Okay" at bounding box center [528, 266] width 23 height 14
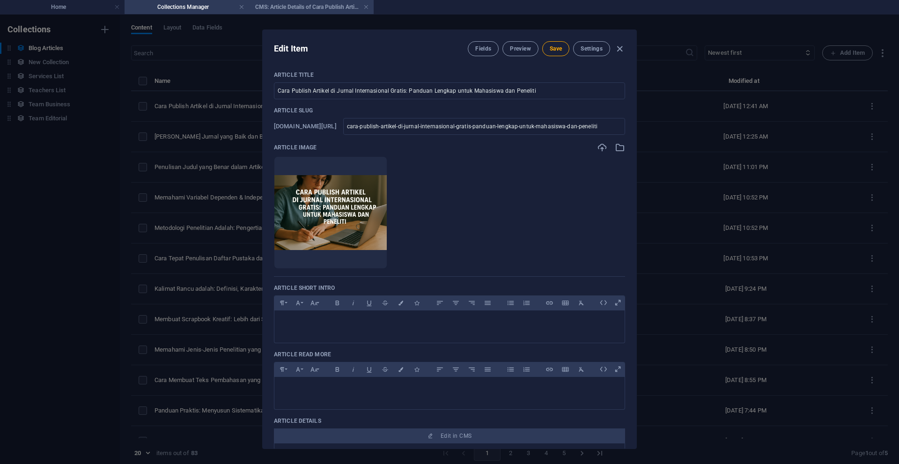
click at [300, 10] on h4 "CMS: Article Details of Cara Publish Artikel di Jur..." at bounding box center [311, 7] width 125 height 10
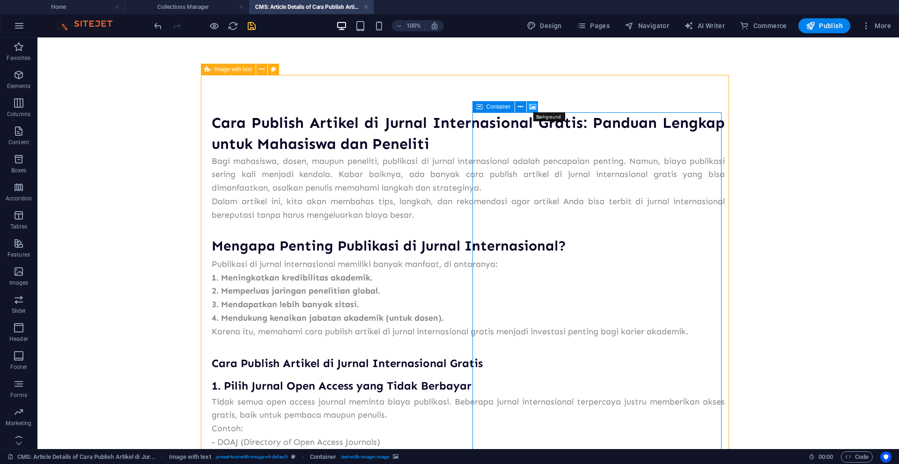
click at [530, 105] on icon at bounding box center [532, 107] width 7 height 10
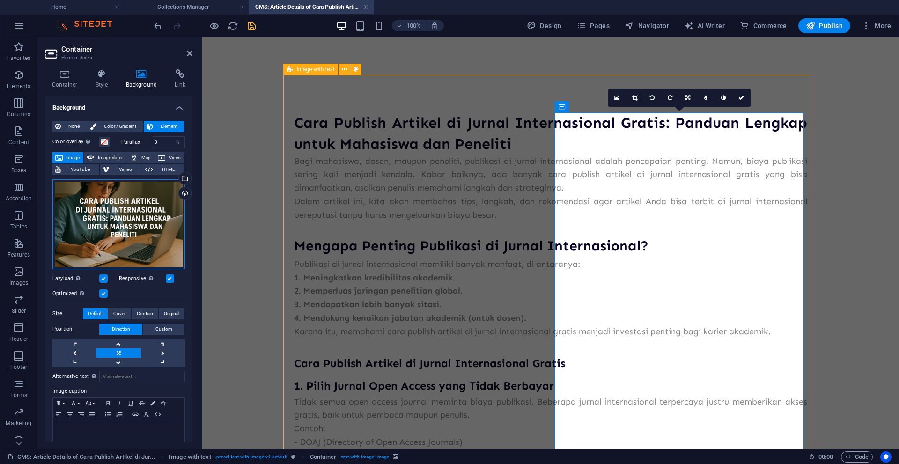
click at [138, 229] on div "Drag files here, click to choose files or select files from Files or our free s…" at bounding box center [118, 224] width 132 height 90
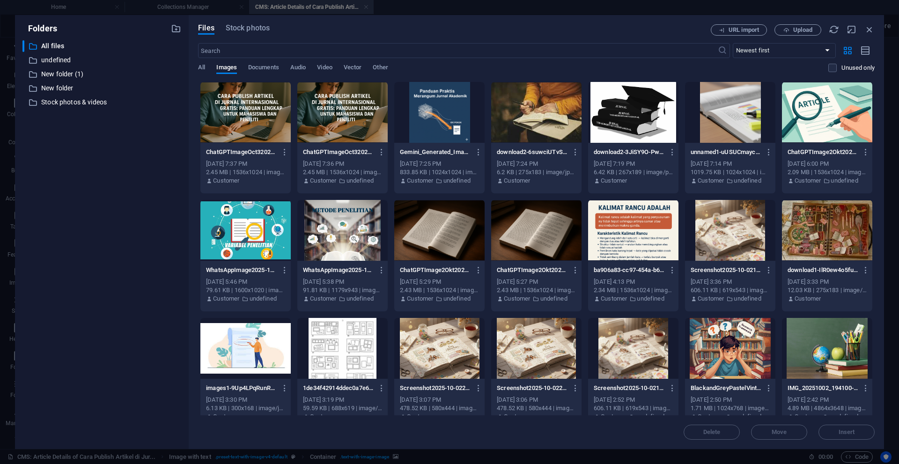
click at [256, 125] on div at bounding box center [245, 112] width 90 height 61
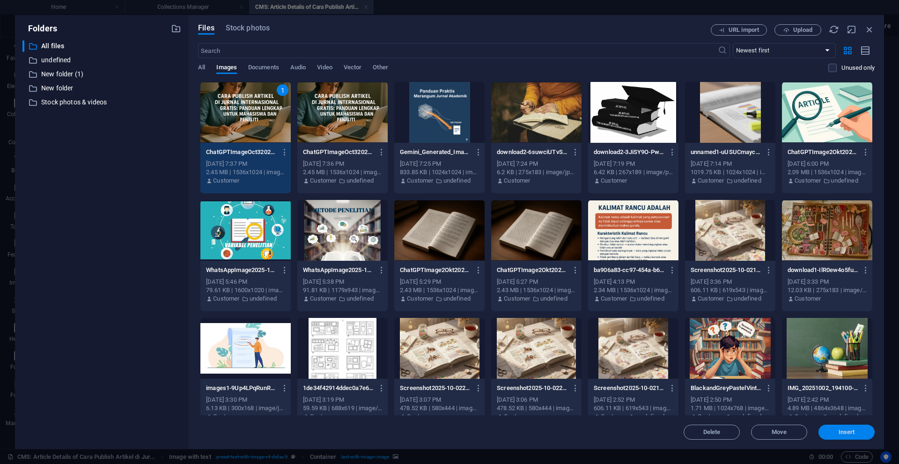
click at [829, 430] on span "Insert" at bounding box center [846, 432] width 49 height 6
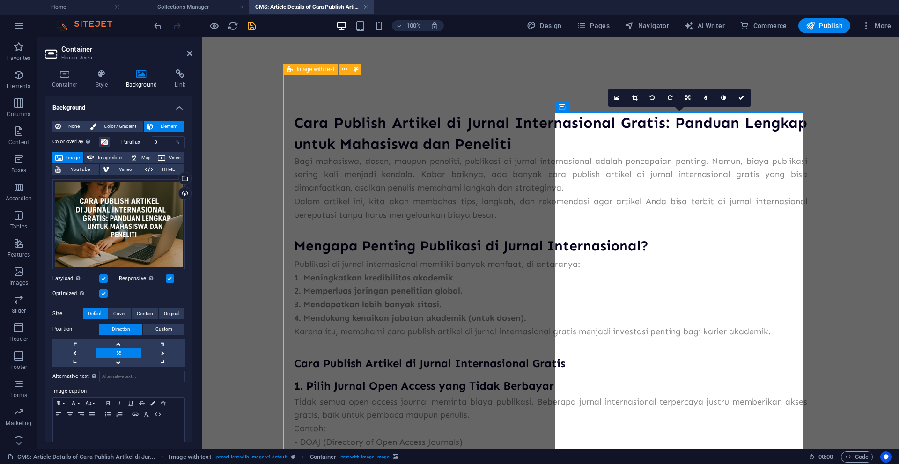
drag, startPoint x: 692, startPoint y: 299, endPoint x: 725, endPoint y: 255, distance: 54.5
click at [213, 9] on h4 "Collections Manager" at bounding box center [187, 7] width 125 height 10
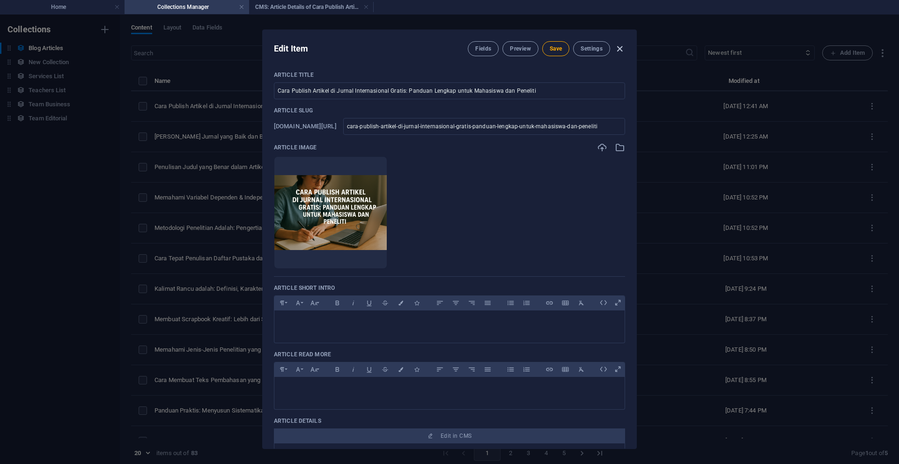
click at [618, 50] on icon "button" at bounding box center [619, 49] width 11 height 11
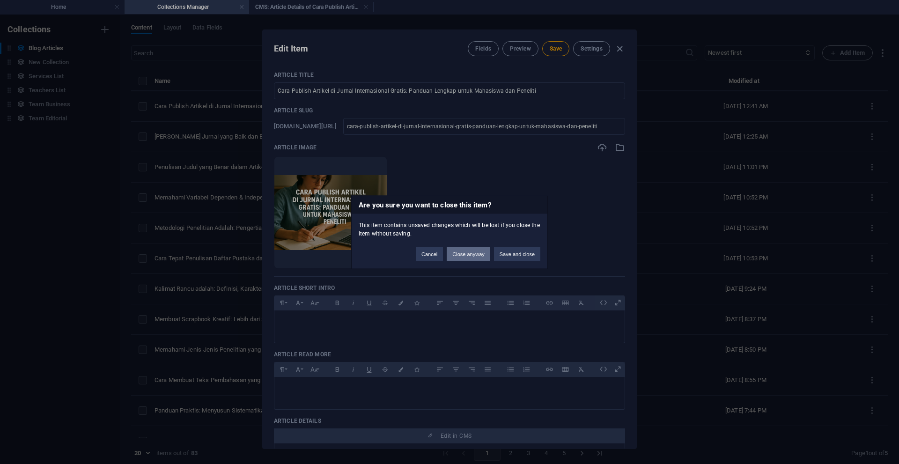
click at [475, 255] on button "Close anyway" at bounding box center [468, 254] width 43 height 14
type input "cara-publish-artikel-di-jurnal-internasional-gratis-panduan-lengkap-untuk-mahas…"
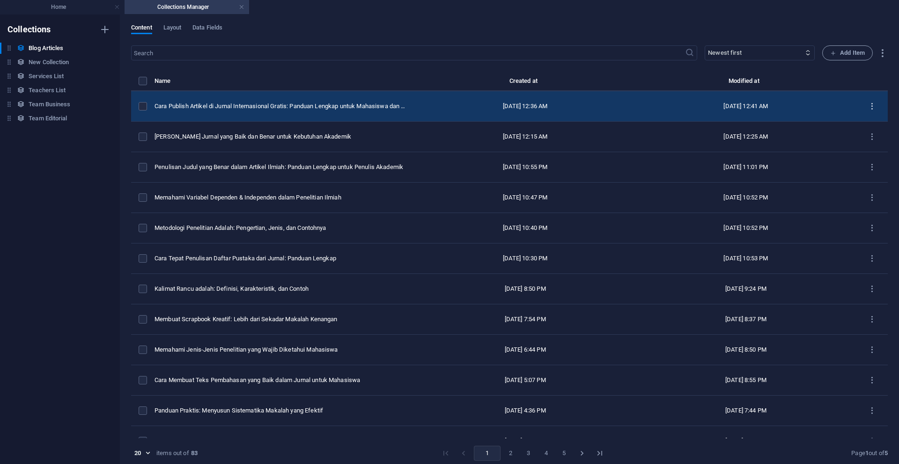
click at [869, 108] on icon "items list" at bounding box center [872, 106] width 9 height 9
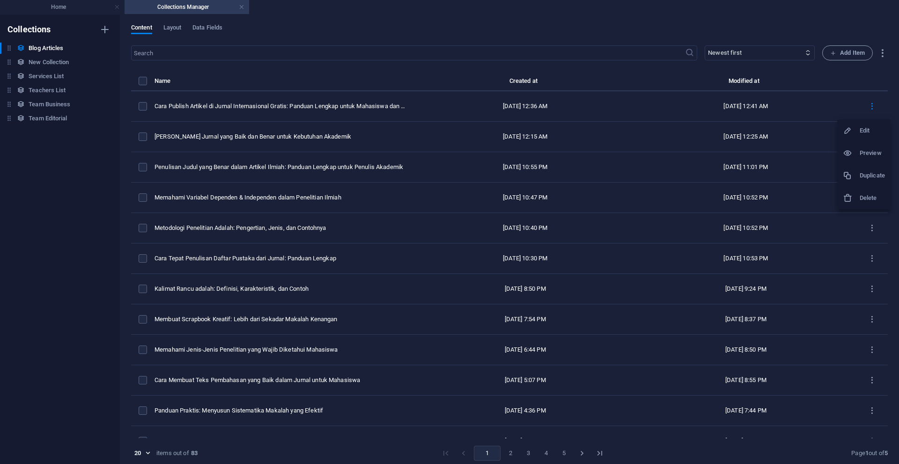
click at [873, 193] on h6 "Delete" at bounding box center [872, 197] width 25 height 11
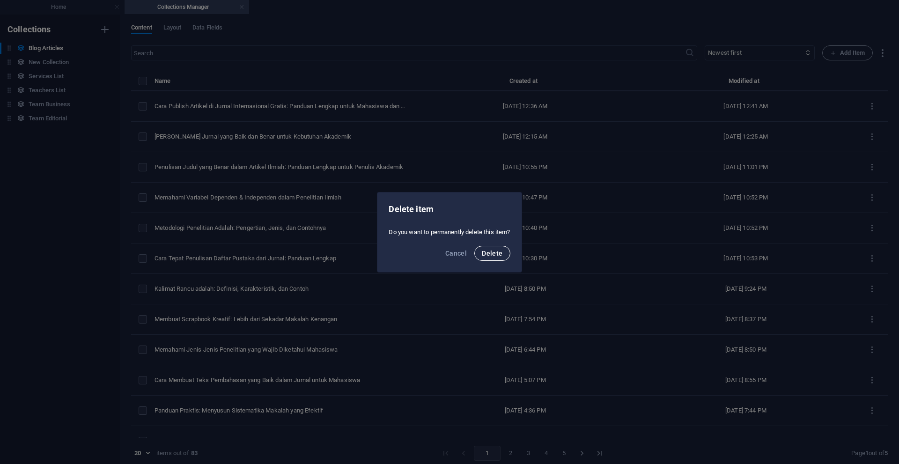
click at [491, 252] on span "Delete" at bounding box center [492, 253] width 21 height 7
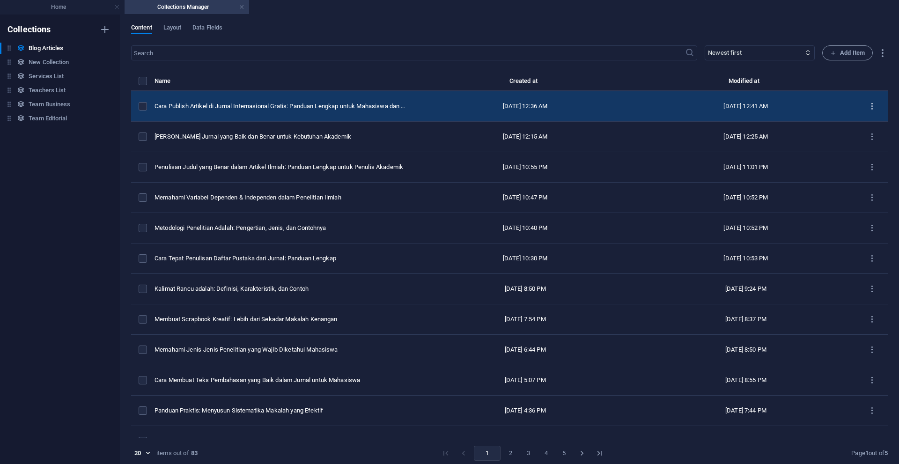
click at [869, 106] on icon "items list" at bounding box center [872, 106] width 9 height 9
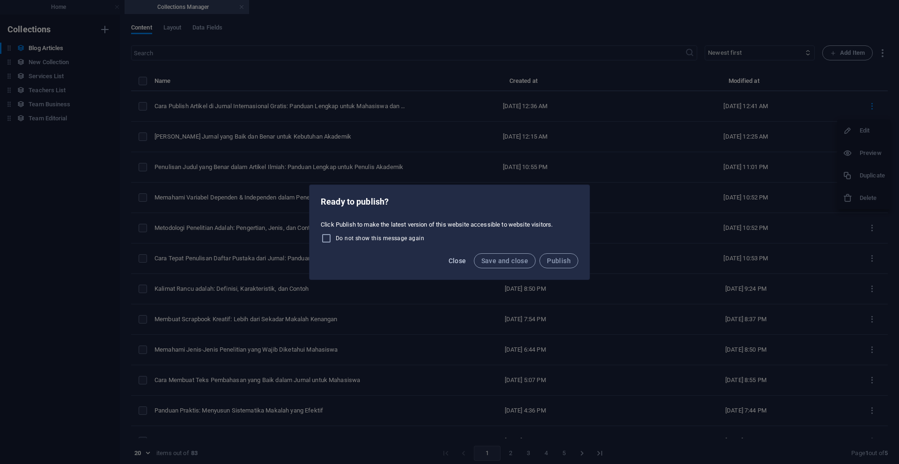
click at [466, 264] on span "Close" at bounding box center [458, 260] width 18 height 7
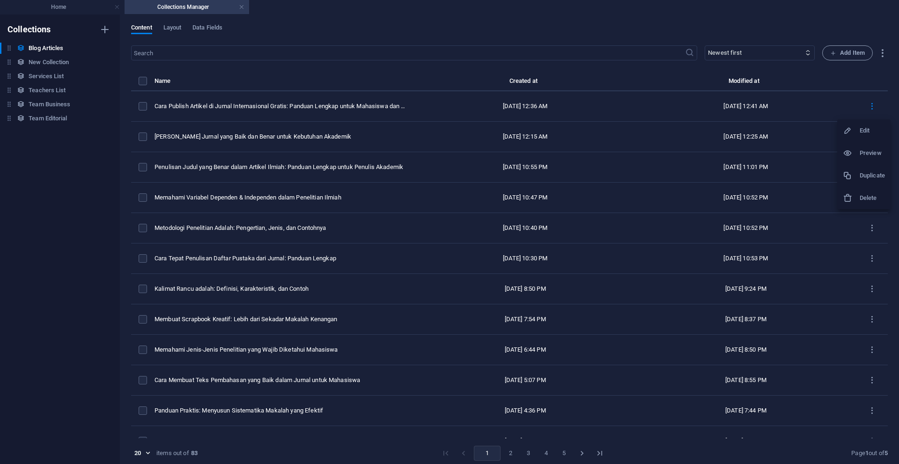
click at [864, 106] on div at bounding box center [449, 232] width 899 height 464
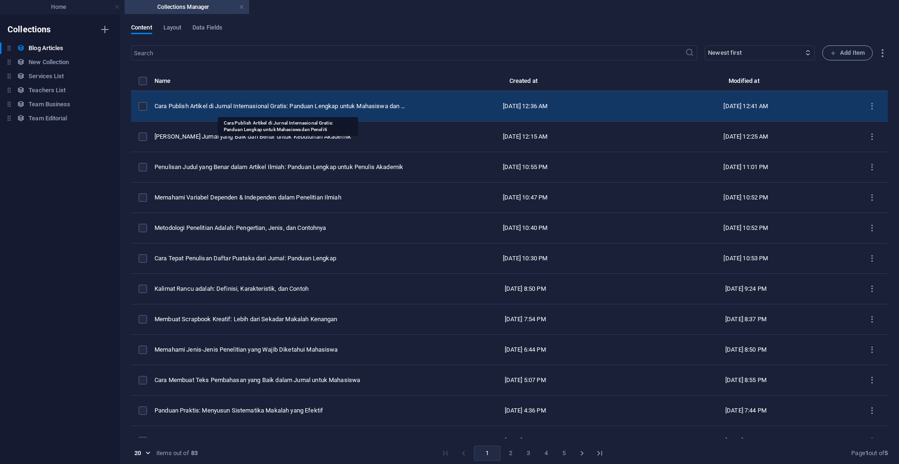
click at [315, 101] on td "Cara Publish Artikel di Jurnal Internasional Gratis: Panduan Lengkap untuk Maha…" at bounding box center [285, 106] width 260 height 30
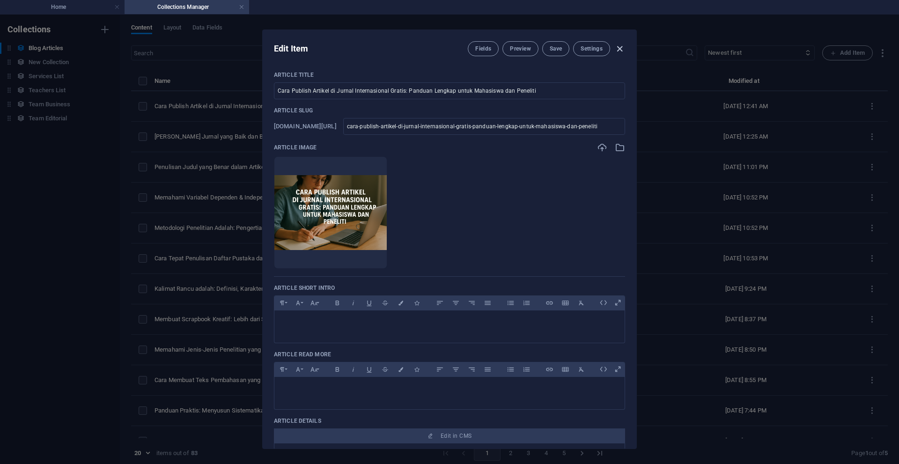
click at [614, 50] on icon "button" at bounding box center [619, 49] width 11 height 11
type input "cara-publish-artikel-di-jurnal-internasional-gratis-panduan-lengkap-untuk-mahas…"
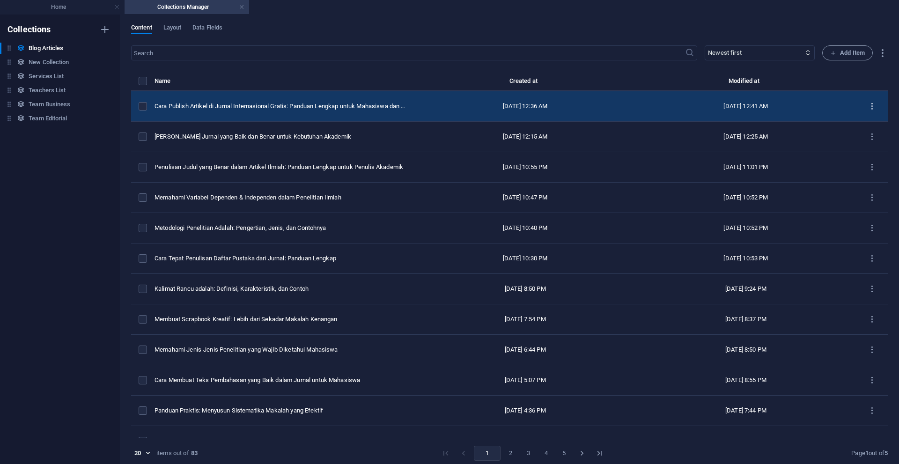
click at [868, 106] on icon "items list" at bounding box center [872, 106] width 9 height 9
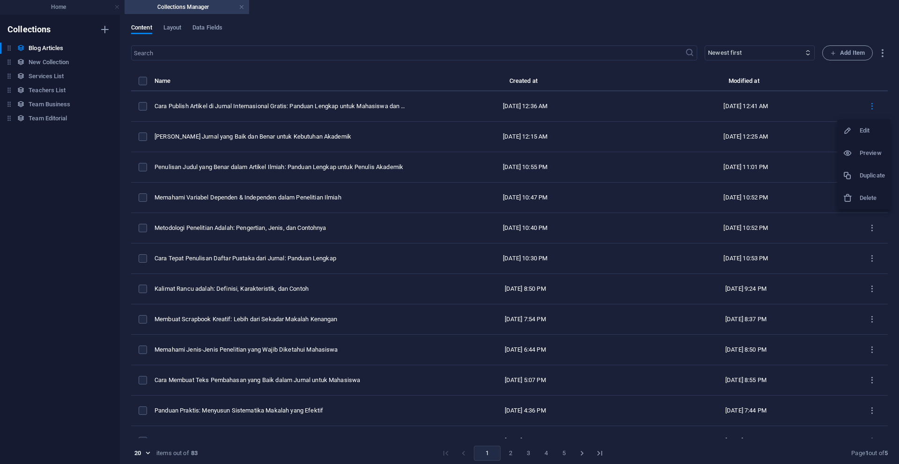
click at [861, 197] on h6 "Delete" at bounding box center [872, 197] width 25 height 11
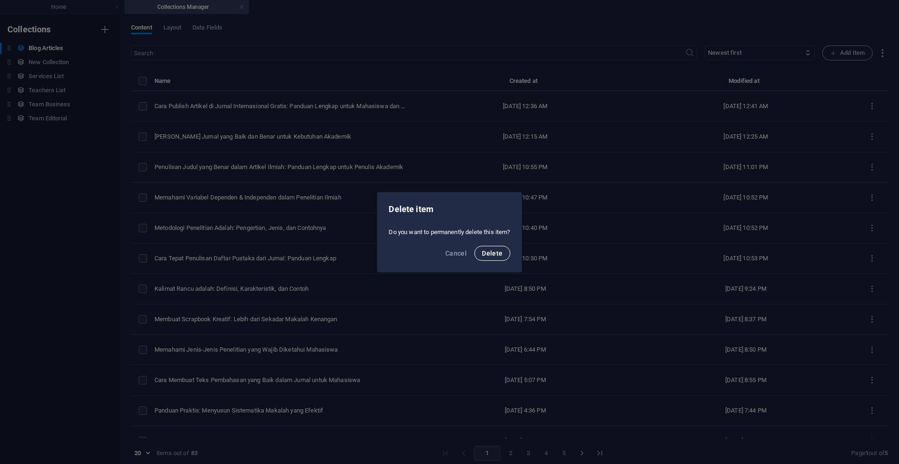
click at [492, 254] on span "Delete" at bounding box center [492, 253] width 21 height 7
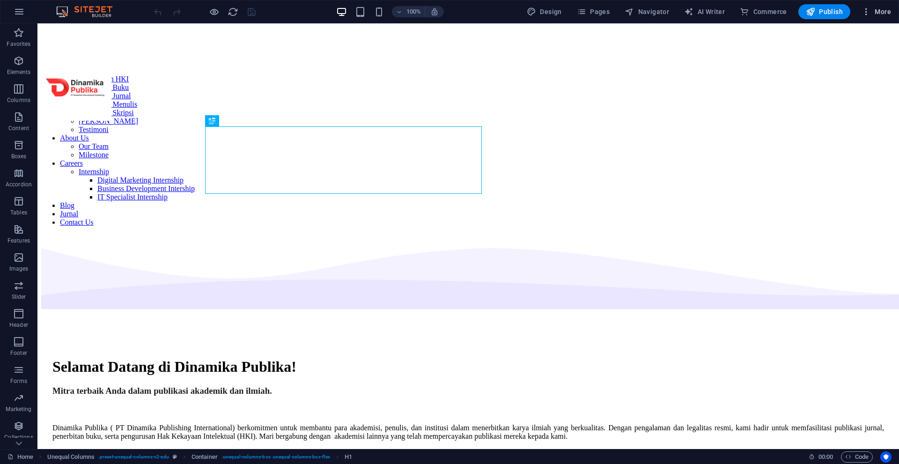
click at [879, 11] on span "More" at bounding box center [875, 11] width 29 height 9
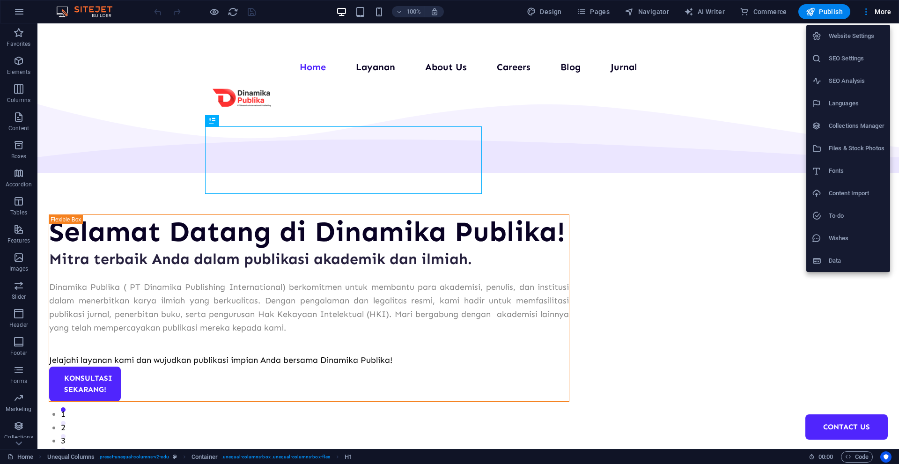
click at [849, 128] on h6 "Collections Manager" at bounding box center [857, 125] width 56 height 11
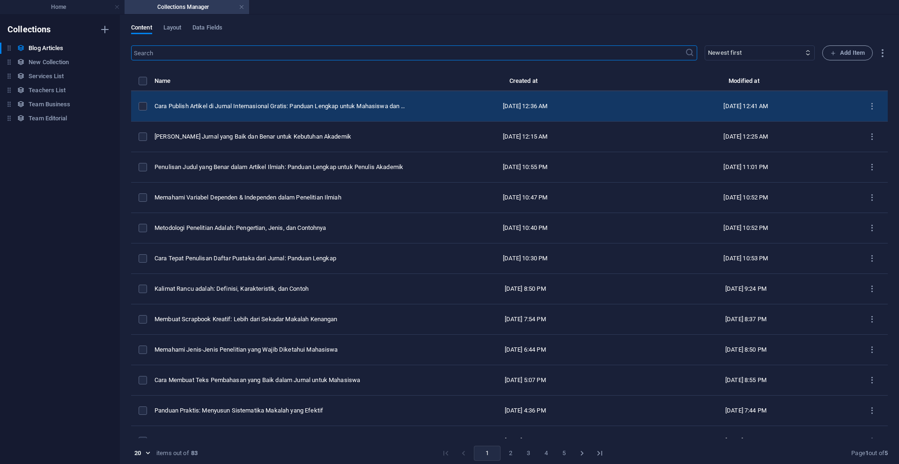
click at [547, 109] on div "[DATE] 12:36 AM" at bounding box center [525, 106] width 206 height 8
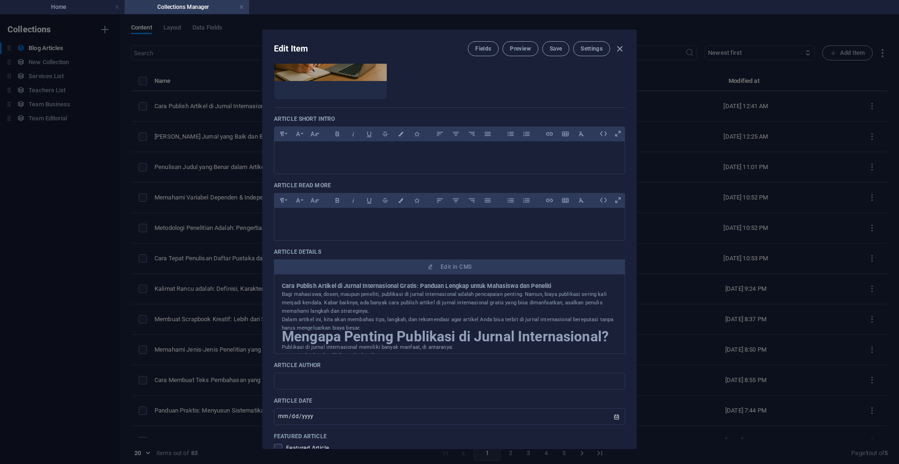
scroll to position [213, 0]
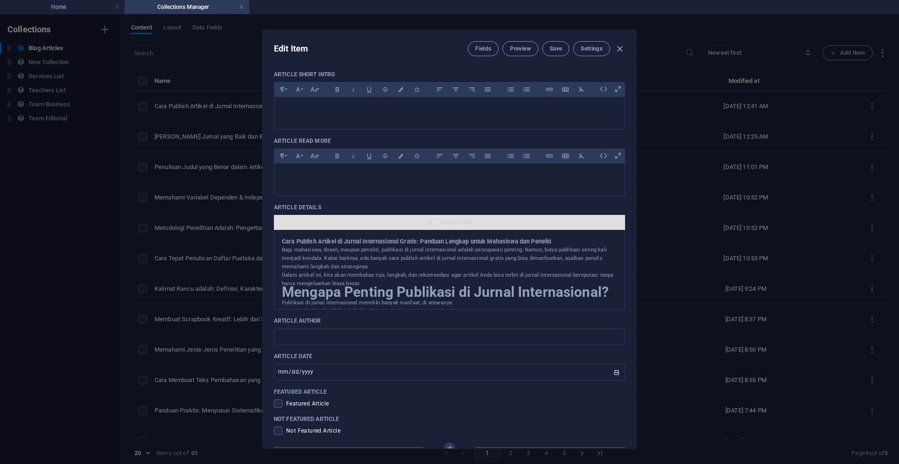
click at [446, 222] on span "Edit in CMS" at bounding box center [456, 222] width 31 height 7
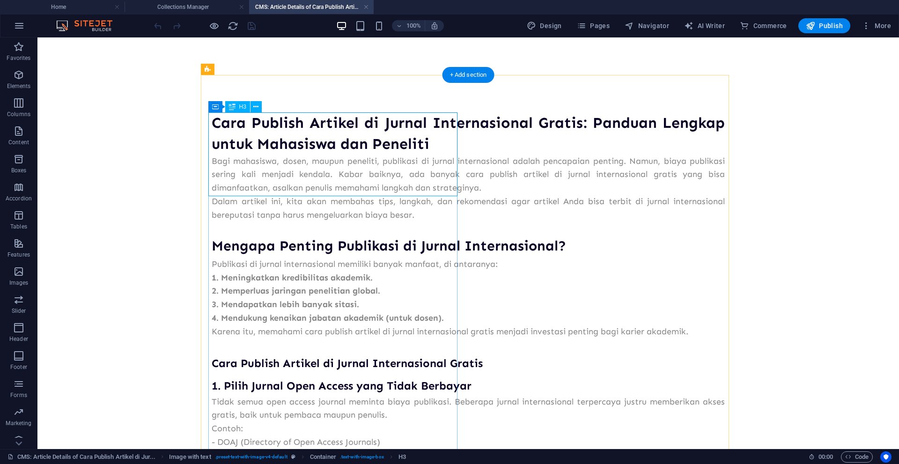
scroll to position [0, 0]
click at [264, 71] on icon at bounding box center [261, 70] width 5 height 10
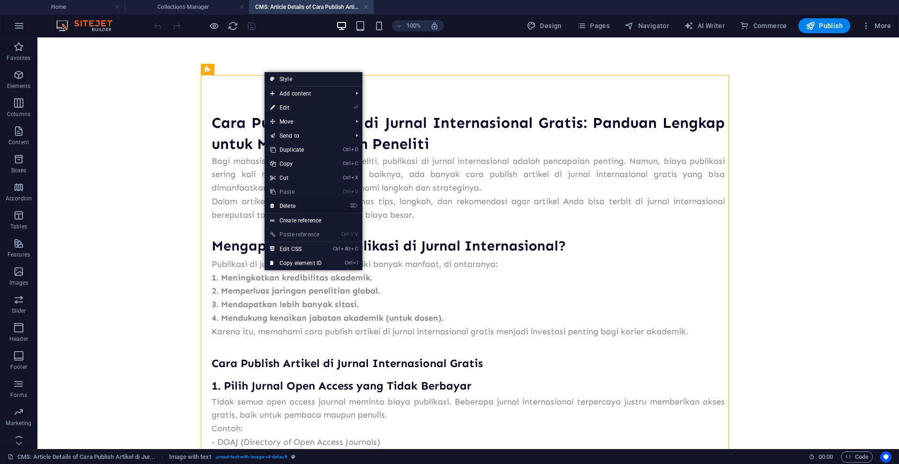
click at [309, 205] on link "⌦ Delete" at bounding box center [296, 206] width 63 height 14
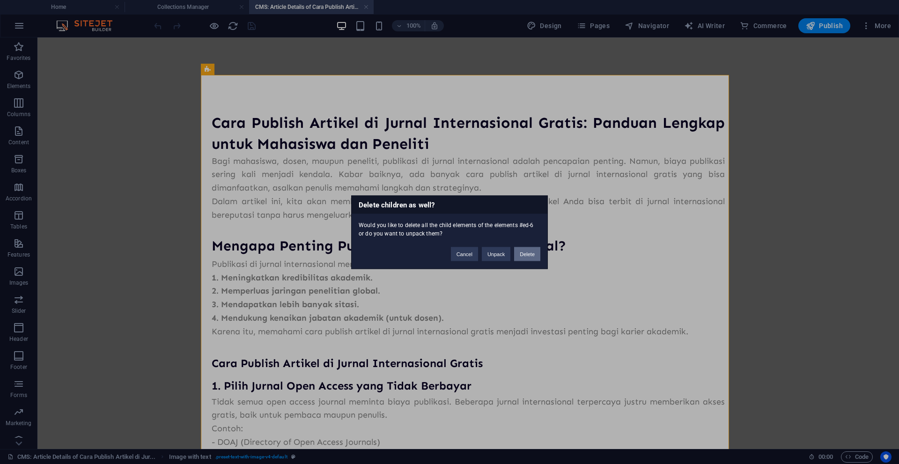
click at [528, 253] on button "Delete" at bounding box center [527, 254] width 26 height 14
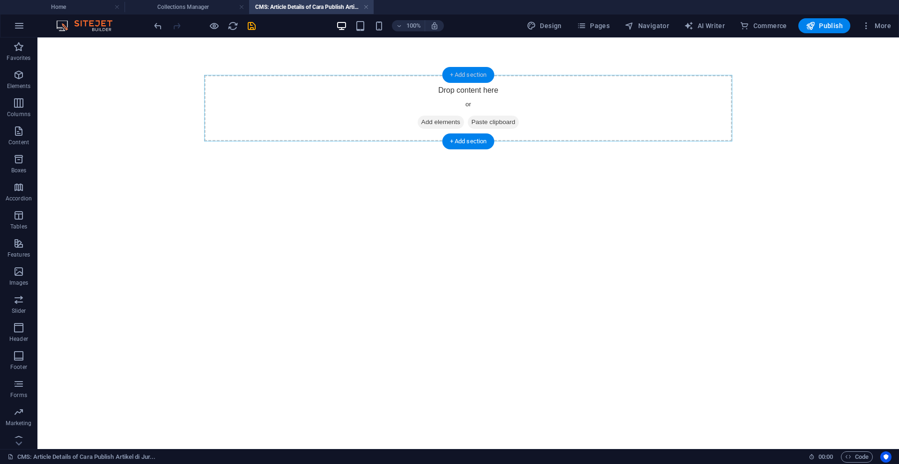
click at [467, 76] on div "+ Add section" at bounding box center [468, 75] width 52 height 16
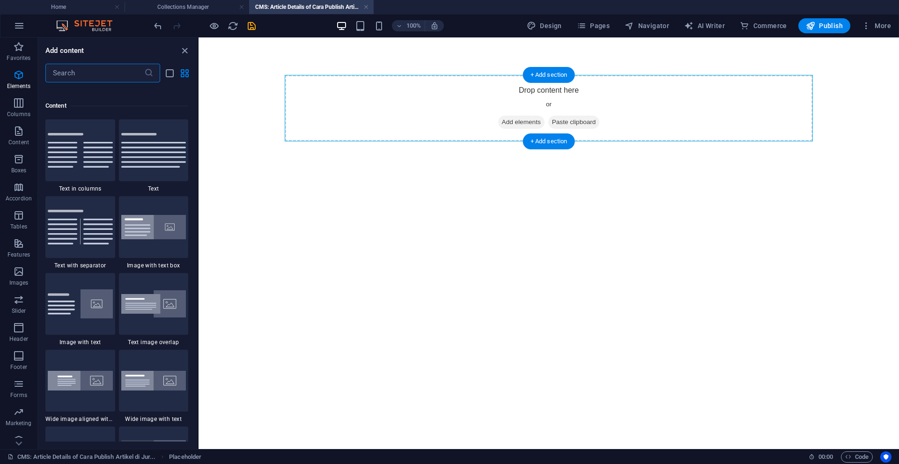
scroll to position [1638, 0]
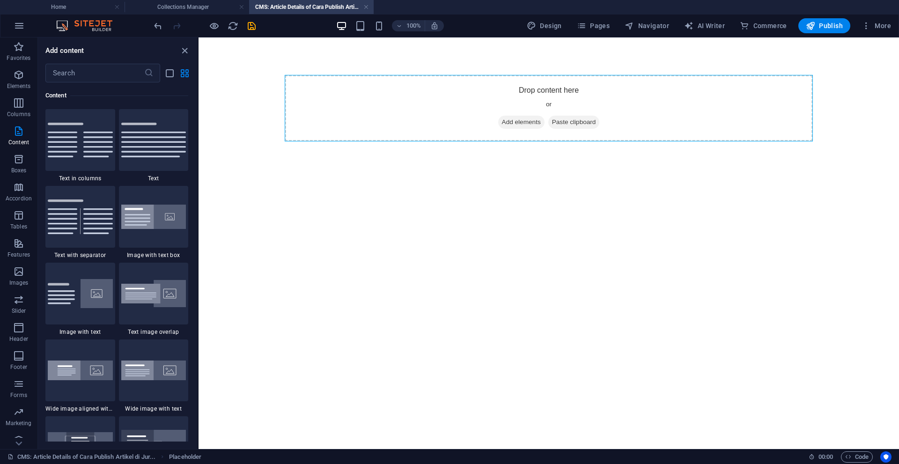
drag, startPoint x: 397, startPoint y: 193, endPoint x: 199, endPoint y: 165, distance: 199.1
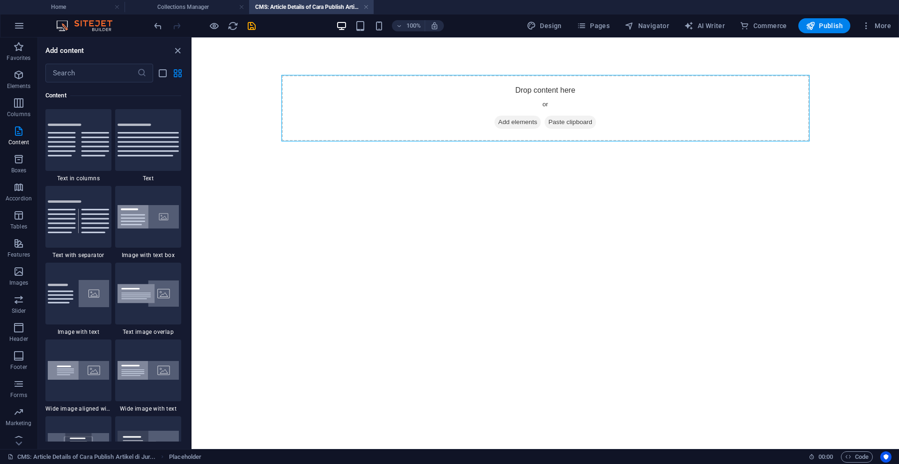
scroll to position [3093, 0]
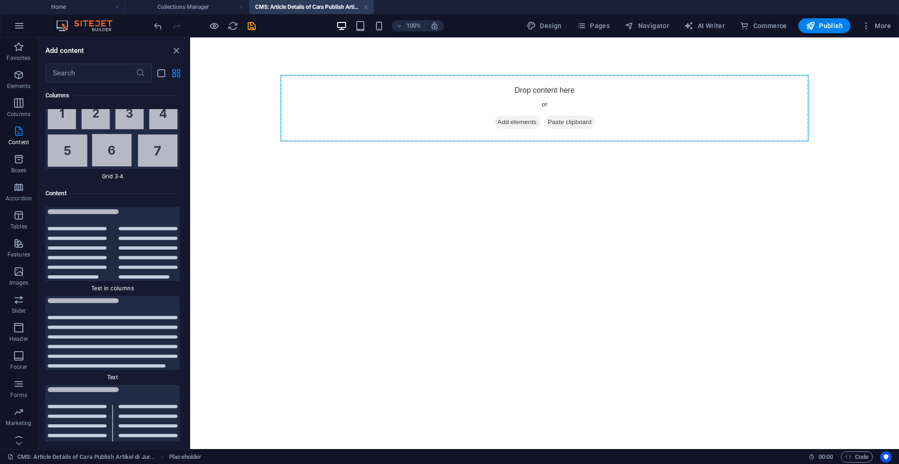
click at [240, 179] on html "Drop content here or Add elements Paste clipboard" at bounding box center [544, 107] width 709 height 141
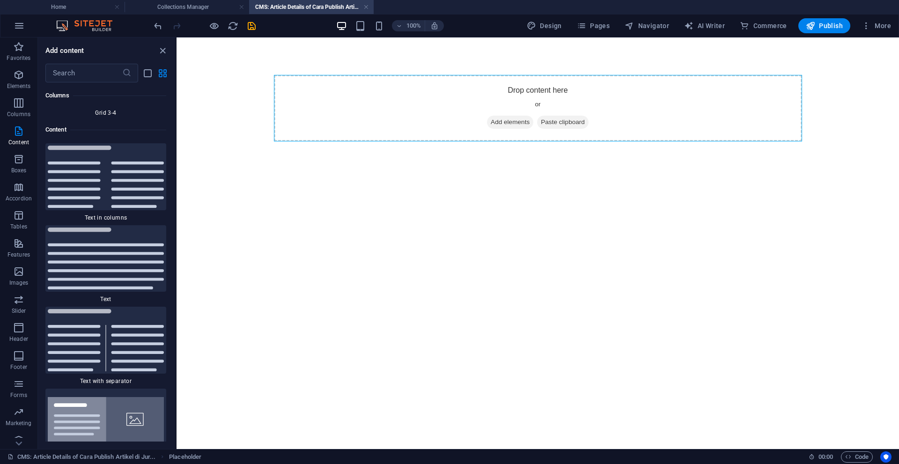
scroll to position [2964, 0]
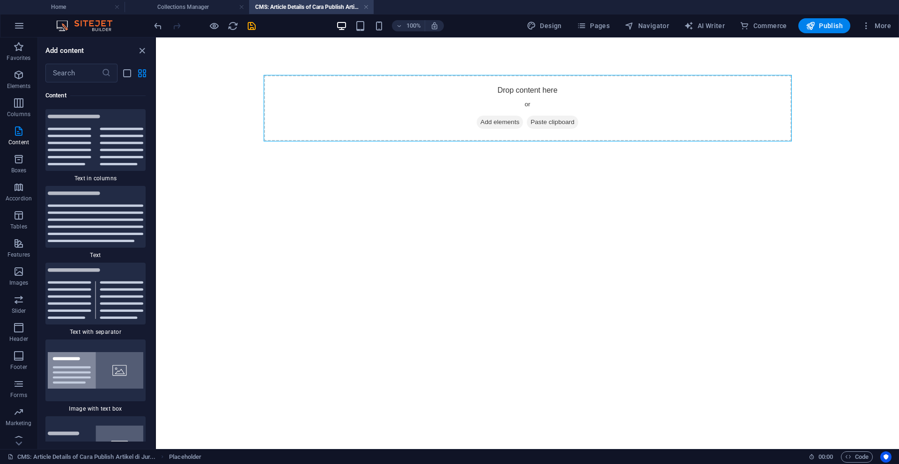
click at [332, 179] on html "Drop content here or Add elements Paste clipboard" at bounding box center [527, 107] width 743 height 141
click at [333, 179] on html "Drop content here or Add elements Paste clipboard" at bounding box center [527, 107] width 743 height 141
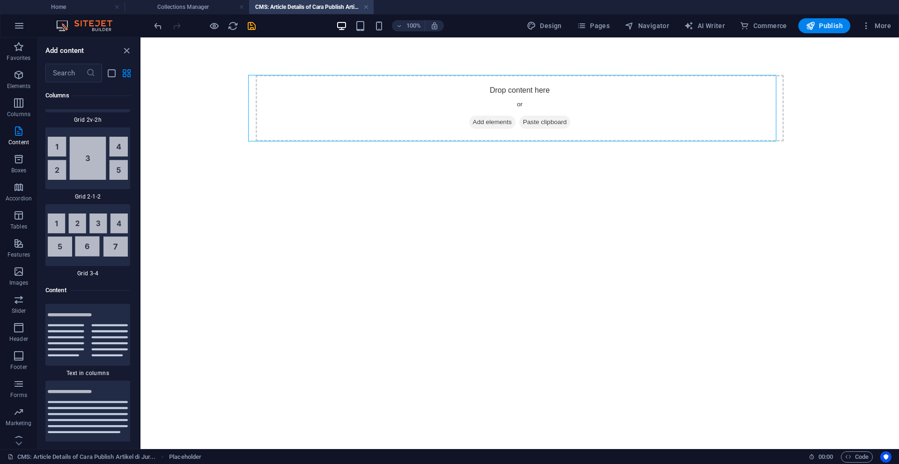
scroll to position [3159, 0]
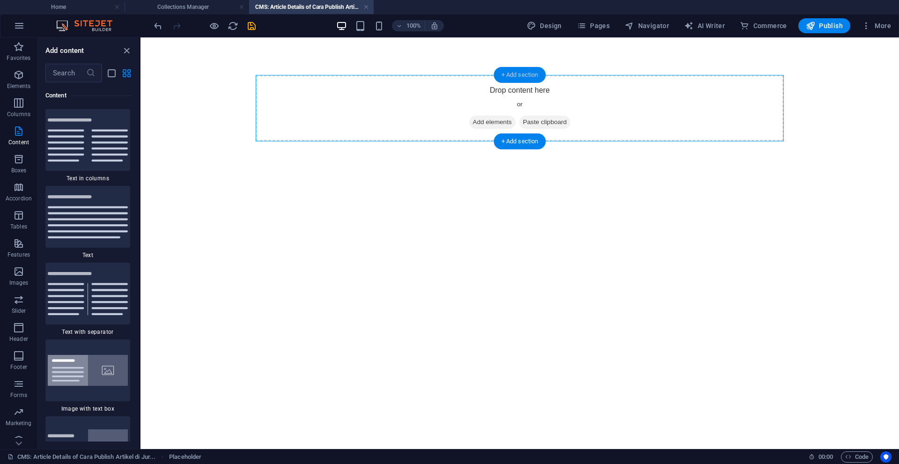
click at [518, 75] on div "+ Add section" at bounding box center [520, 75] width 52 height 16
drag, startPoint x: 278, startPoint y: 189, endPoint x: 141, endPoint y: 138, distance: 145.8
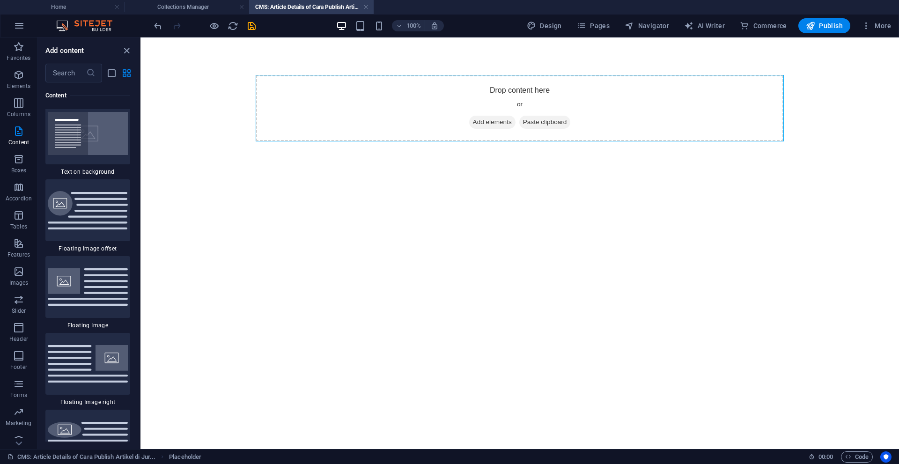
scroll to position [3902, 0]
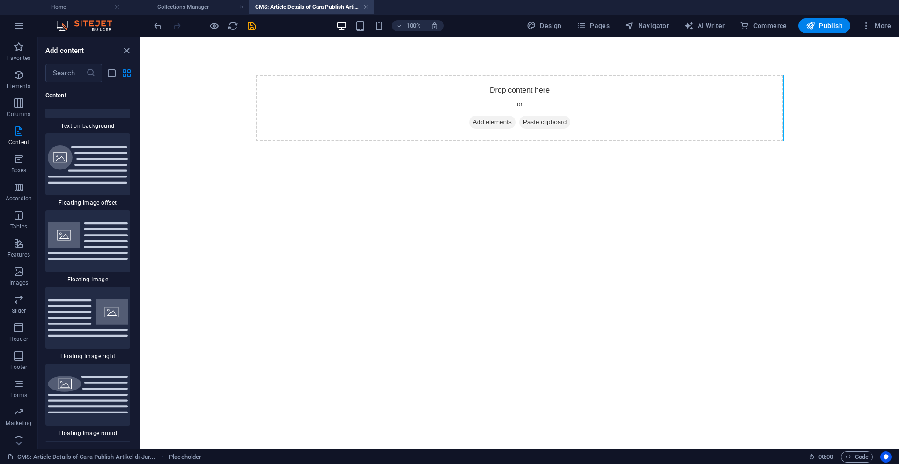
drag, startPoint x: 139, startPoint y: 150, endPoint x: 19, endPoint y: 145, distance: 120.4
click at [104, 309] on img at bounding box center [88, 318] width 80 height 38
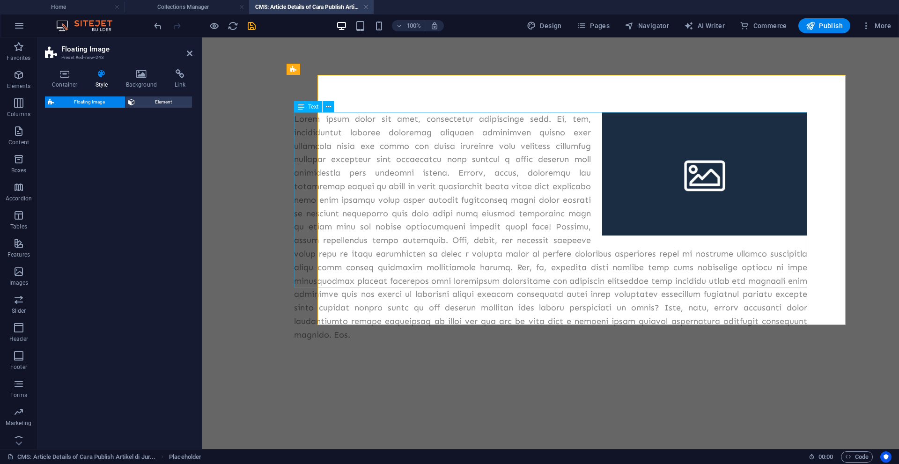
select select "%"
select select "rem"
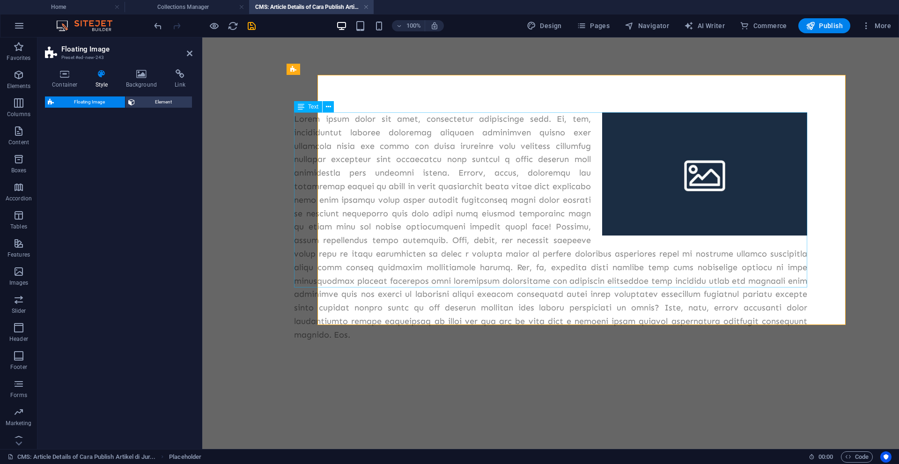
select select "preset-float-container-v3-default-right"
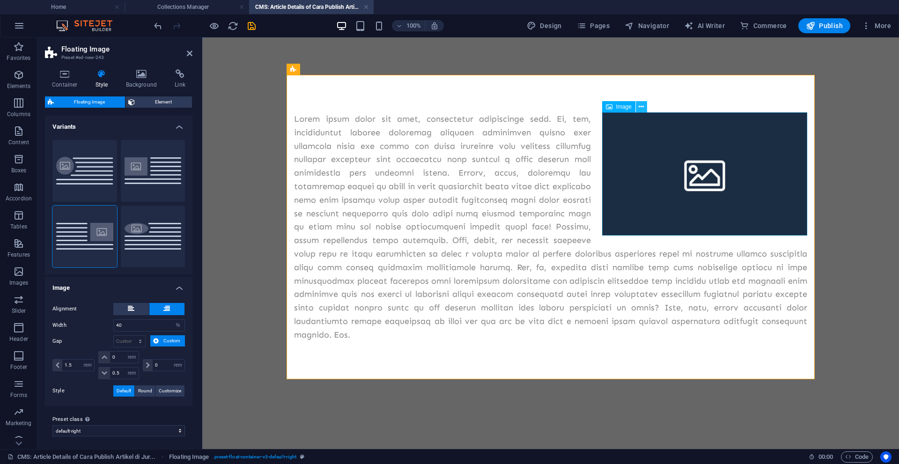
click at [643, 108] on icon at bounding box center [641, 107] width 5 height 10
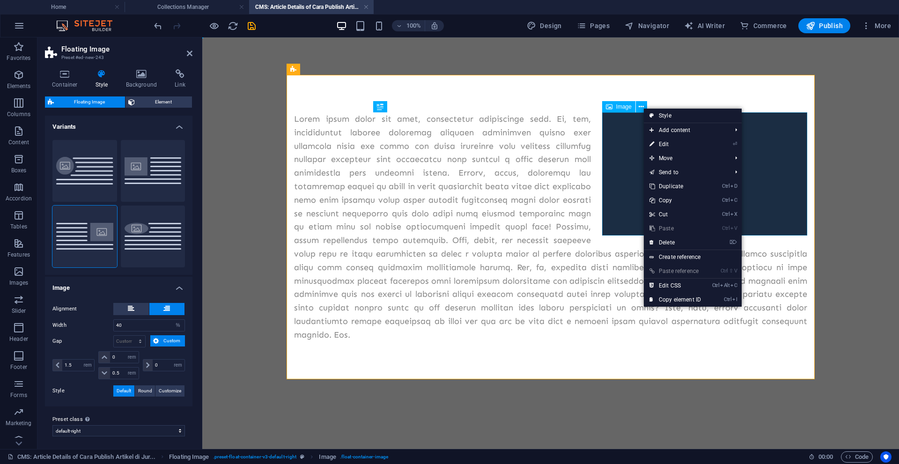
click at [622, 107] on span "Image" at bounding box center [623, 107] width 15 height 6
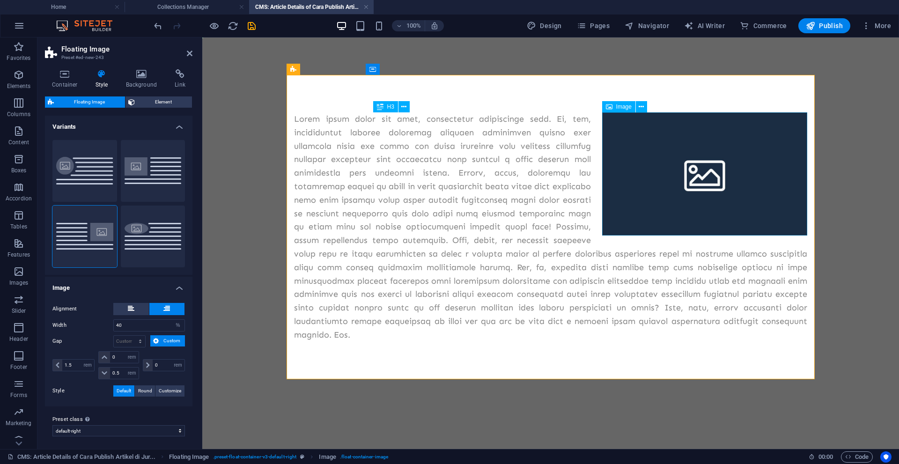
click at [655, 160] on figure at bounding box center [704, 173] width 205 height 123
select select "%"
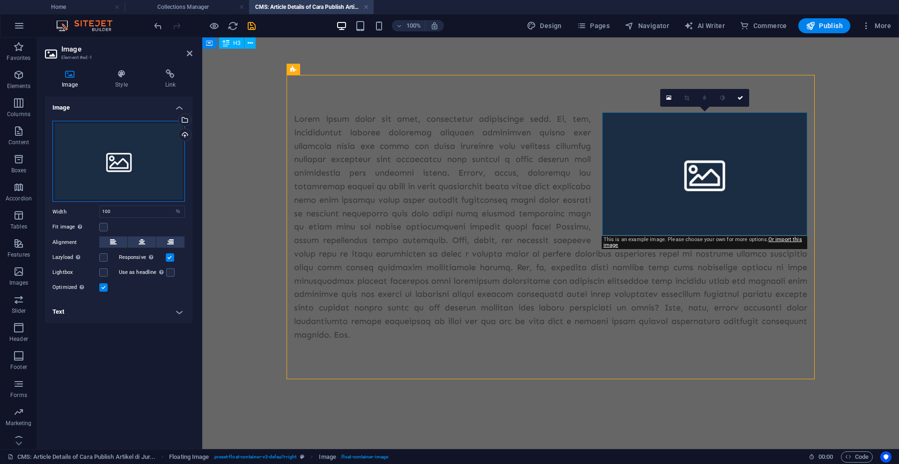
click at [122, 159] on div "Drag files here, click to choose files or select files from Files or our free s…" at bounding box center [118, 161] width 132 height 81
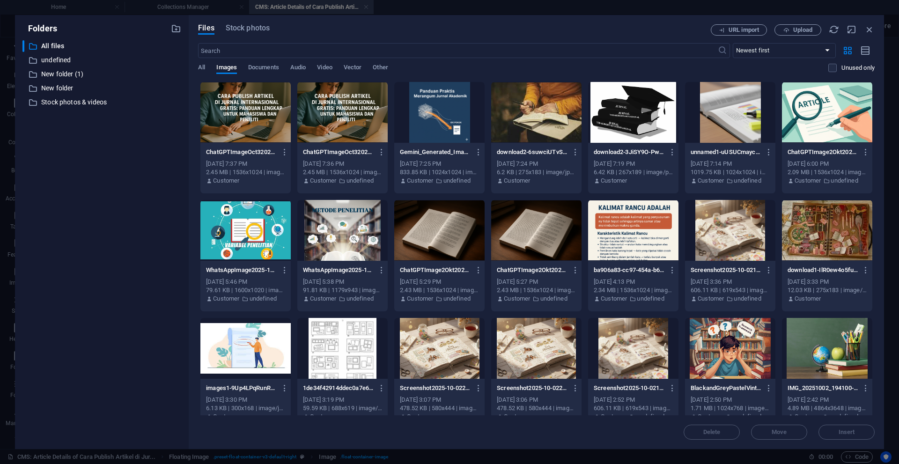
click at [263, 116] on div at bounding box center [245, 112] width 90 height 61
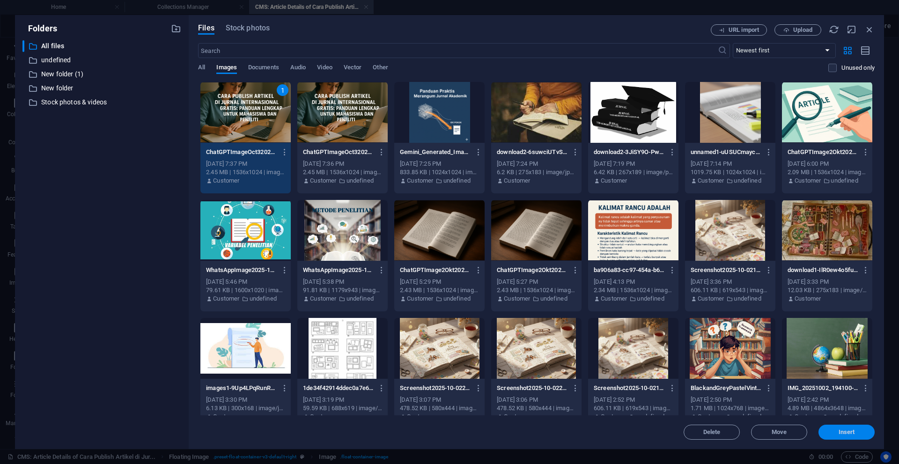
click at [860, 433] on span "Insert" at bounding box center [846, 432] width 49 height 6
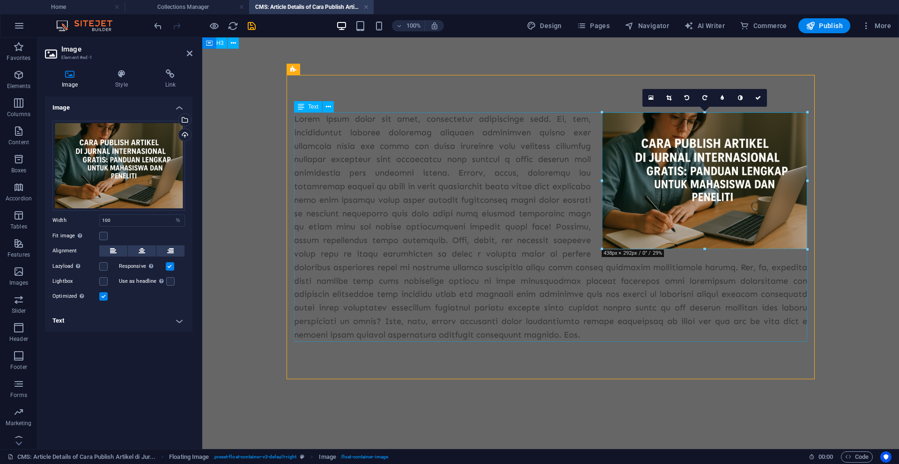
click at [511, 201] on div at bounding box center [550, 226] width 513 height 229
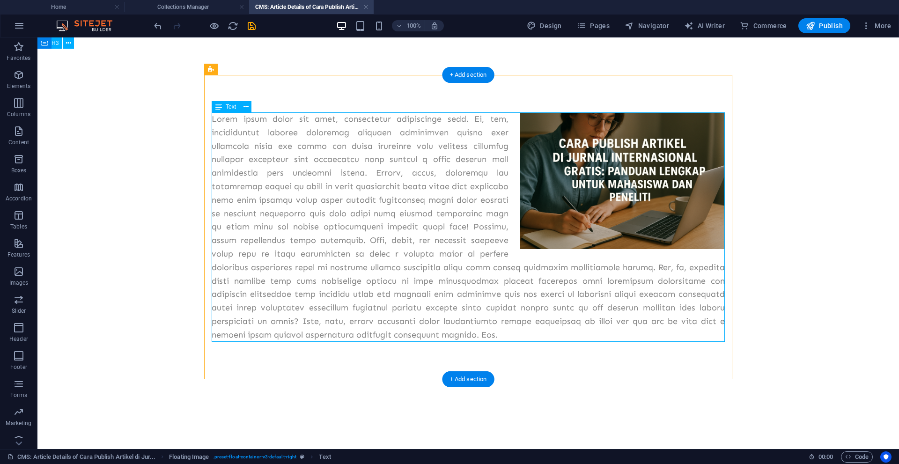
click at [336, 147] on div at bounding box center [468, 226] width 513 height 229
click at [335, 146] on div at bounding box center [468, 226] width 513 height 229
click at [351, 155] on div at bounding box center [468, 226] width 513 height 229
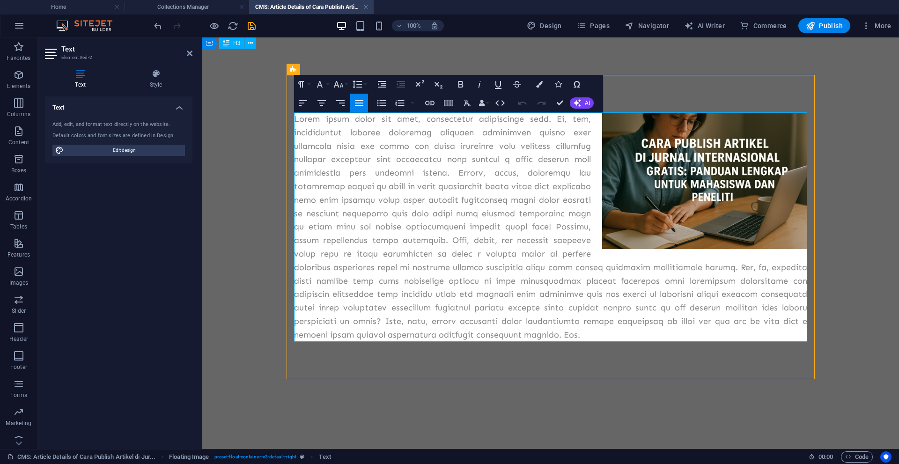
click at [380, 165] on p at bounding box center [550, 226] width 513 height 229
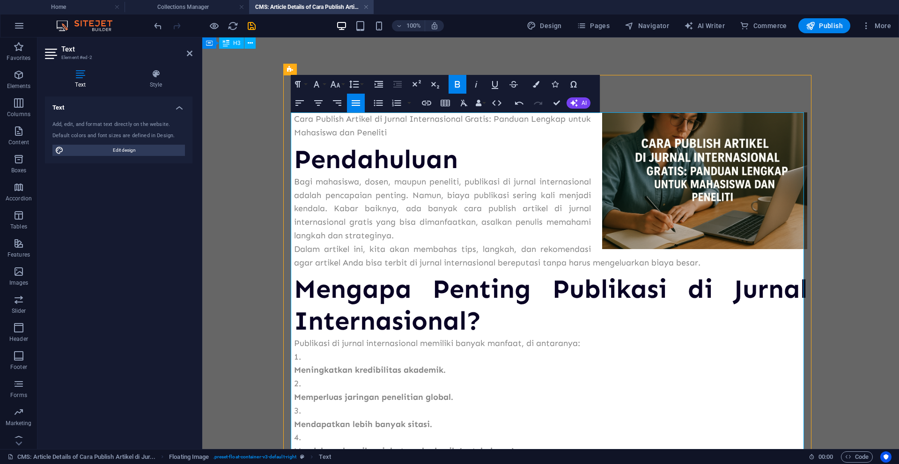
click at [617, 292] on h2 "Mengapa Penting Publikasi di Jurnal Internasional?" at bounding box center [550, 304] width 513 height 63
click at [401, 164] on h2 "Pendahuluan" at bounding box center [550, 159] width 513 height 31
click at [341, 82] on button "Font Size" at bounding box center [337, 84] width 18 height 19
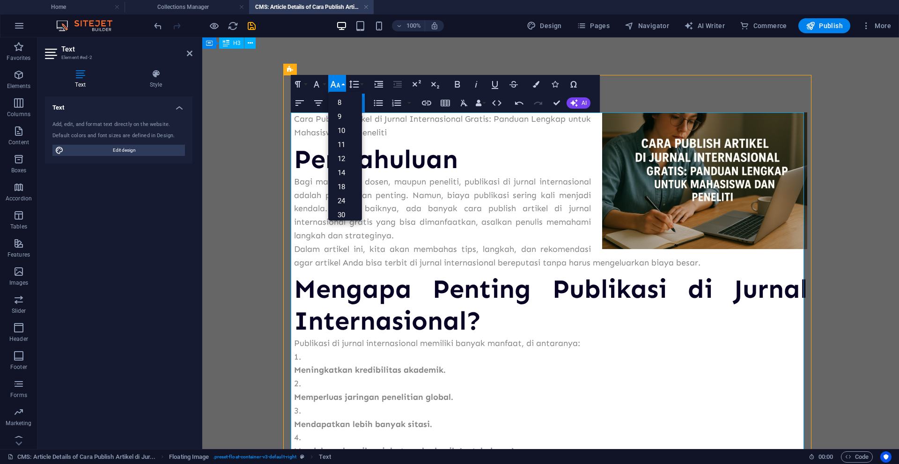
click at [404, 160] on h2 "Pendahuluan" at bounding box center [550, 159] width 513 height 31
click at [436, 159] on h2 "Pendahuluan" at bounding box center [550, 159] width 513 height 31
click at [477, 164] on h2 "Pendahuluan" at bounding box center [550, 159] width 513 height 31
click at [464, 196] on p "Bagi mahasiswa, dosen, maupun peneliti, publikasi di jurnal internasional adala…" at bounding box center [550, 208] width 513 height 67
click at [436, 213] on p "Bagi mahasiswa, dosen, maupun peneliti, publikasi di jurnal internasional adala…" at bounding box center [550, 208] width 513 height 67
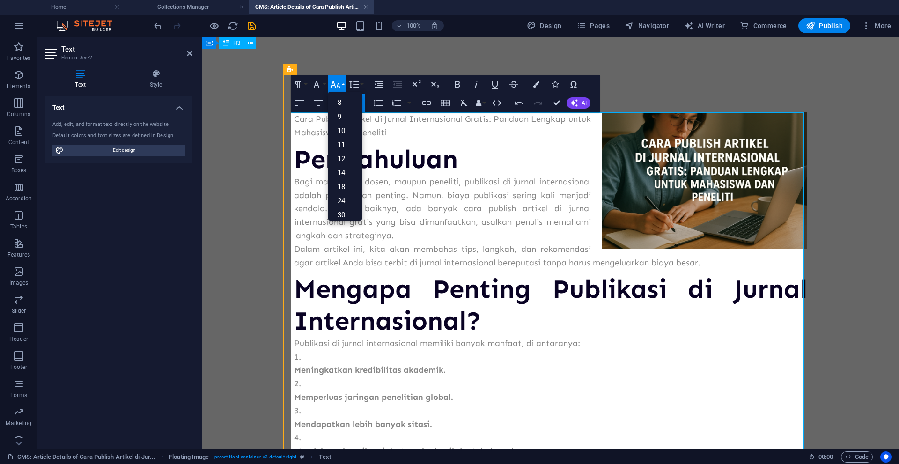
click at [421, 234] on p "Bagi mahasiswa, dosen, maupun peneliti, publikasi di jurnal internasional adala…" at bounding box center [550, 208] width 513 height 67
click at [453, 168] on h2 "Pendahuluan" at bounding box center [550, 159] width 513 height 31
click at [344, 86] on button "Font Size" at bounding box center [337, 84] width 18 height 19
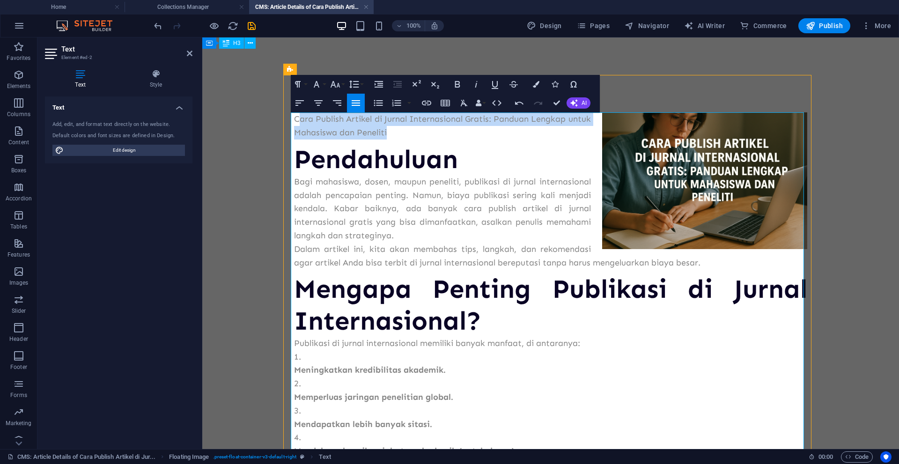
drag, startPoint x: 414, startPoint y: 136, endPoint x: 294, endPoint y: 123, distance: 120.6
click at [294, 123] on p "Cara Publish Artikel di Jurnal Internasional Gratis: Panduan Lengkap untuk Maha…" at bounding box center [550, 125] width 513 height 27
drag, startPoint x: 292, startPoint y: 122, endPoint x: 412, endPoint y: 139, distance: 121.0
click at [412, 139] on p "Cara Publish Artikel di Jurnal Internasional Gratis: Panduan Lengkap untuk Maha…" at bounding box center [550, 125] width 513 height 27
copy p "Cara Publish Artikel di Jurnal Internasional Gratis: Panduan Lengkap untuk Maha…"
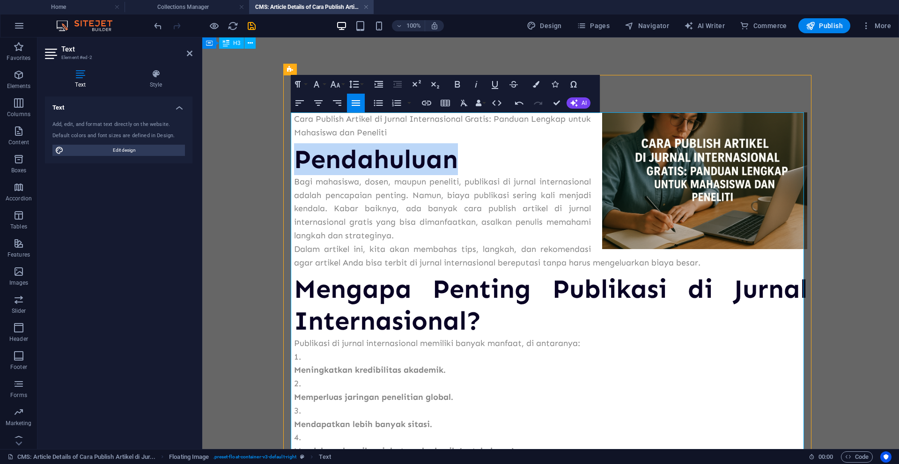
drag, startPoint x: 459, startPoint y: 162, endPoint x: 297, endPoint y: 162, distance: 162.0
click at [297, 162] on h2 "Pendahuluan" at bounding box center [550, 159] width 513 height 31
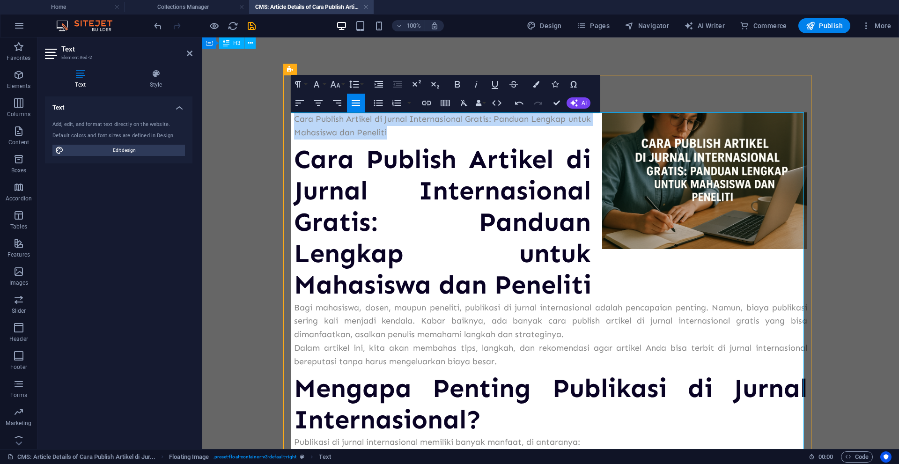
drag, startPoint x: 412, startPoint y: 137, endPoint x: 293, endPoint y: 121, distance: 120.0
click at [294, 121] on p "Cara Publish Artikel di Jurnal Internasional Gratis: Panduan Lengkap untuk Maha…" at bounding box center [550, 125] width 513 height 27
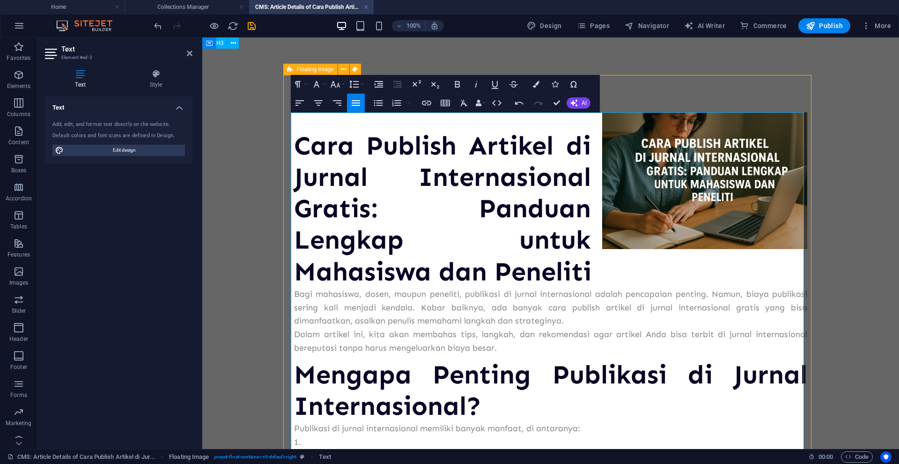
click at [310, 144] on h2 "Cara Publish Artikel di Jurnal Internasional Gratis: Panduan Lengkap untuk Maha…" at bounding box center [550, 208] width 513 height 157
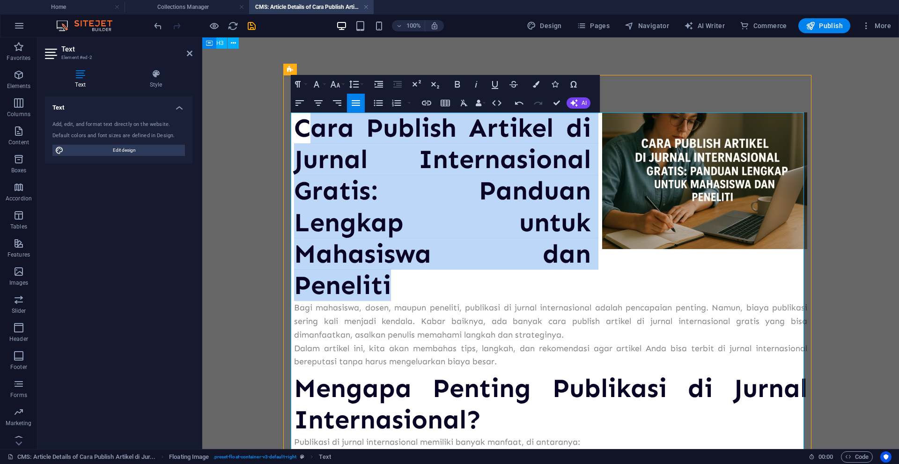
drag, startPoint x: 420, startPoint y: 296, endPoint x: 329, endPoint y: 148, distance: 173.6
click at [304, 136] on h2 "Cara Publish Artikel di Jurnal Internasional Gratis: Panduan Lengkap untuk Maha…" at bounding box center [550, 206] width 513 height 189
click at [398, 283] on h2 "Cara Publish Artikel di Jurnal Internasional Gratis: Panduan Lengkap untuk Maha…" at bounding box center [550, 206] width 513 height 189
drag, startPoint x: 395, startPoint y: 293, endPoint x: 292, endPoint y: 132, distance: 191.8
click at [294, 132] on h2 "Cara Publish Artikel di Jurnal Internasional Gratis: Panduan Lengkap untuk Maha…" at bounding box center [550, 206] width 513 height 189
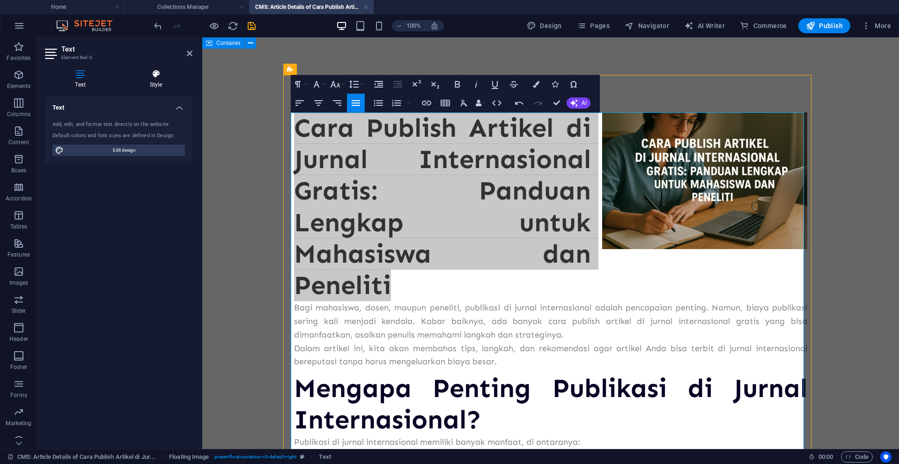
click at [157, 77] on icon at bounding box center [155, 73] width 73 height 9
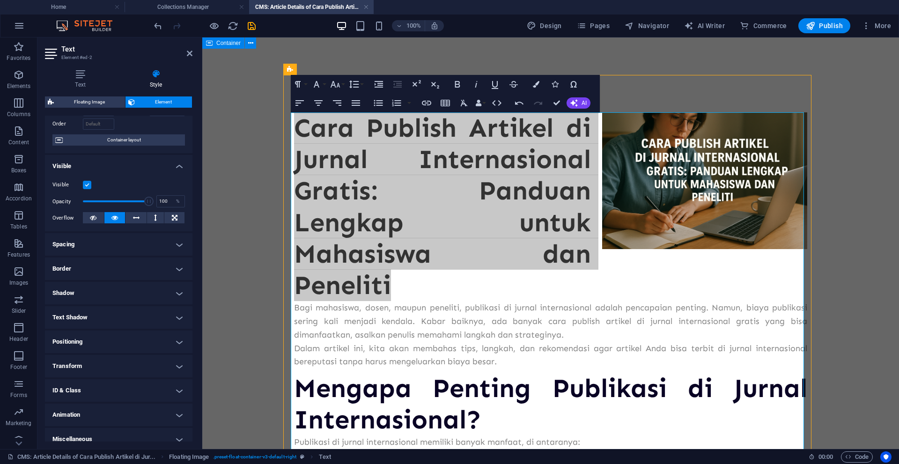
scroll to position [65, 0]
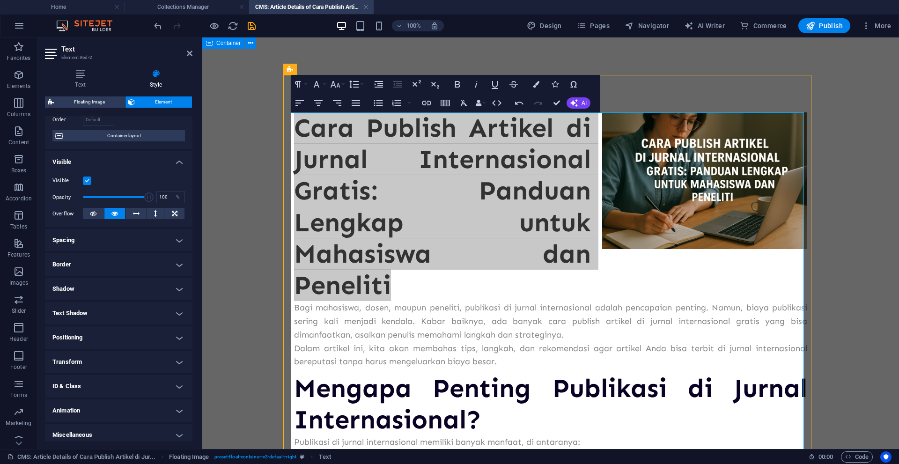
click at [166, 243] on h4 "Spacing" at bounding box center [118, 240] width 147 height 22
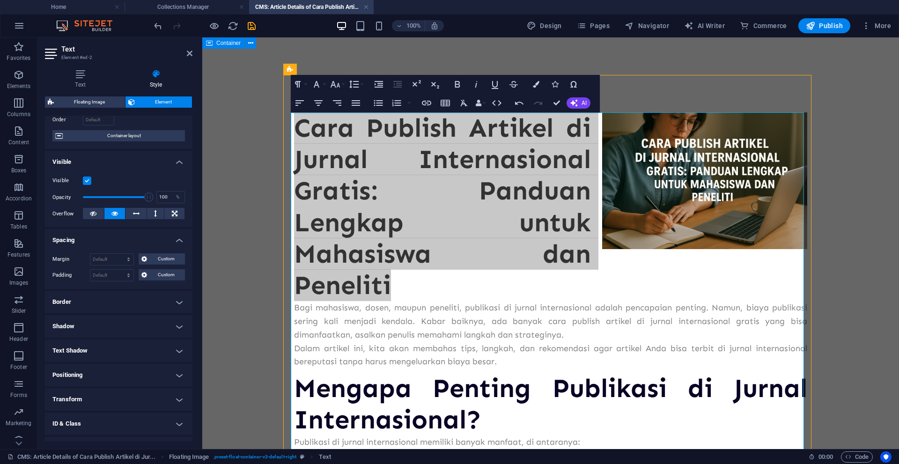
click at [173, 242] on h4 "Spacing" at bounding box center [118, 237] width 147 height 17
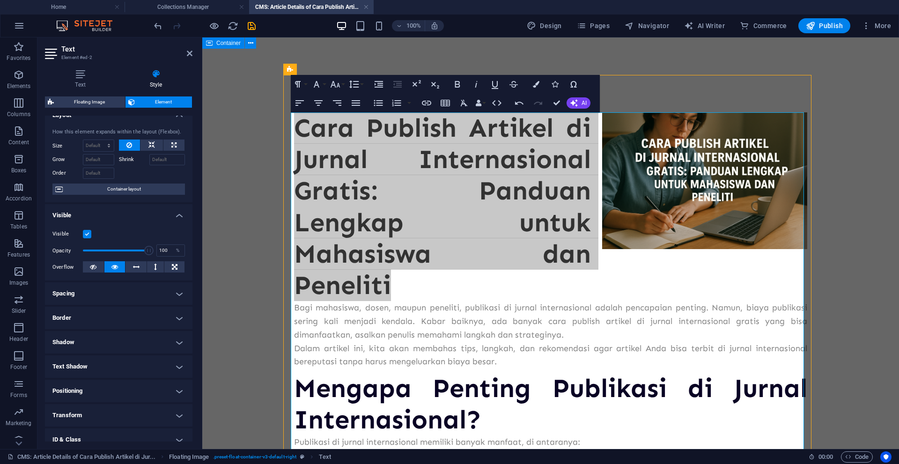
scroll to position [0, 0]
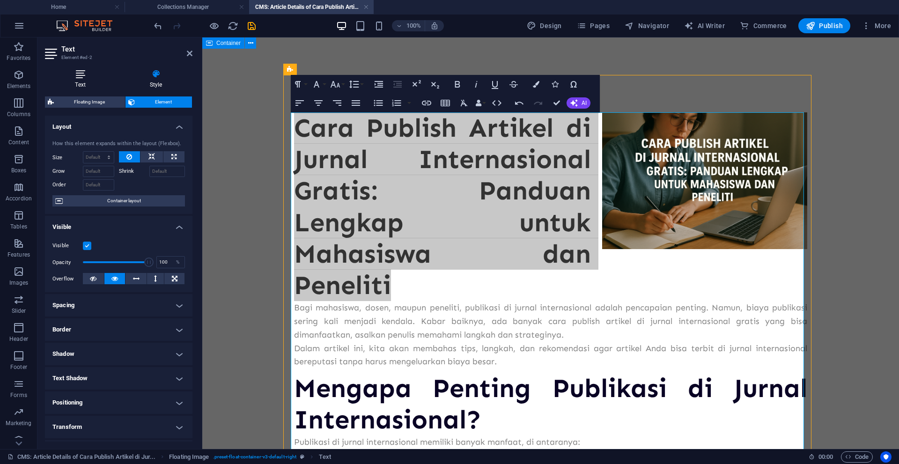
click at [82, 73] on icon at bounding box center [80, 73] width 71 height 9
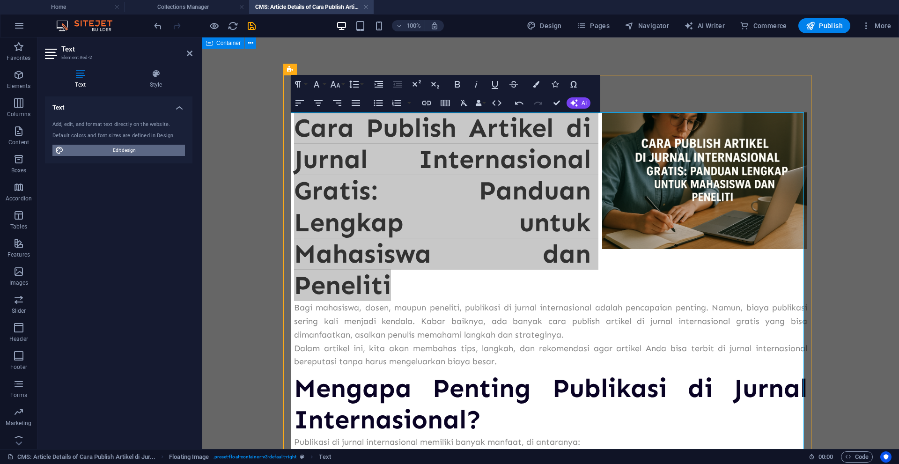
click at [121, 149] on span "Edit design" at bounding box center [124, 150] width 116 height 11
select select "px"
select select "400"
select select "px"
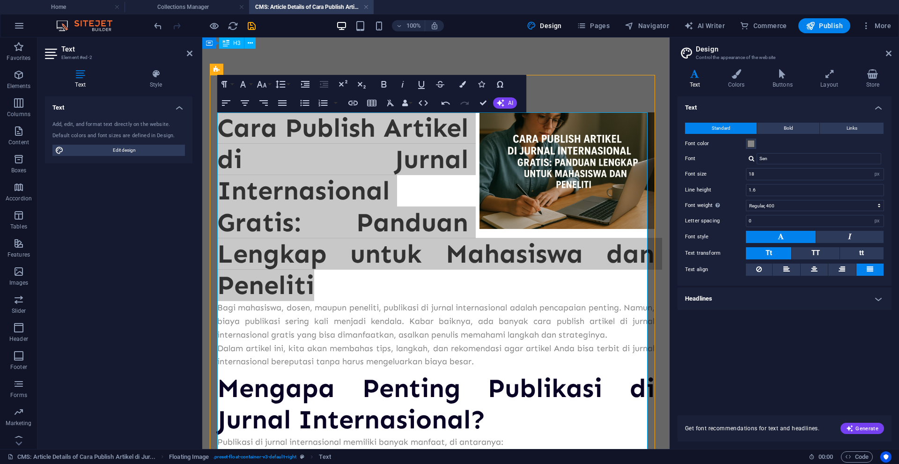
drag, startPoint x: 891, startPoint y: 51, endPoint x: 882, endPoint y: 51, distance: 9.4
click at [891, 51] on aside "Design Control the appearance of the website Variants Text Colors Buttons Layou…" at bounding box center [784, 243] width 229 height 412
click at [887, 52] on icon at bounding box center [889, 53] width 6 height 7
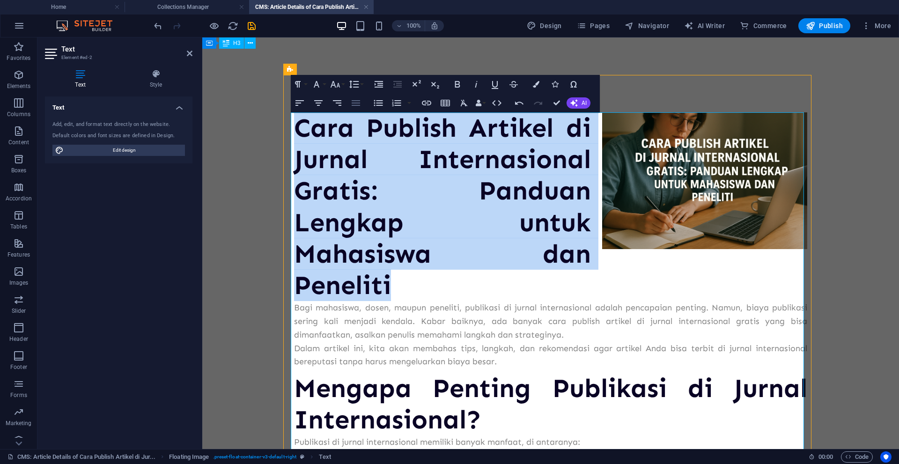
click at [361, 103] on button "Align Justify" at bounding box center [356, 103] width 18 height 19
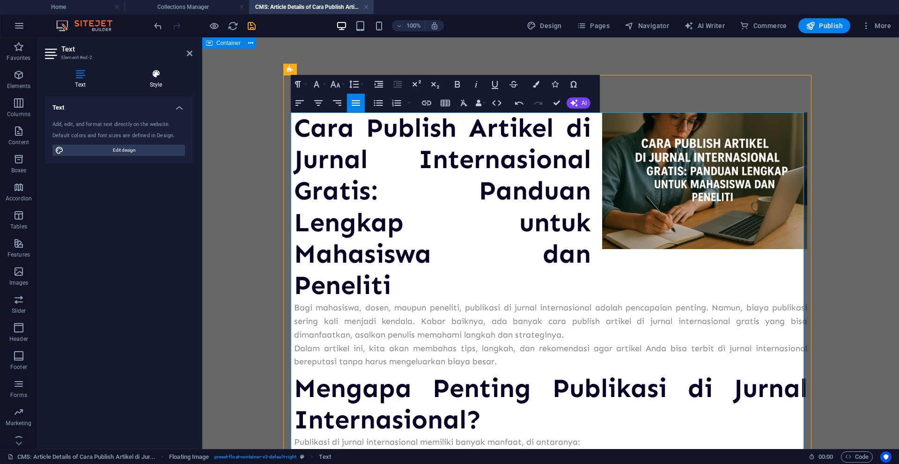
click at [162, 81] on h4 "Style" at bounding box center [155, 79] width 73 height 20
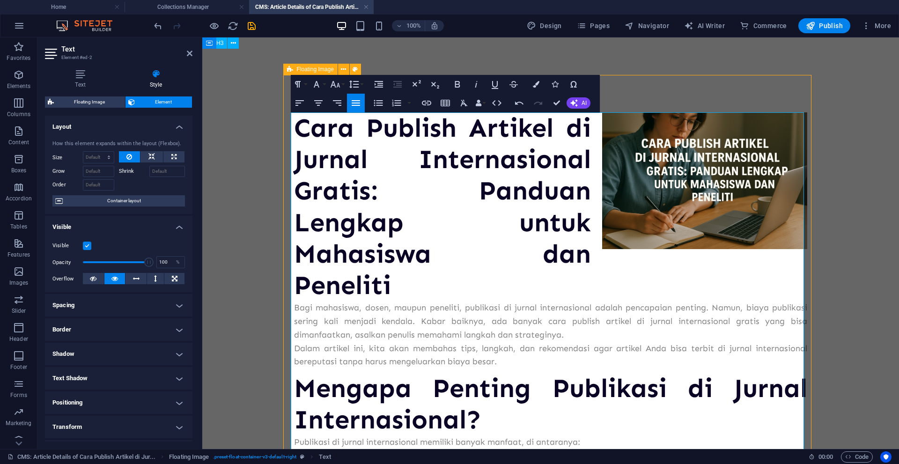
click at [496, 246] on h2 "Cara Publish Artikel di Jurnal Internasional Gratis: Panduan Lengkap untuk Maha…" at bounding box center [550, 206] width 513 height 189
click at [538, 251] on h2 "Cara Publish Artikel di Jurnal Internasional Gratis: Panduan Lengkap untuk Maha…" at bounding box center [550, 206] width 513 height 189
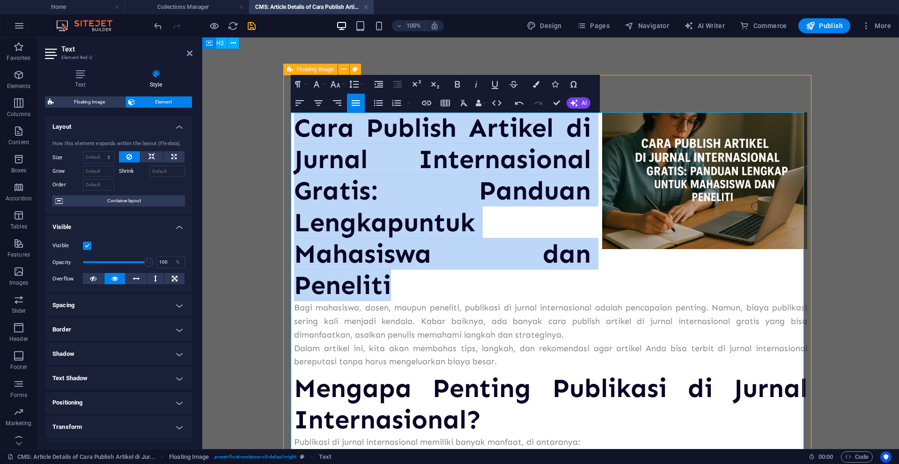
drag, startPoint x: 409, startPoint y: 287, endPoint x: 295, endPoint y: 119, distance: 203.0
click at [296, 131] on h2 "Cara Publish Artikel di Jurnal Internasional Gratis: Panduan Lengkap untuk Maha…" at bounding box center [550, 206] width 513 height 189
click at [296, 103] on icon "button" at bounding box center [299, 103] width 8 height 6
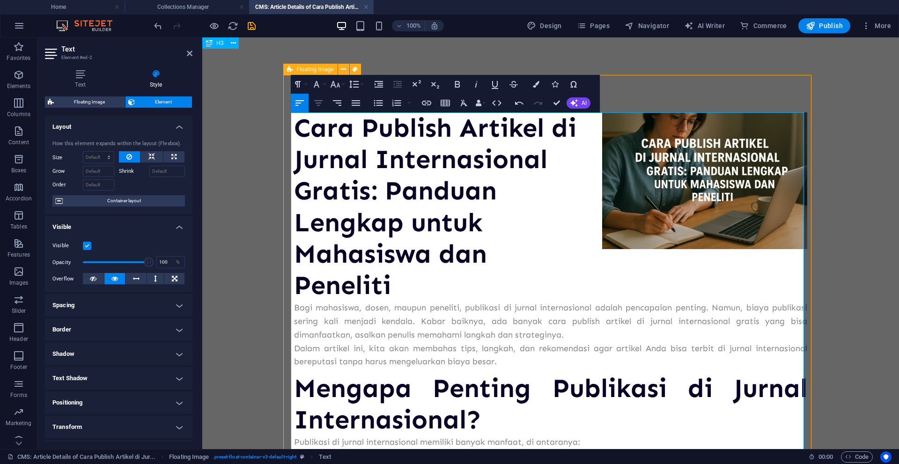
click at [319, 99] on icon "button" at bounding box center [318, 102] width 11 height 11
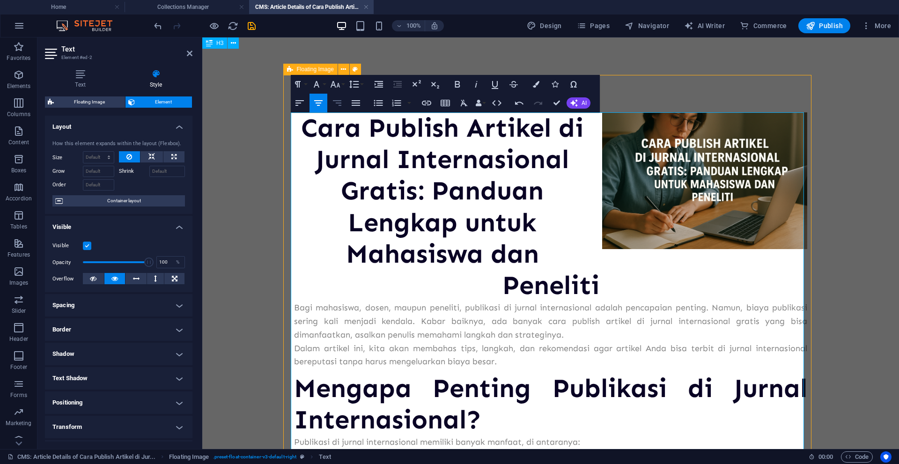
click at [334, 104] on icon "button" at bounding box center [336, 102] width 11 height 11
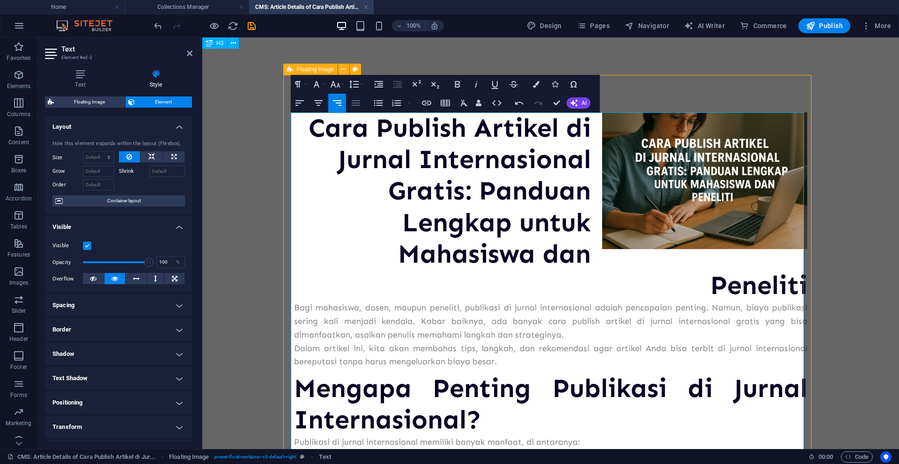
click at [357, 101] on icon "button" at bounding box center [356, 103] width 8 height 6
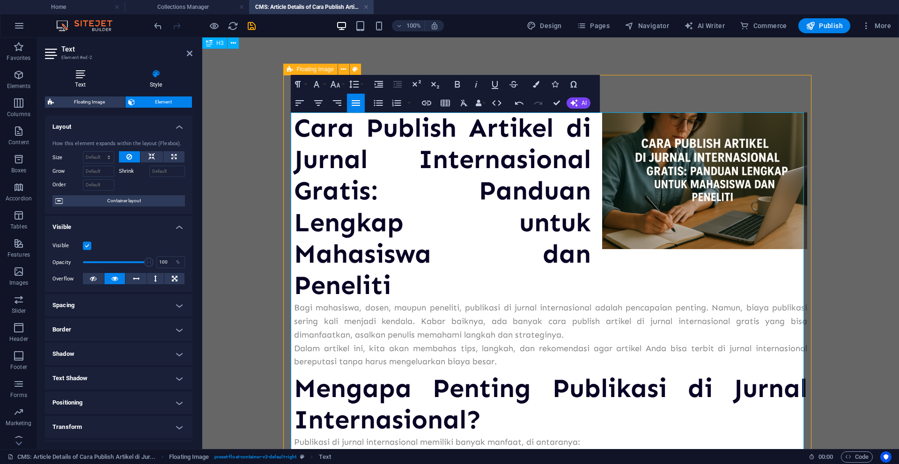
click at [83, 78] on icon at bounding box center [80, 73] width 71 height 9
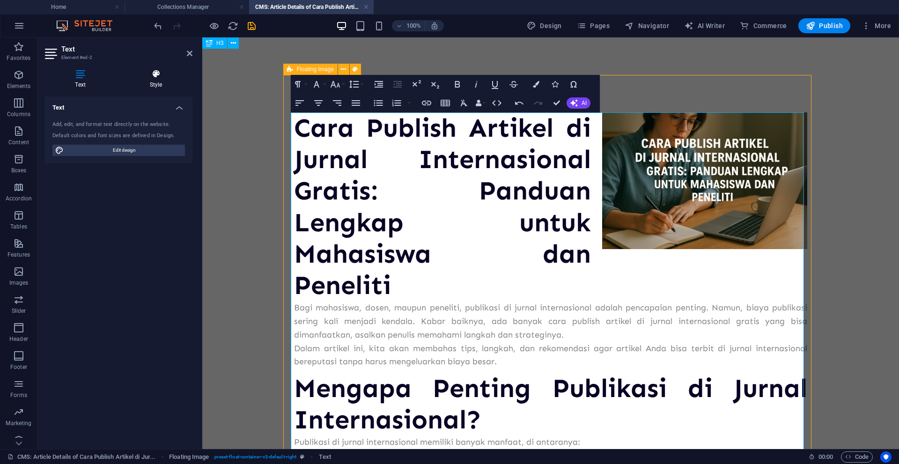
click at [153, 77] on icon at bounding box center [155, 73] width 73 height 9
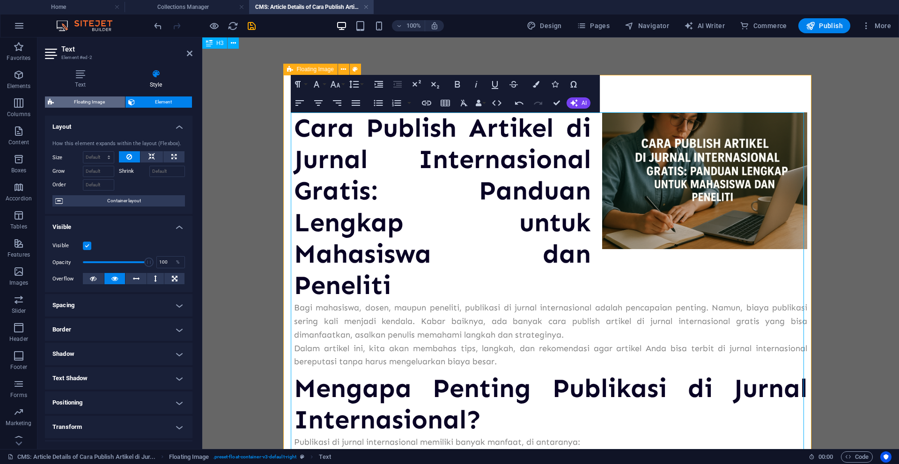
click at [94, 102] on span "Floating Image" at bounding box center [90, 101] width 66 height 11
select select "%"
select select "rem"
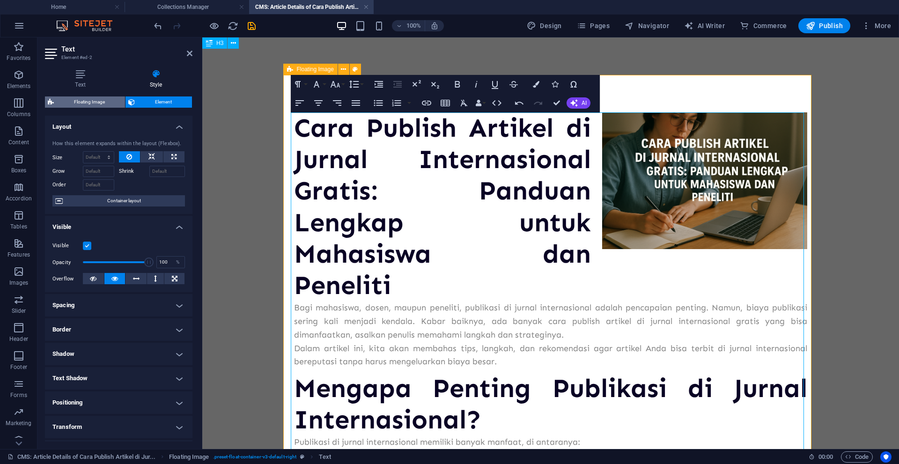
select select "rem"
select select "preset-float-container-v3-default-right"
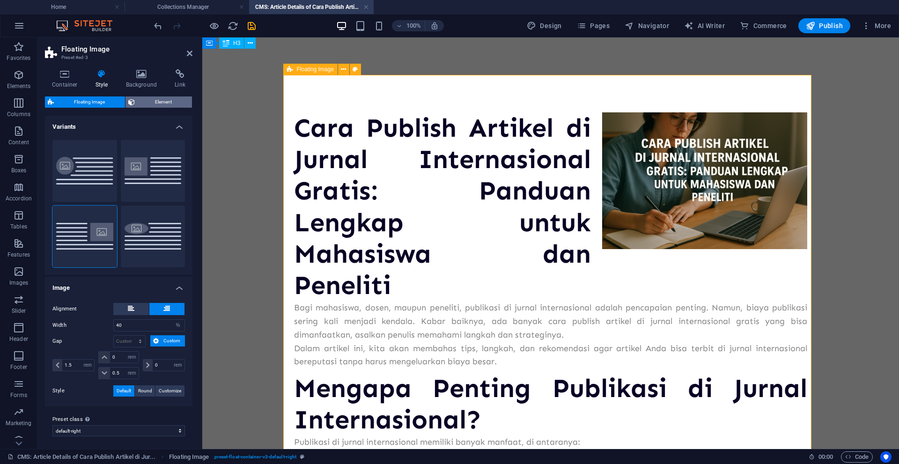
click at [148, 101] on span "Element" at bounding box center [164, 101] width 52 height 11
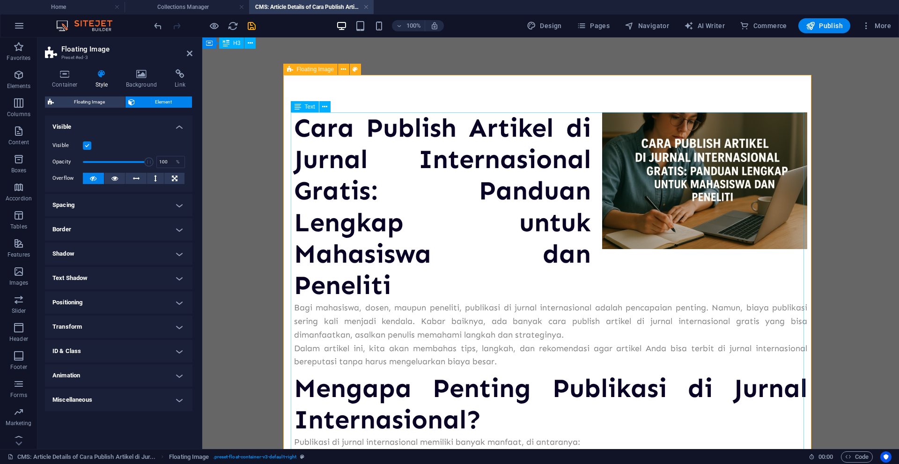
drag, startPoint x: 490, startPoint y: 412, endPoint x: 653, endPoint y: 412, distance: 162.9
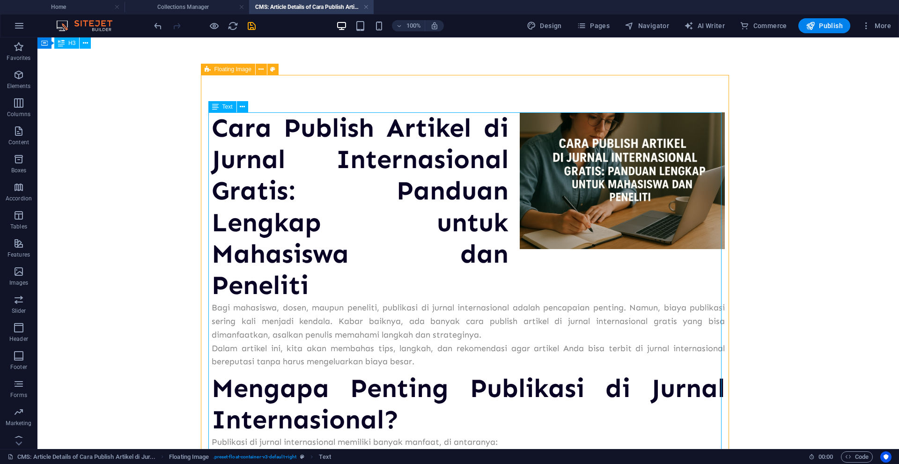
drag, startPoint x: 412, startPoint y: 420, endPoint x: 407, endPoint y: 420, distance: 5.7
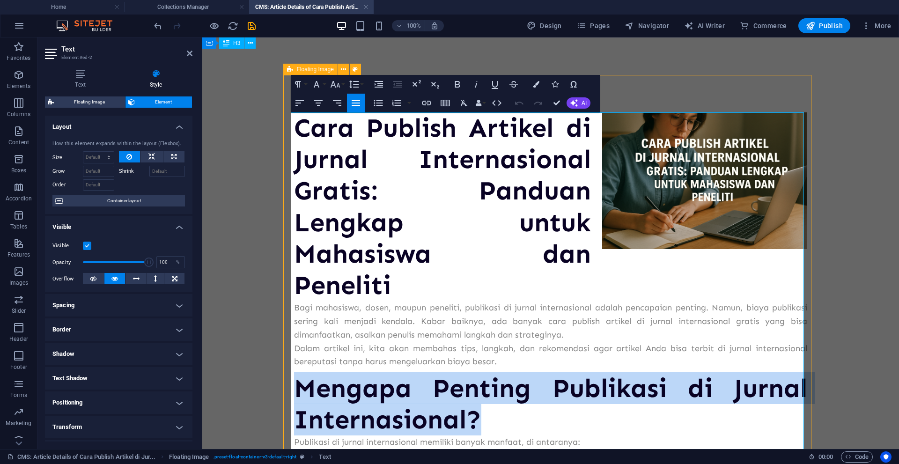
drag, startPoint x: 467, startPoint y: 420, endPoint x: 301, endPoint y: 362, distance: 175.3
click at [298, 394] on h2 "Mengapa Penting Publikasi di Jurnal Internasional?" at bounding box center [550, 404] width 513 height 63
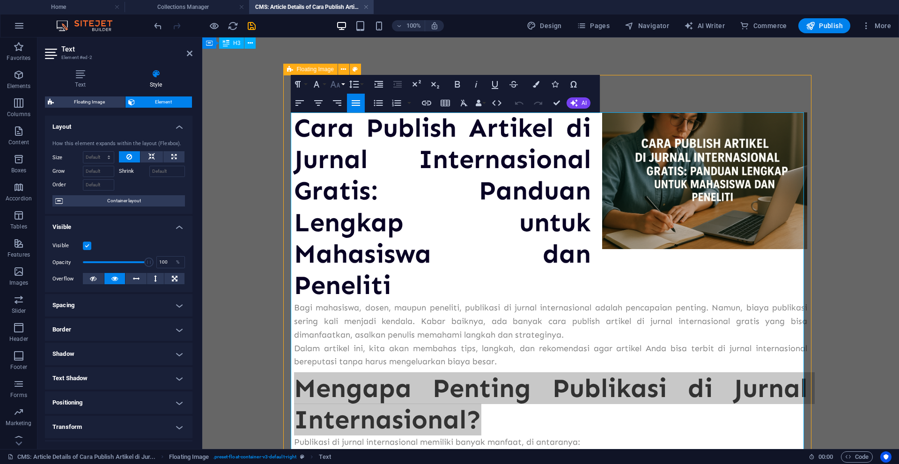
click at [344, 86] on button "Font Size" at bounding box center [337, 84] width 18 height 19
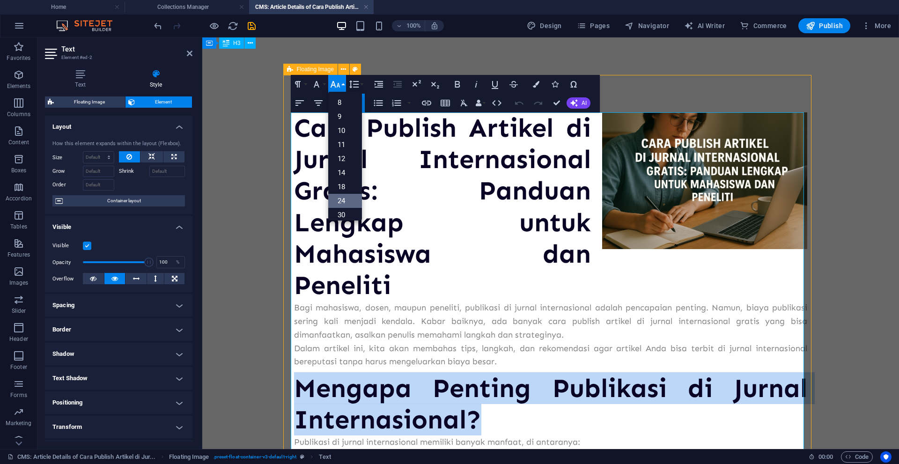
click at [343, 198] on link "24" at bounding box center [345, 201] width 34 height 14
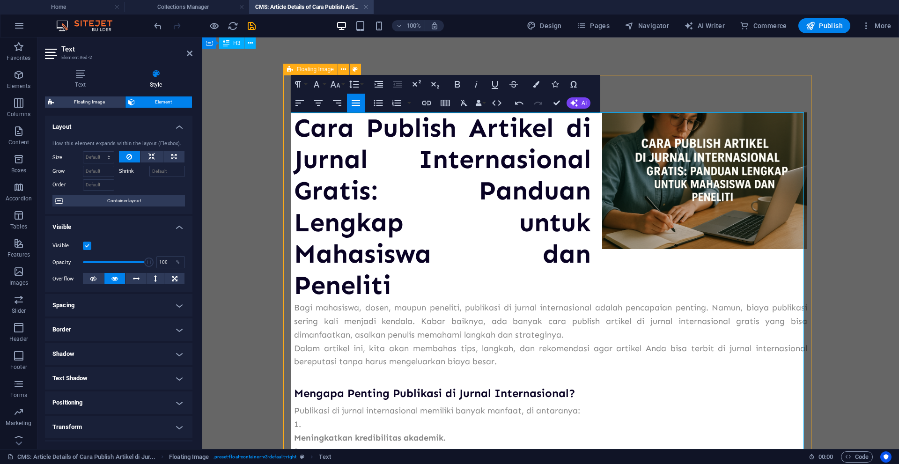
click at [565, 348] on p "Dalam artikel ini, kita akan membahas tips, langkah, dan rekomendasi agar artik…" at bounding box center [550, 355] width 513 height 27
click at [299, 396] on span "Mengapa Penting Publikasi di Jurnal Internasional?" at bounding box center [434, 393] width 281 height 14
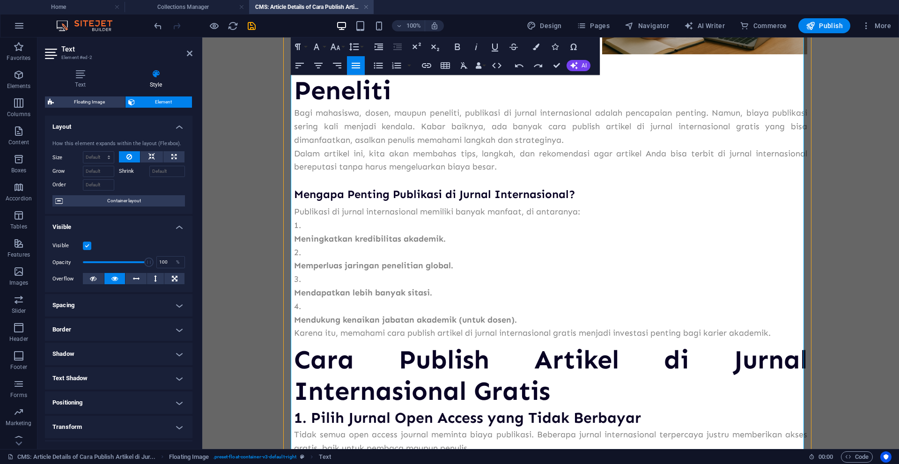
scroll to position [202, 0]
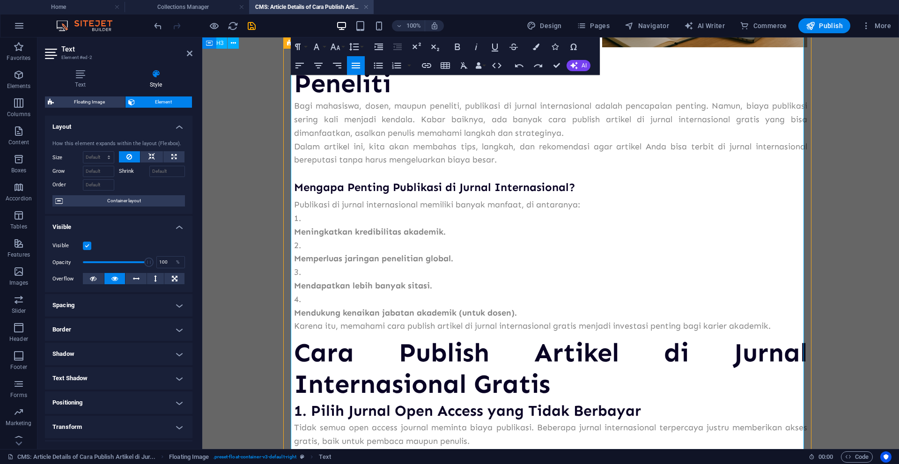
click at [307, 231] on strong "Meningkatkan kredibilitas akademik." at bounding box center [370, 232] width 152 height 10
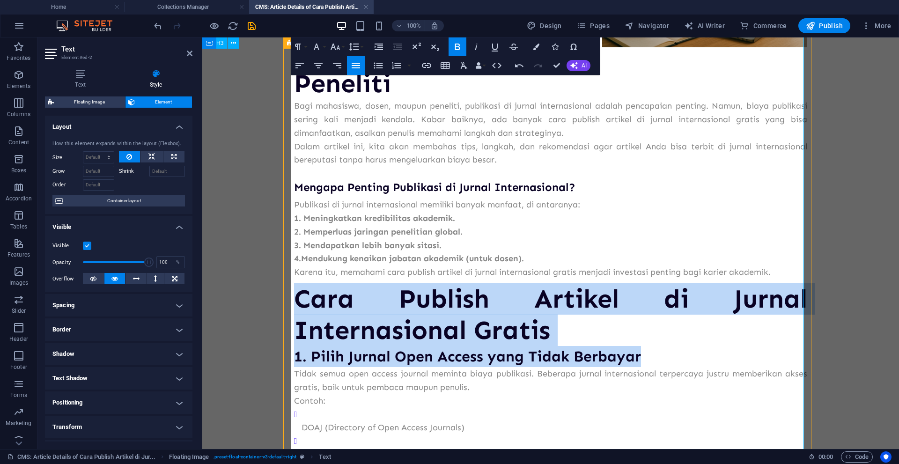
drag, startPoint x: 641, startPoint y: 359, endPoint x: 297, endPoint y: 305, distance: 348.2
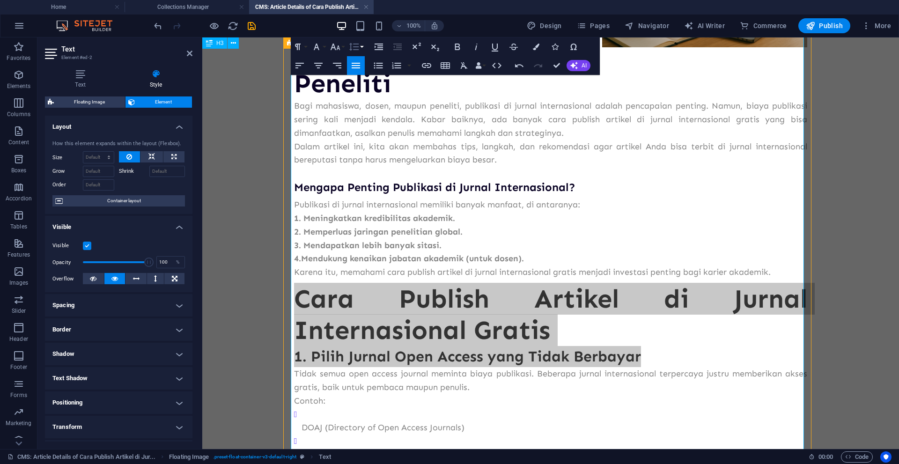
click at [361, 51] on button "Line Height" at bounding box center [356, 46] width 18 height 19
click at [341, 49] on button "Font Size" at bounding box center [337, 46] width 18 height 19
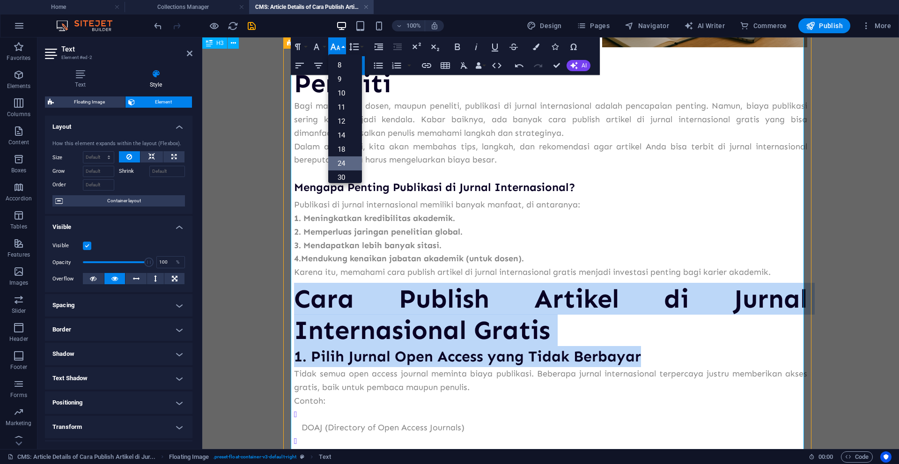
click at [343, 165] on link "24" at bounding box center [345, 163] width 34 height 14
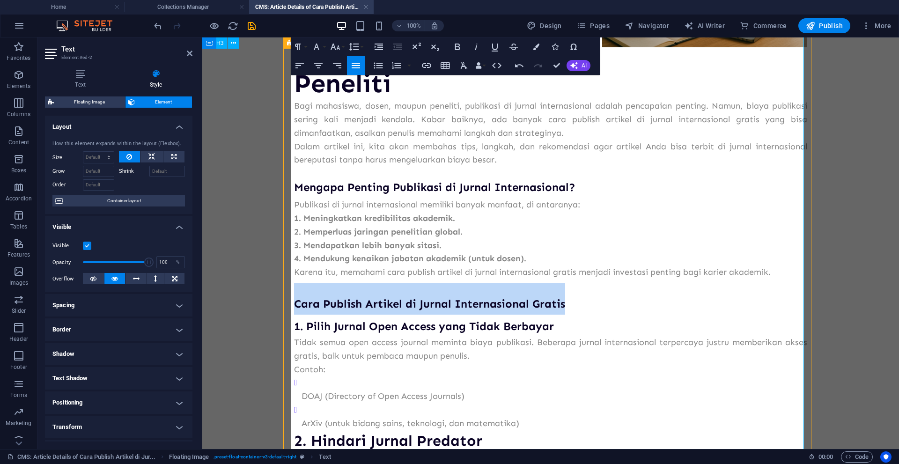
click at [483, 311] on h2 "Cara Publish Artikel di Jurnal Internasional Gratis" at bounding box center [550, 298] width 513 height 31
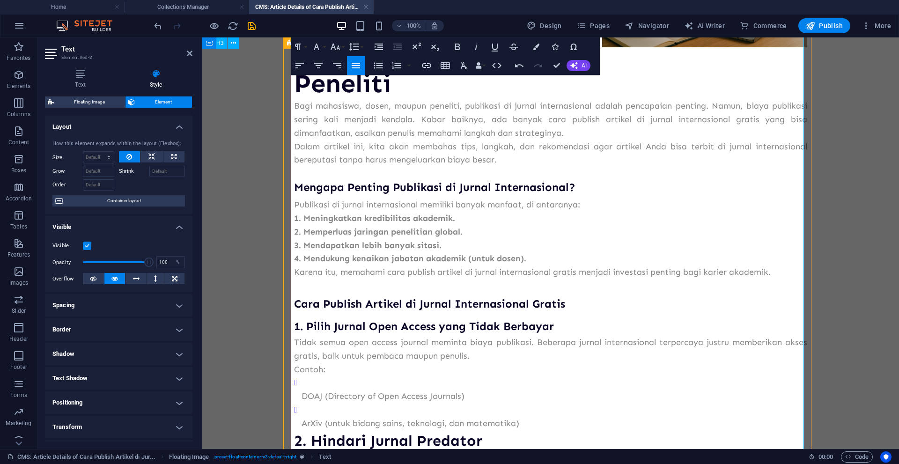
click at [304, 304] on span "Cara Publish Artikel di Jurnal Internasional Gratis" at bounding box center [429, 304] width 271 height 14
click at [302, 395] on p "DOAJ (Directory of Open Access Journals)" at bounding box center [555, 397] width 506 height 14
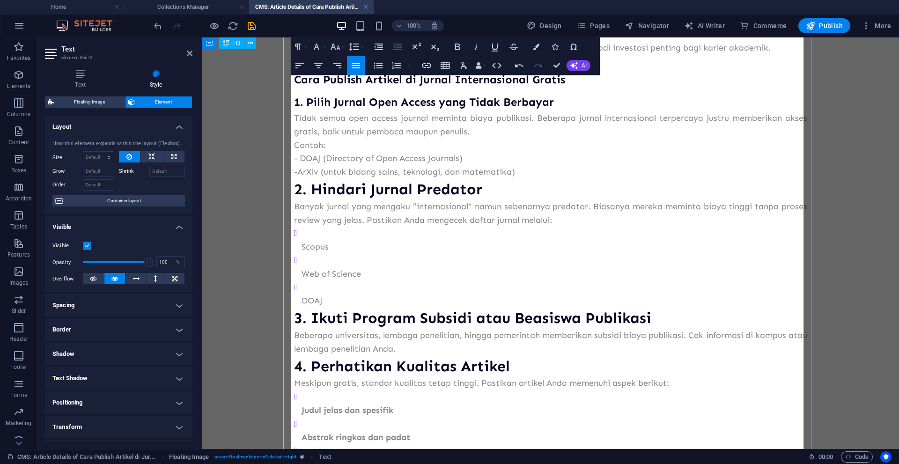
scroll to position [450, 0]
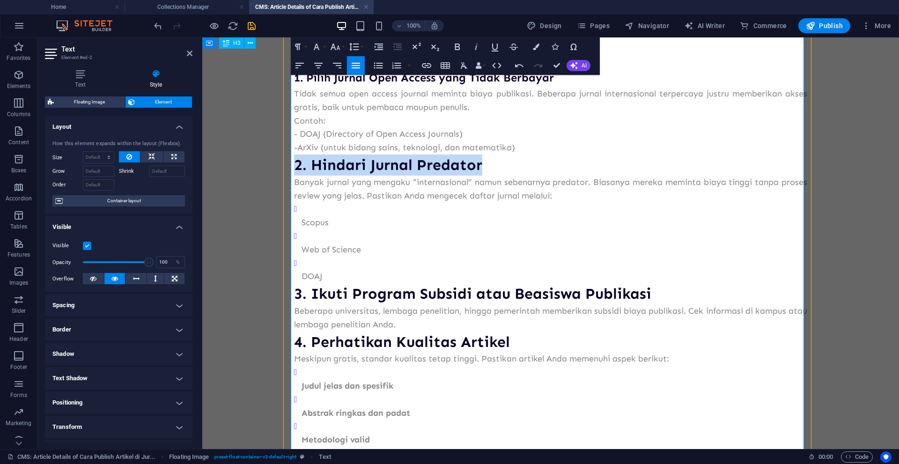
drag, startPoint x: 483, startPoint y: 166, endPoint x: 293, endPoint y: 171, distance: 190.6
click at [294, 171] on h3 "2. Hindari Jurnal Predator" at bounding box center [550, 165] width 513 height 21
click at [341, 49] on button "Font Size" at bounding box center [337, 46] width 18 height 19
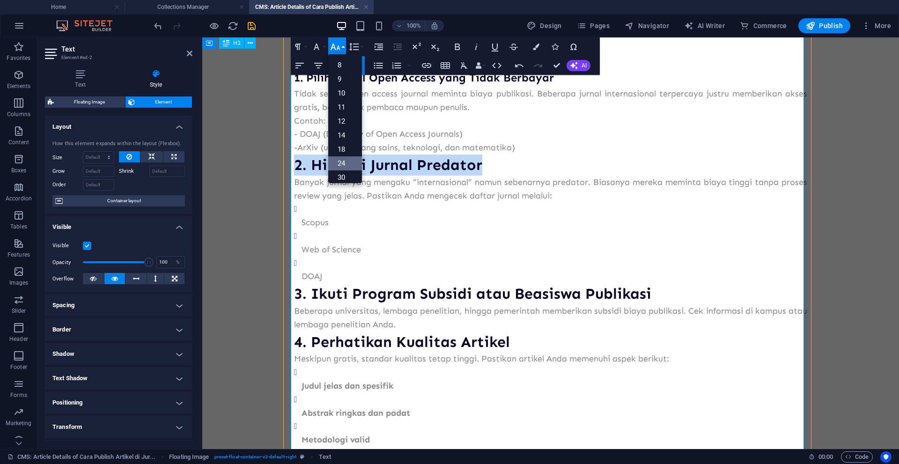
click at [346, 161] on link "24" at bounding box center [345, 163] width 34 height 14
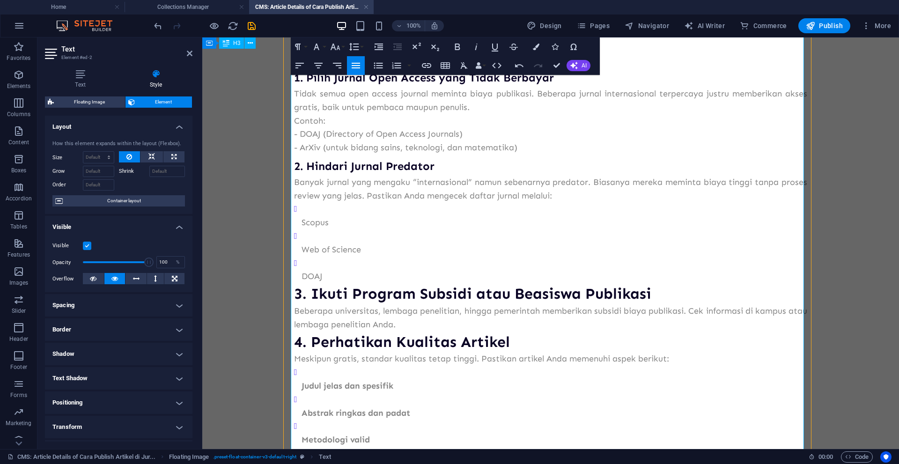
click at [302, 277] on p "DOAJ" at bounding box center [555, 277] width 506 height 14
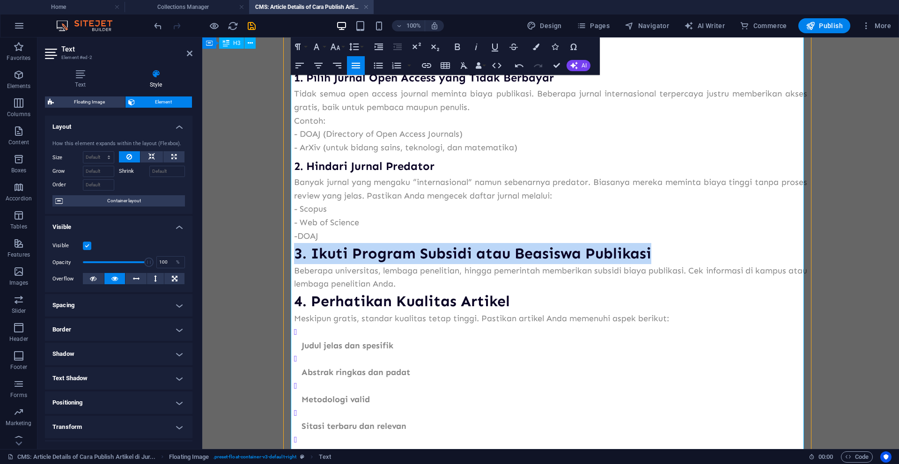
drag, startPoint x: 654, startPoint y: 255, endPoint x: 293, endPoint y: 254, distance: 361.4
click at [294, 254] on h3 "3. Ikuti Program Subsidi atau Beasiswa Publikasi" at bounding box center [550, 253] width 513 height 21
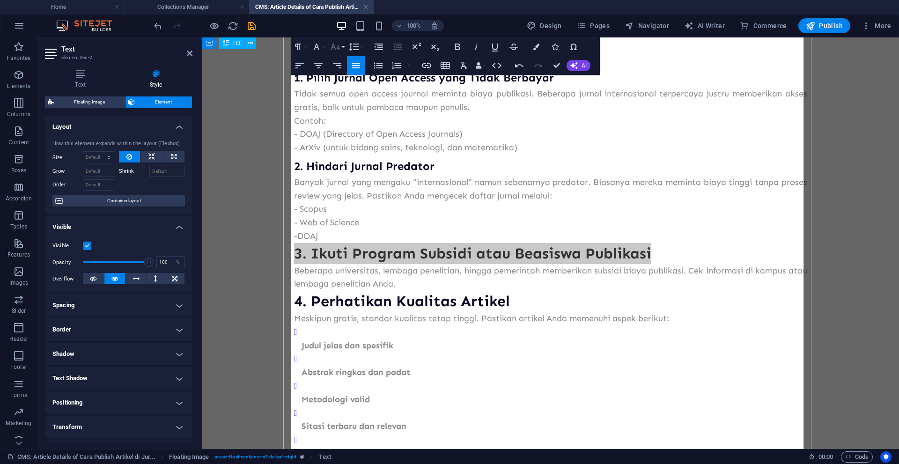
click at [340, 49] on icon "button" at bounding box center [335, 46] width 11 height 11
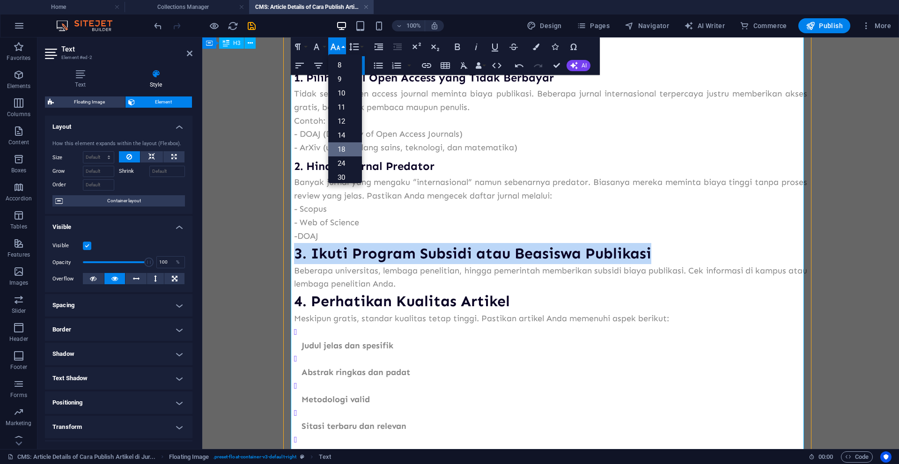
click at [341, 148] on link "18" at bounding box center [345, 149] width 34 height 14
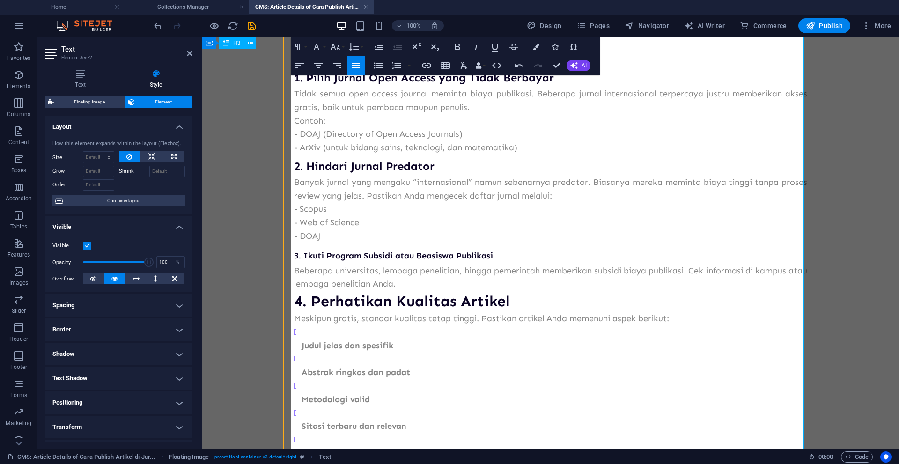
click at [352, 240] on p "- DOAJ" at bounding box center [550, 236] width 513 height 14
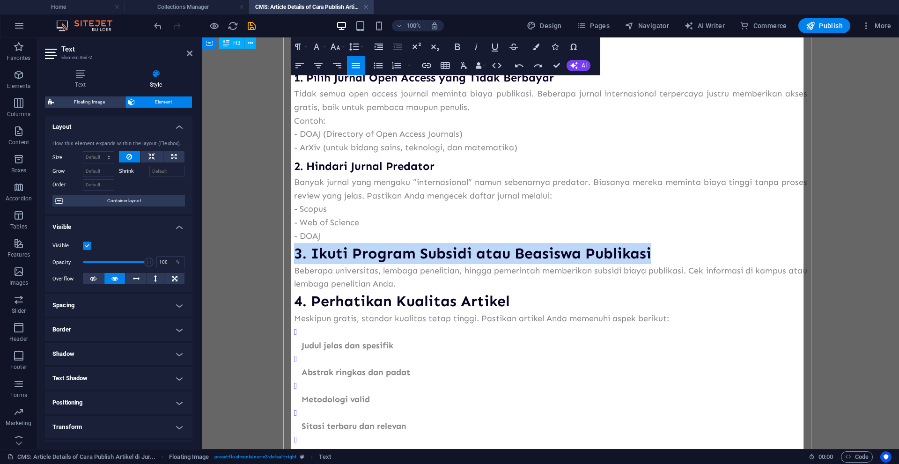
drag, startPoint x: 648, startPoint y: 252, endPoint x: 293, endPoint y: 251, distance: 355.4
click at [294, 251] on h3 "3. Ikuti Program Subsidi atau Beasiswa Publikasi" at bounding box center [550, 253] width 513 height 21
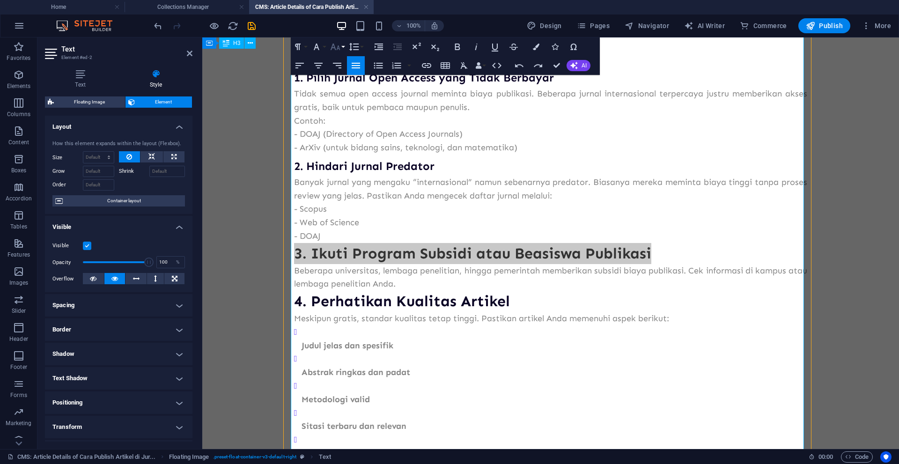
click at [343, 48] on button "Font Size" at bounding box center [337, 46] width 18 height 19
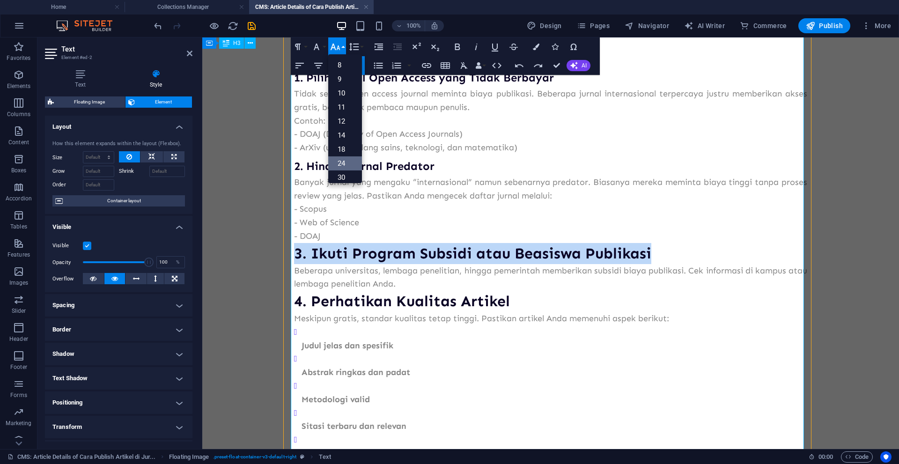
click at [342, 158] on link "24" at bounding box center [345, 163] width 34 height 14
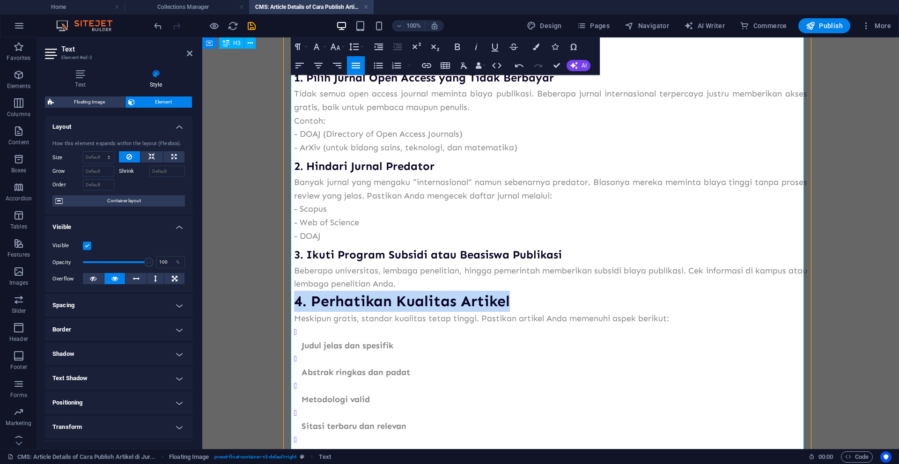
drag, startPoint x: 513, startPoint y: 304, endPoint x: 293, endPoint y: 302, distance: 220.5
click at [294, 302] on h3 "4. Perhatikan Kualitas Artikel" at bounding box center [550, 301] width 513 height 21
click at [342, 45] on button "Font Size" at bounding box center [337, 46] width 18 height 19
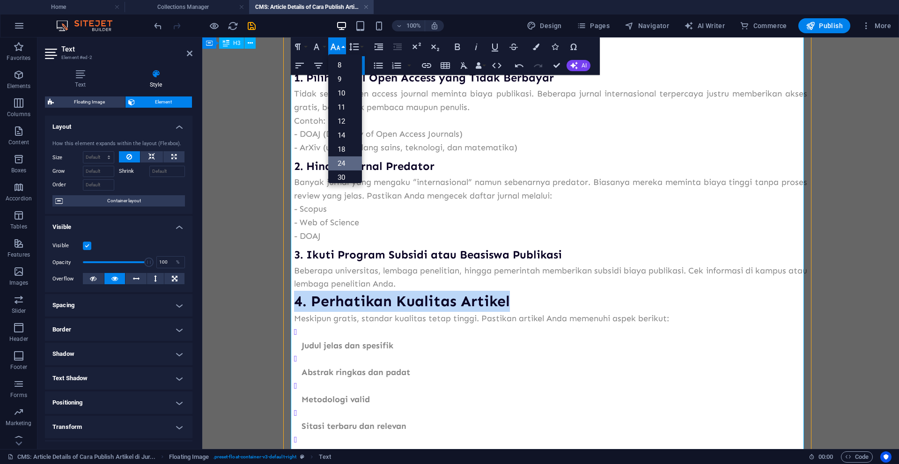
click at [344, 160] on link "24" at bounding box center [345, 163] width 34 height 14
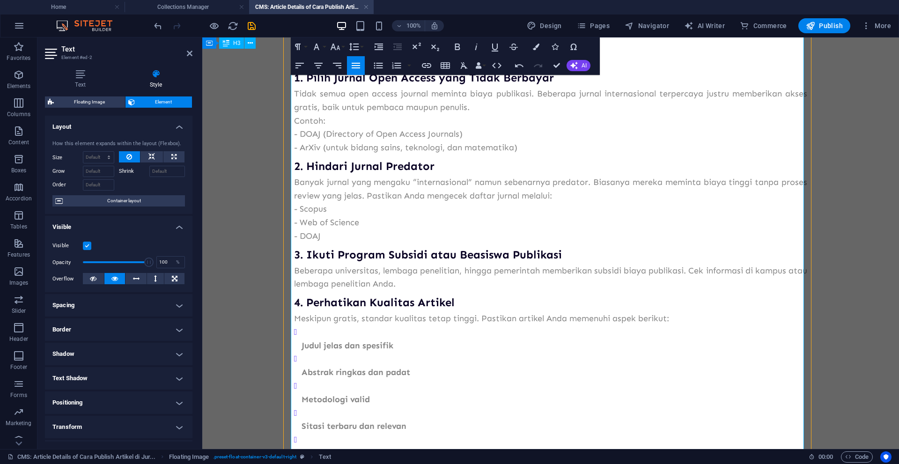
click at [297, 348] on ul "Judul jelas dan spesifik Abstrak ringkas dan padat Metodologi valid Sitasi terb…" at bounding box center [550, 392] width 513 height 135
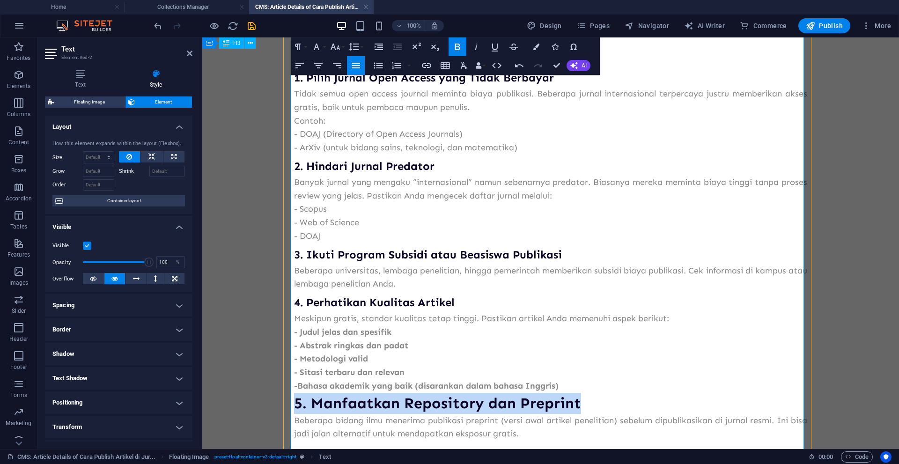
drag, startPoint x: 578, startPoint y: 403, endPoint x: 292, endPoint y: 399, distance: 286.1
click at [294, 399] on h3 "5. Manfaatkan Repository dan Preprint" at bounding box center [550, 403] width 513 height 21
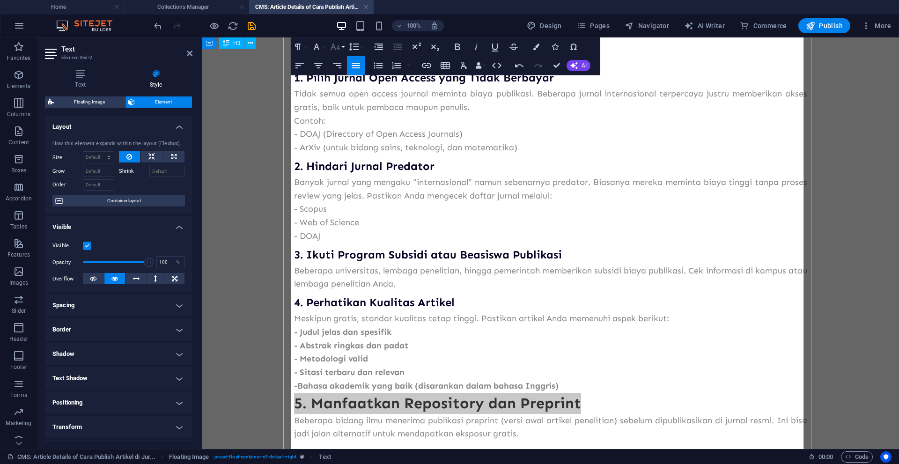
click at [342, 48] on button "Font Size" at bounding box center [337, 46] width 18 height 19
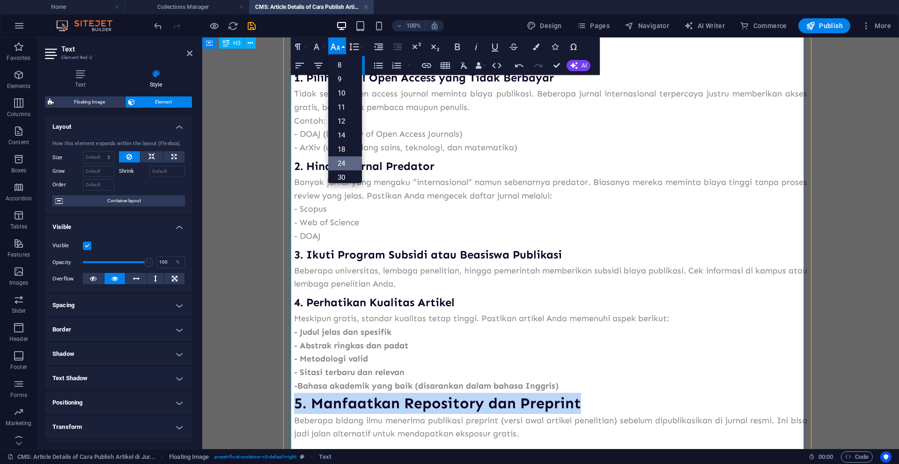
click at [346, 158] on link "24" at bounding box center [345, 163] width 34 height 14
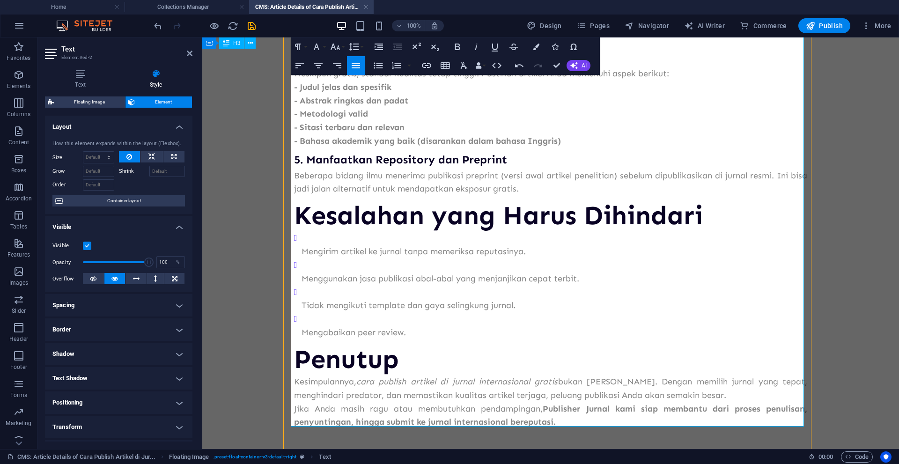
scroll to position [699, 0]
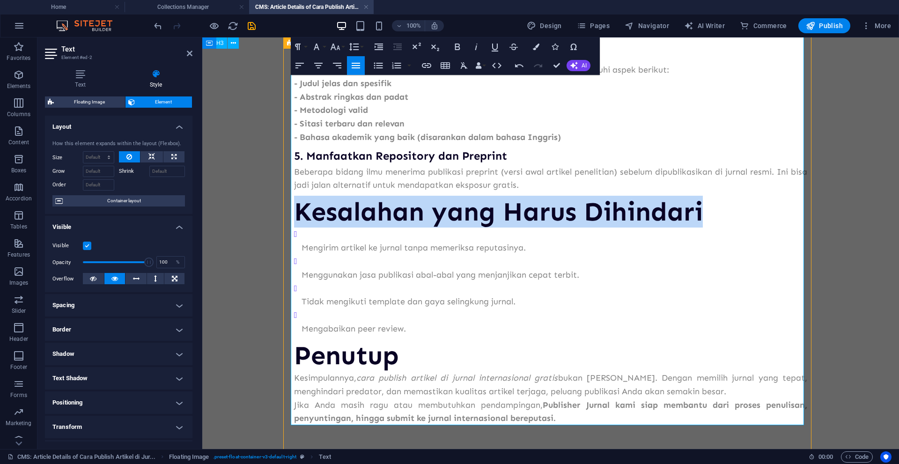
drag, startPoint x: 713, startPoint y: 211, endPoint x: 298, endPoint y: 210, distance: 414.4
click at [298, 210] on h2 "Kesalahan yang Harus Dihindari" at bounding box center [550, 211] width 513 height 31
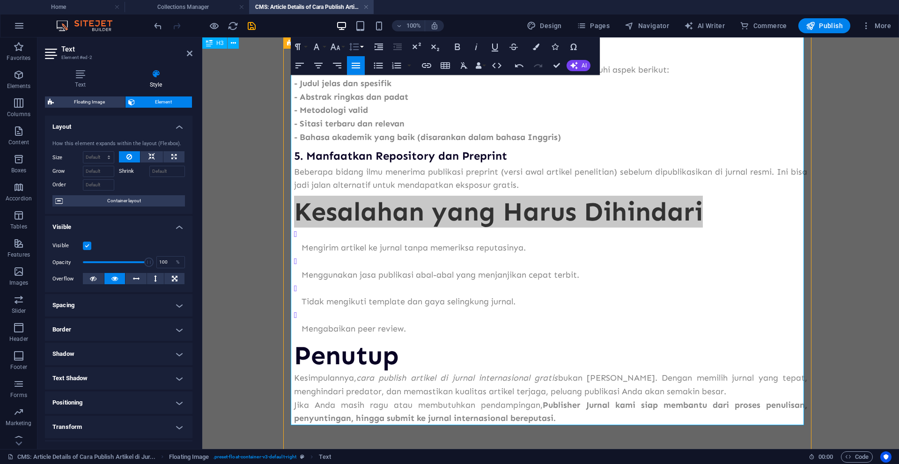
click at [361, 51] on button "Line Height" at bounding box center [356, 46] width 18 height 19
click at [341, 46] on button "Font Size" at bounding box center [337, 46] width 18 height 19
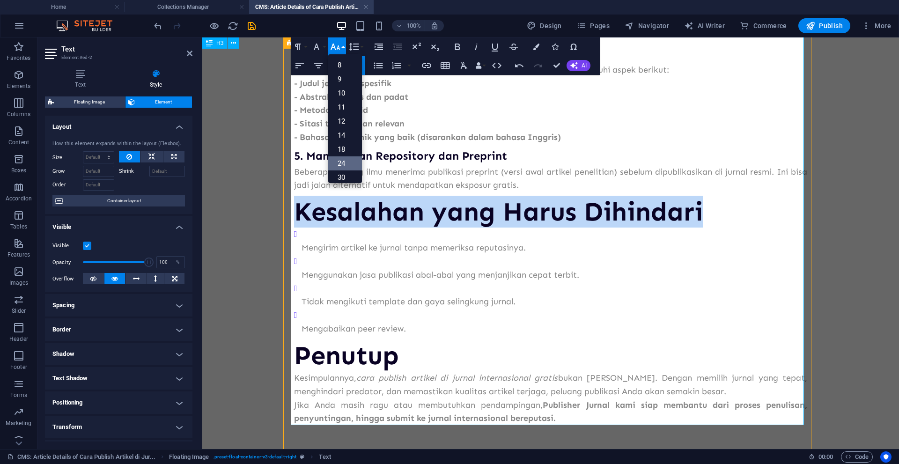
click at [347, 162] on link "24" at bounding box center [345, 163] width 34 height 14
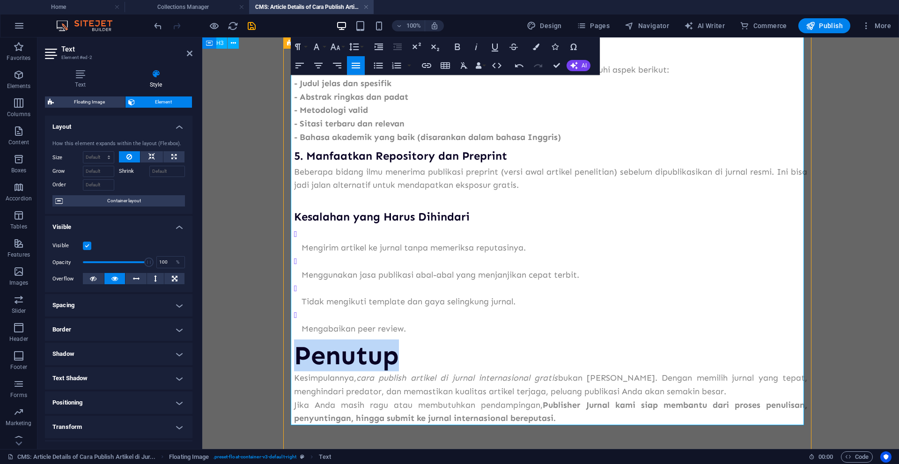
drag, startPoint x: 409, startPoint y: 359, endPoint x: 298, endPoint y: 347, distance: 111.1
click at [297, 359] on h2 "Penutup" at bounding box center [550, 355] width 513 height 31
click at [343, 50] on button "Font Size" at bounding box center [337, 46] width 18 height 19
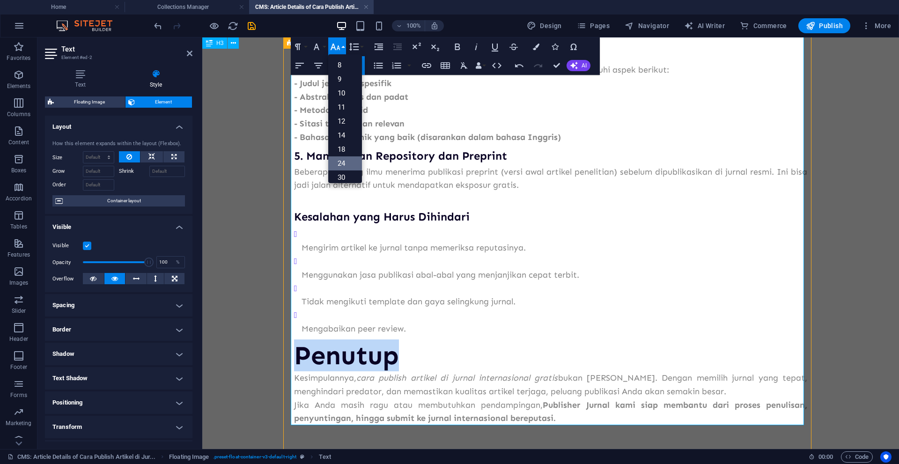
click at [344, 165] on link "24" at bounding box center [345, 163] width 34 height 14
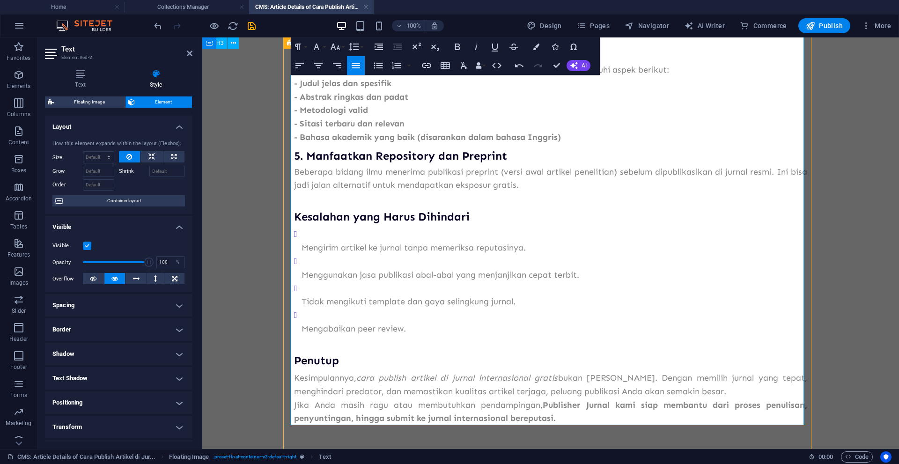
click at [304, 248] on p "Mengirim artikel ke jurnal tanpa memeriksa reputasinya." at bounding box center [555, 248] width 506 height 14
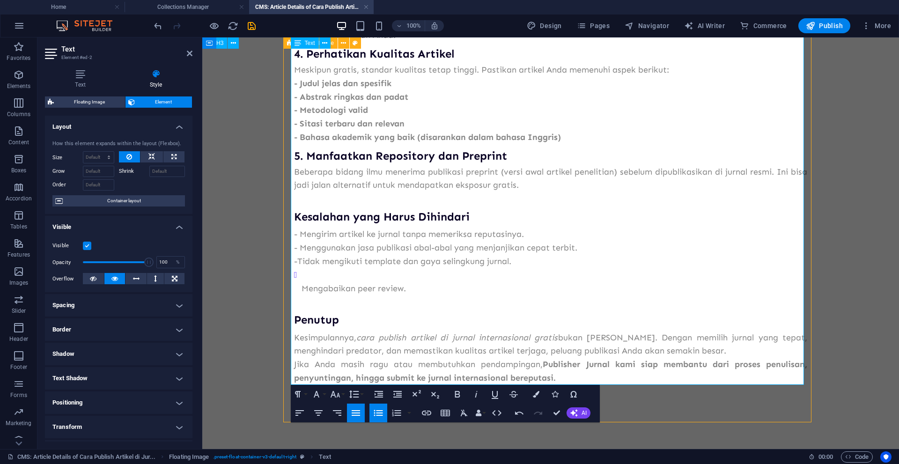
scroll to position [696, 0]
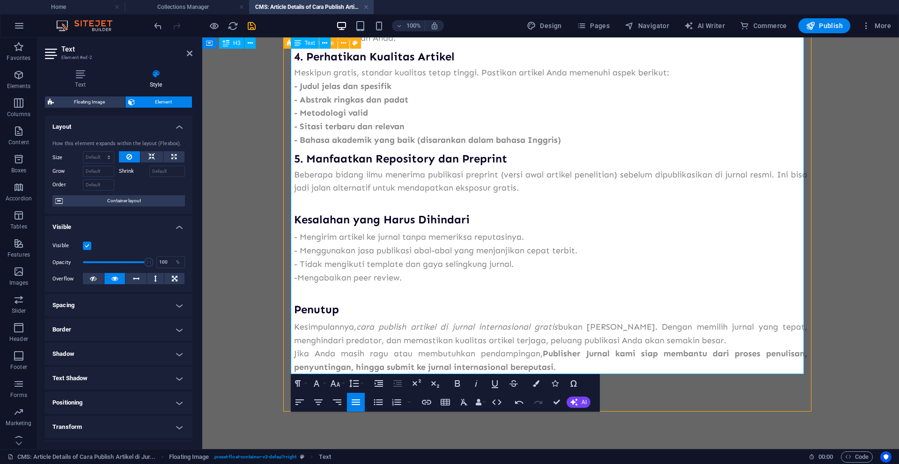
click at [294, 308] on span "Penutup" at bounding box center [316, 309] width 45 height 14
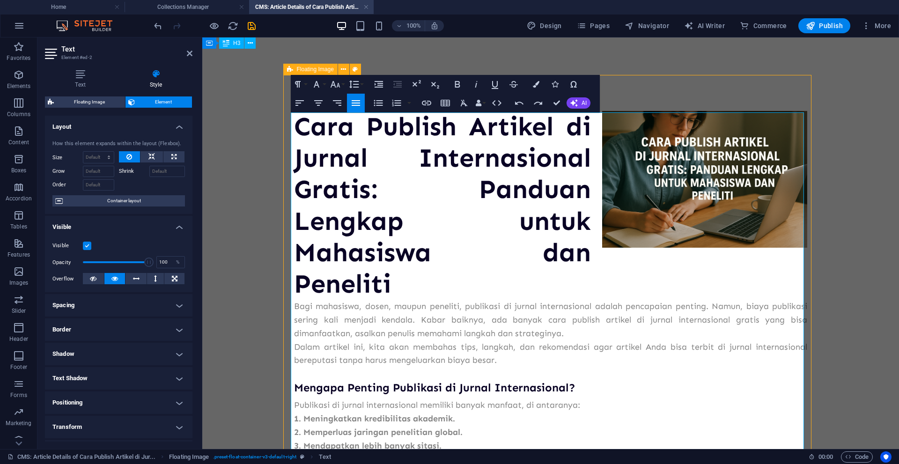
scroll to position [0, 0]
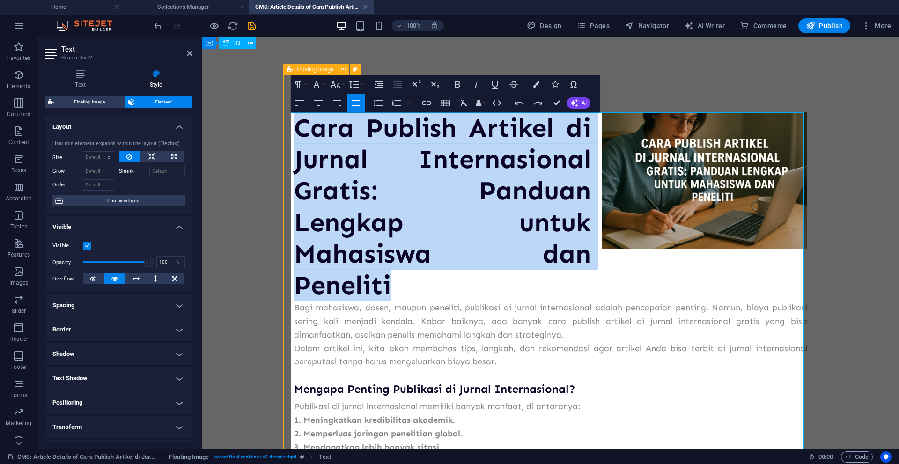
drag, startPoint x: 397, startPoint y: 287, endPoint x: 297, endPoint y: 137, distance: 180.4
click at [297, 137] on h2 "Cara Publish Artikel di Jurnal Internasional Gratis: Panduan Lengkap untuk Maha…" at bounding box center [550, 206] width 513 height 189
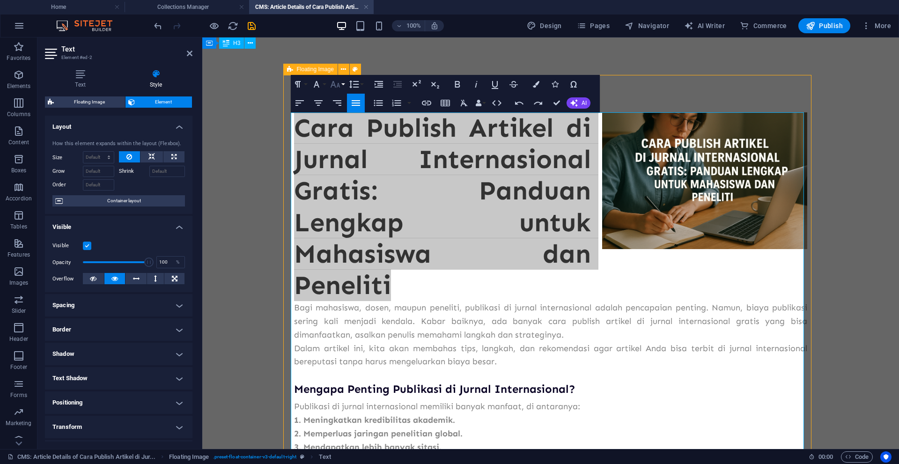
click at [345, 87] on button "Font Size" at bounding box center [337, 84] width 18 height 19
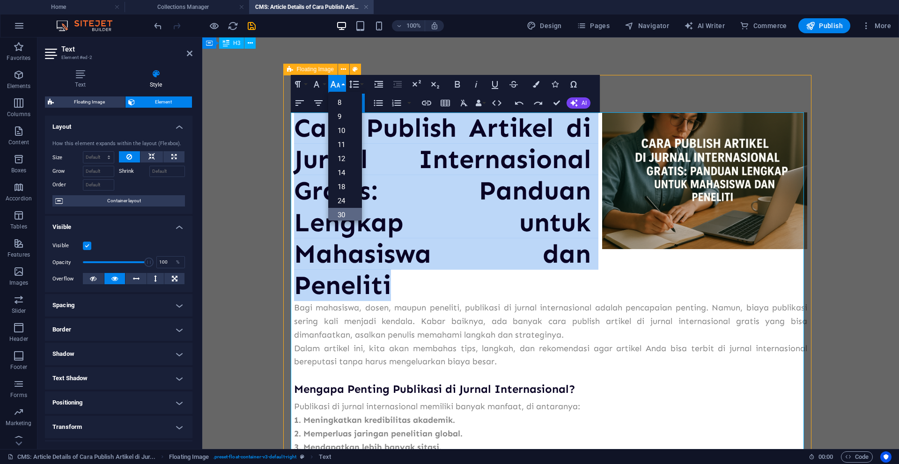
click at [340, 217] on link "30" at bounding box center [345, 215] width 34 height 14
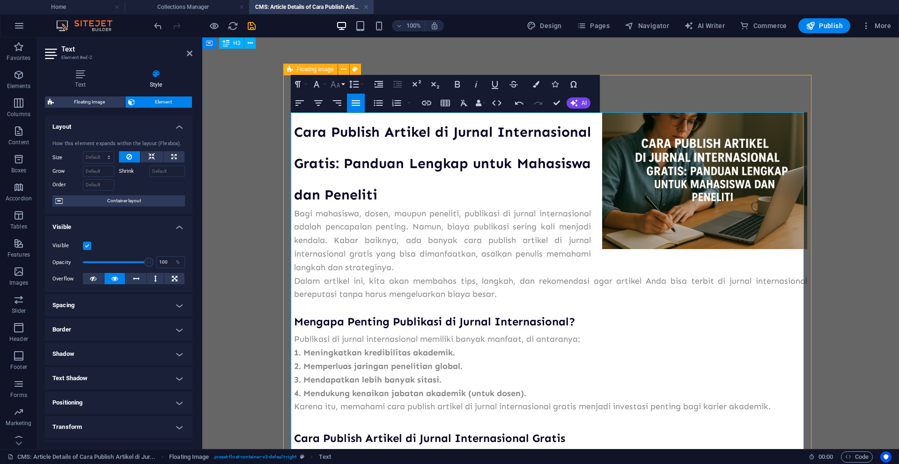
click at [341, 86] on button "Font Size" at bounding box center [337, 84] width 18 height 19
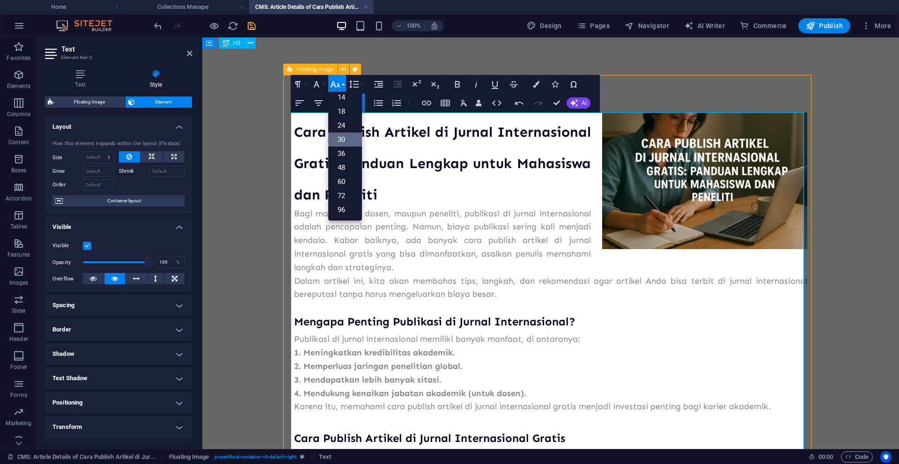
scroll to position [75, 0]
drag, startPoint x: 566, startPoint y: 147, endPoint x: 365, endPoint y: 120, distance: 202.6
click at [346, 168] on link "48" at bounding box center [345, 168] width 34 height 14
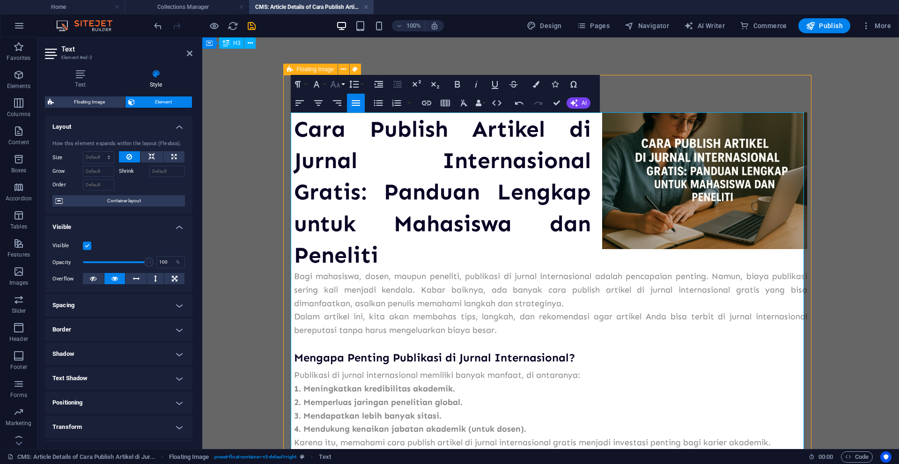
click at [341, 87] on button "Font Size" at bounding box center [337, 84] width 18 height 19
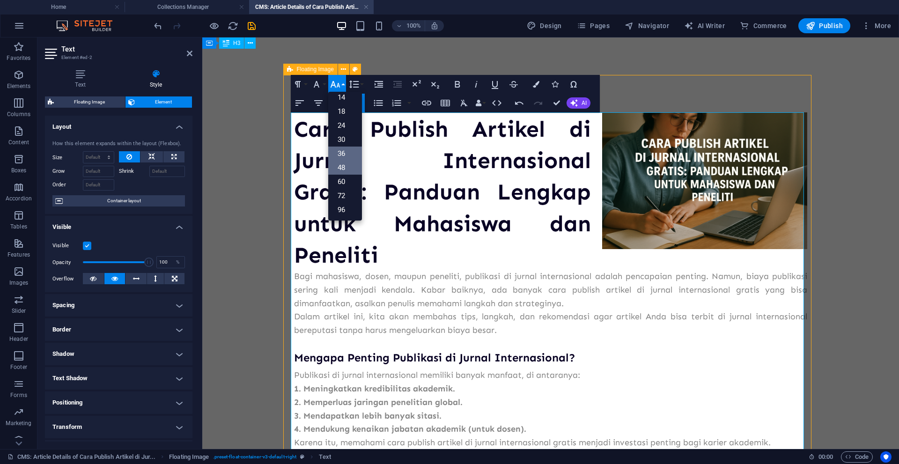
click at [344, 155] on link "36" at bounding box center [345, 154] width 34 height 14
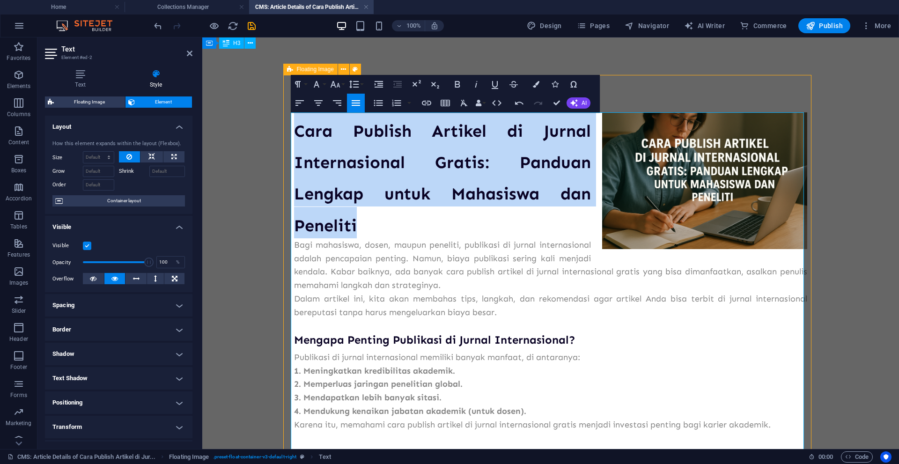
click at [396, 234] on h2 "Cara Publish Artikel di Jurnal Internasional Gratis: Panduan Lengkap untuk Maha…" at bounding box center [550, 175] width 513 height 126
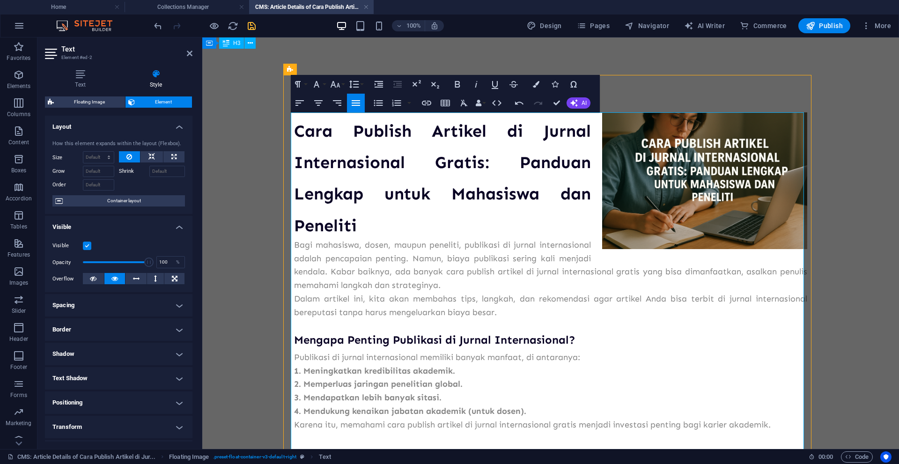
click at [252, 25] on icon "save" at bounding box center [251, 26] width 11 height 11
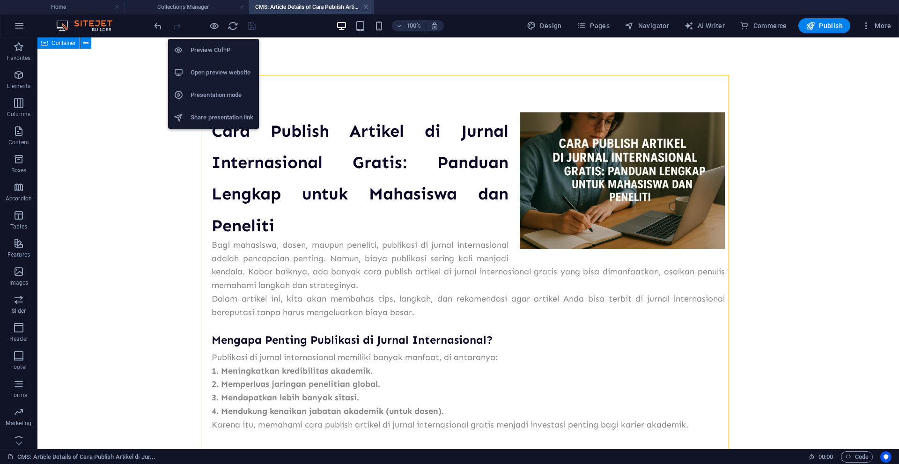
click at [215, 53] on h6 "Preview Ctrl+P" at bounding box center [222, 49] width 63 height 11
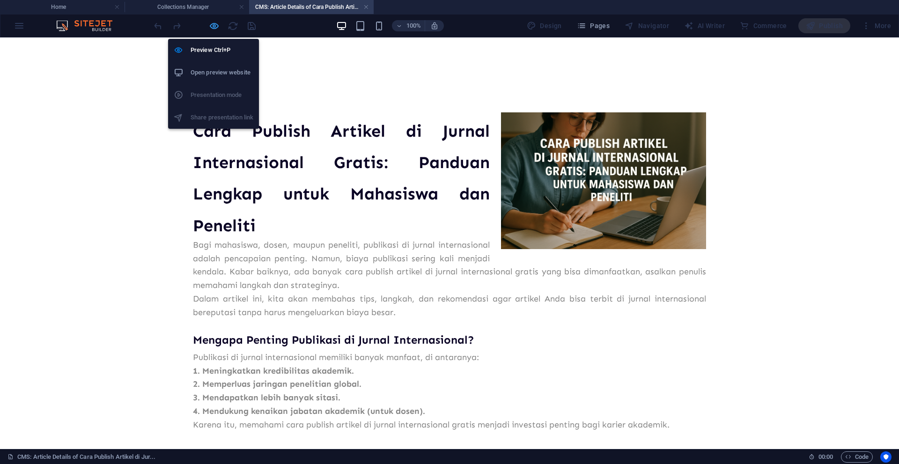
click at [215, 28] on icon "button" at bounding box center [214, 26] width 11 height 11
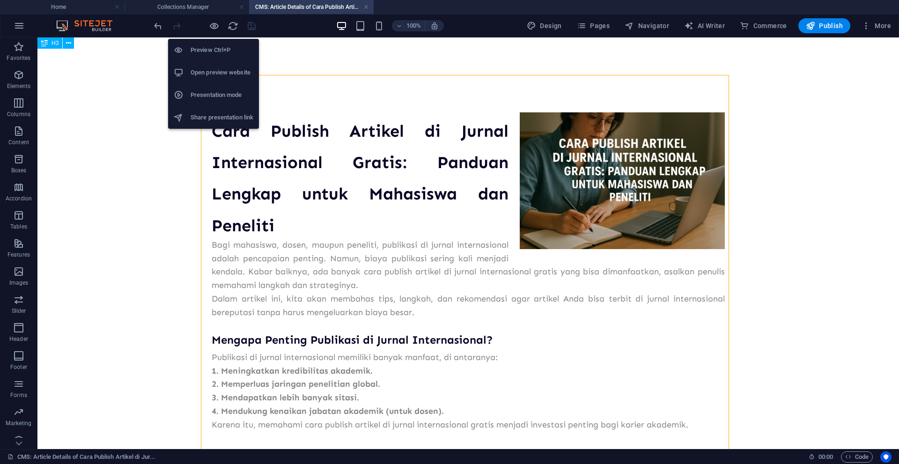
click at [226, 73] on h6 "Open preview website" at bounding box center [222, 72] width 63 height 11
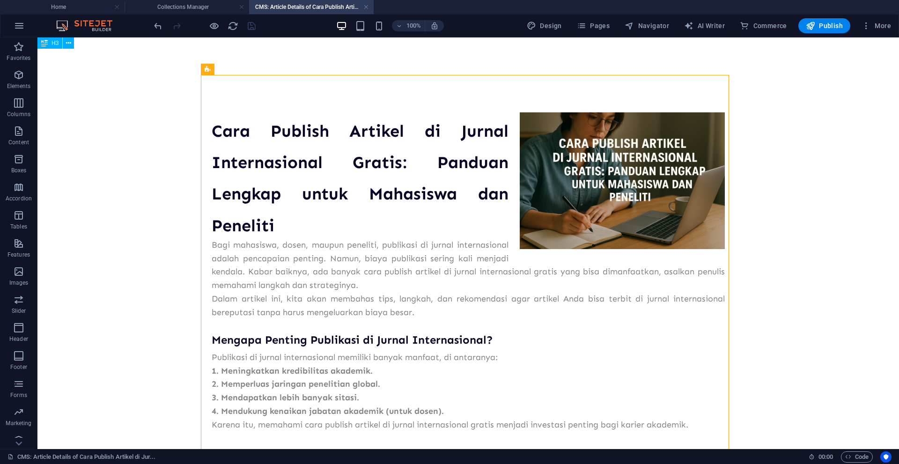
click at [252, 26] on div at bounding box center [204, 25] width 105 height 15
click at [197, 2] on h4 "Collections Manager" at bounding box center [187, 7] width 125 height 10
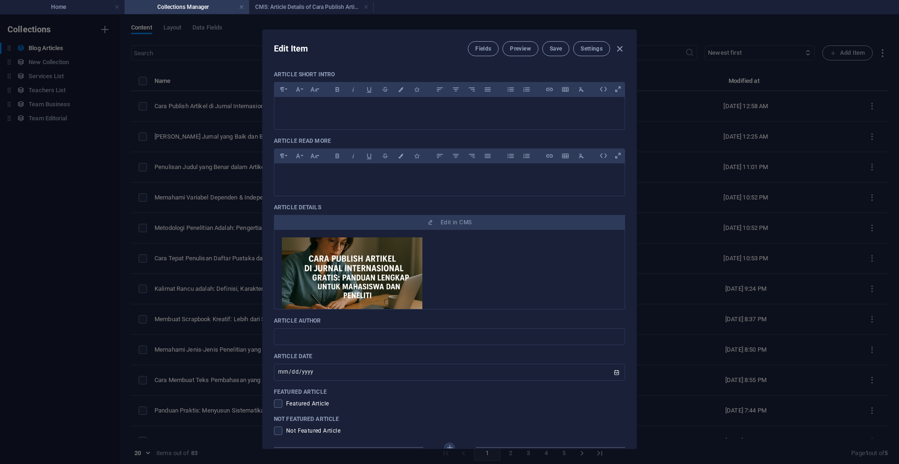
drag, startPoint x: 635, startPoint y: 197, endPoint x: 635, endPoint y: 177, distance: 19.7
click at [635, 177] on div "Edit Item Fields Preview Save Settings Article Title Cara Publish Artikel di Ju…" at bounding box center [449, 239] width 375 height 420
click at [626, 184] on div "Article Title Cara Publish Artikel di Jurnal Internasional Gratis: Panduan Leng…" at bounding box center [450, 273] width 374 height 419
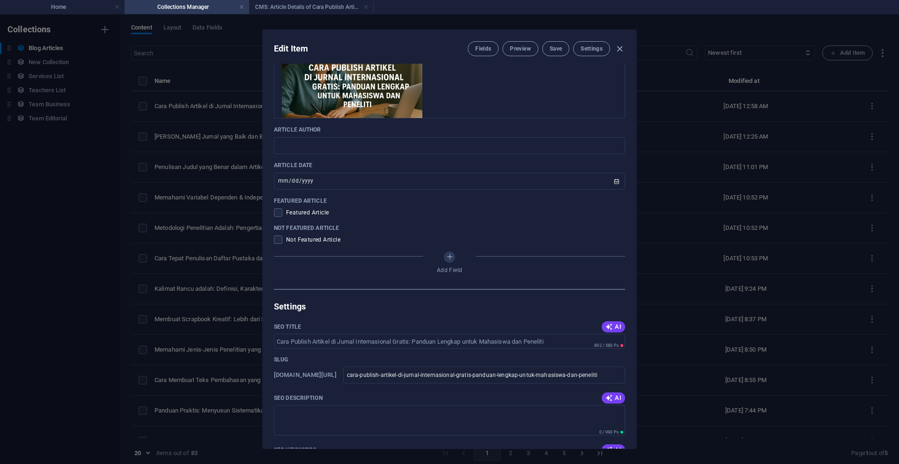
scroll to position [403, 0]
click at [278, 243] on span at bounding box center [278, 241] width 8 height 8
click at [278, 243] on input "checkbox" at bounding box center [280, 241] width 12 height 8
checkbox input "true"
click at [419, 145] on input "text" at bounding box center [449, 147] width 351 height 17
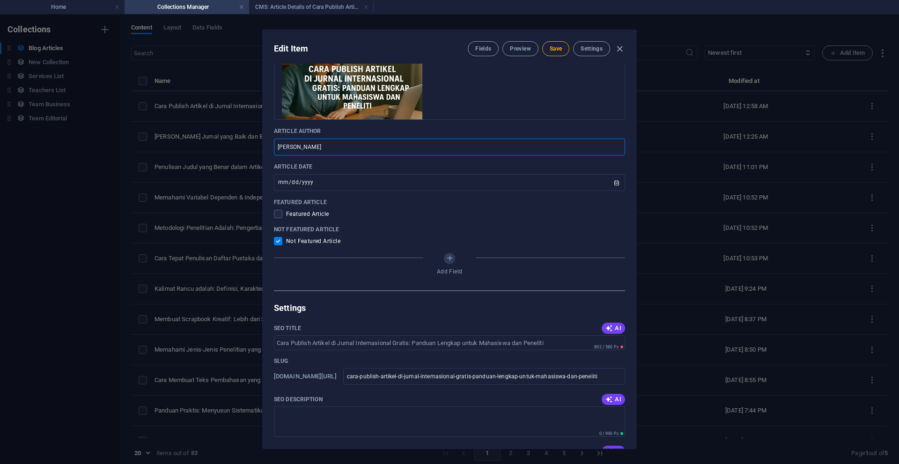
type input "[PERSON_NAME]"
drag, startPoint x: 635, startPoint y: 260, endPoint x: 633, endPoint y: 250, distance: 10.1
click at [633, 250] on div "Edit Item Fields Preview Save Settings Article Title Cara Publish Artikel di Ju…" at bounding box center [449, 239] width 375 height 420
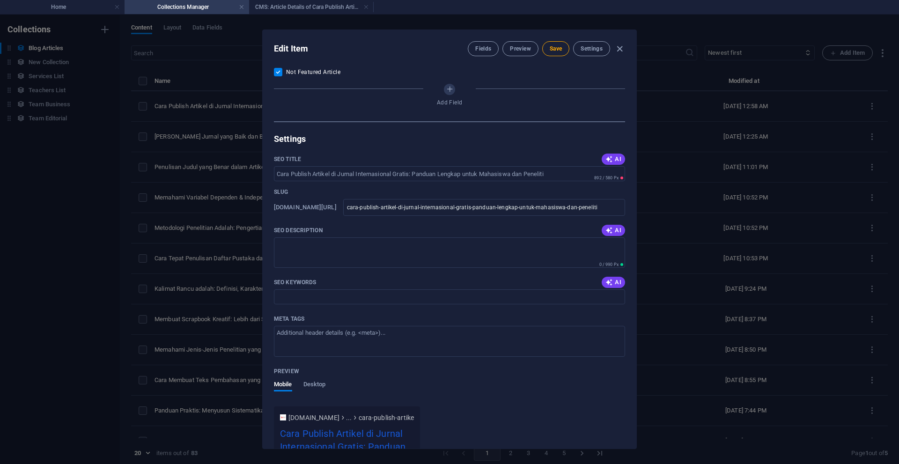
scroll to position [557, 0]
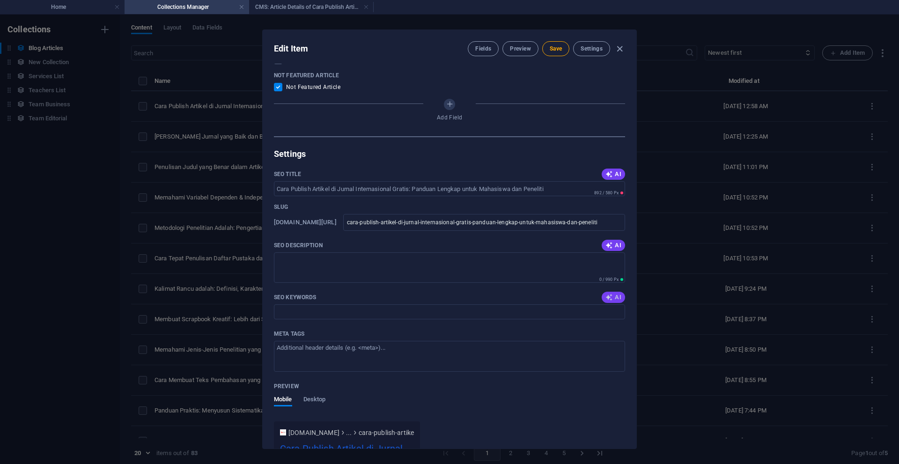
click at [612, 298] on span "AI" at bounding box center [613, 297] width 16 height 7
type input "publish artikel jurnal internasional, jurnal open access gratis, tips publikasi…"
click at [610, 243] on icon "button" at bounding box center [608, 245] width 7 height 7
type textarea "Publish your articles in international journals for free! Discover essential st…"
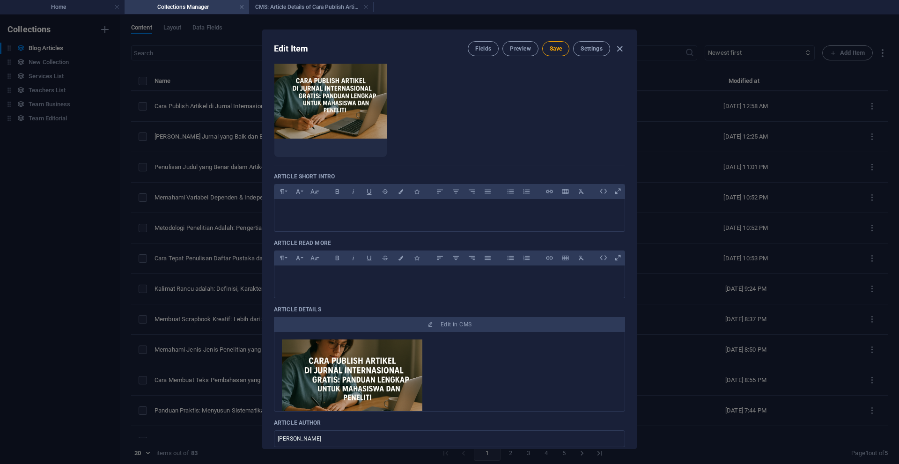
scroll to position [86, 0]
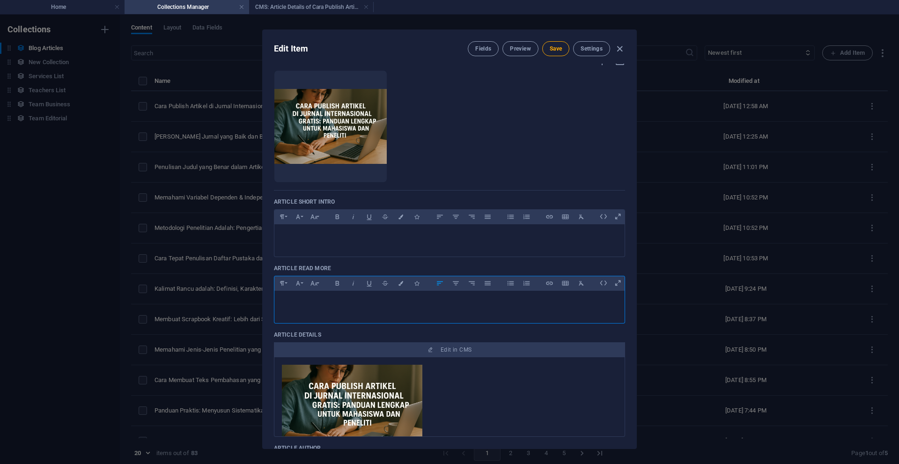
click at [336, 304] on p at bounding box center [449, 302] width 335 height 9
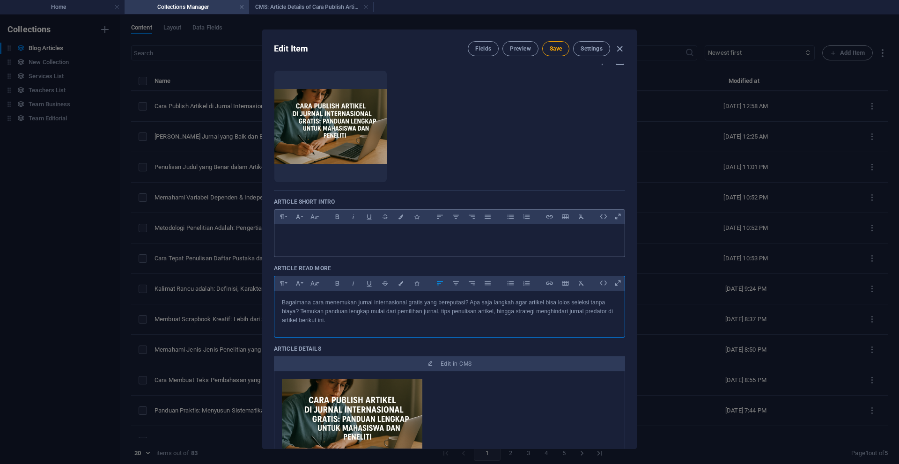
click at [349, 239] on p at bounding box center [449, 236] width 335 height 9
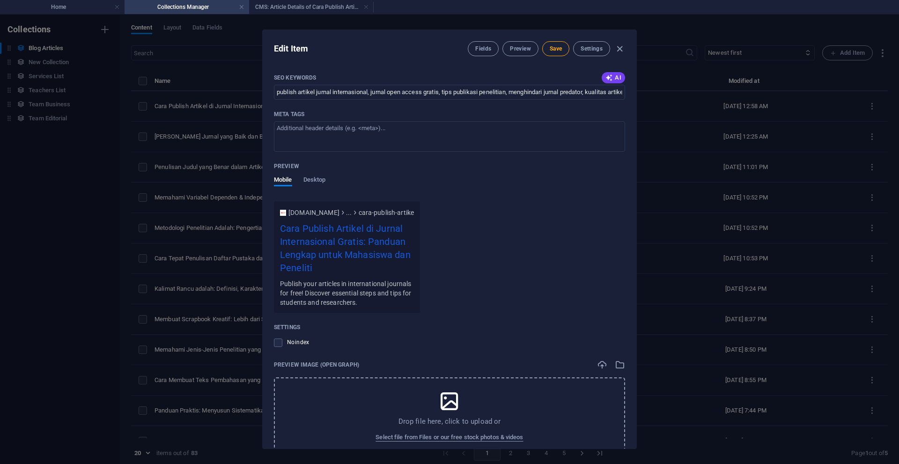
scroll to position [822, 0]
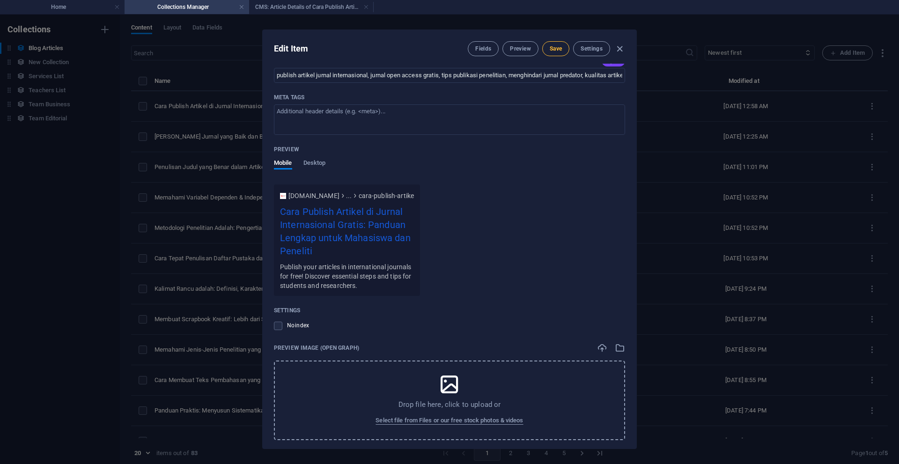
click at [550, 52] on span "Save" at bounding box center [556, 48] width 12 height 7
click at [521, 49] on span "Preview" at bounding box center [520, 48] width 21 height 7
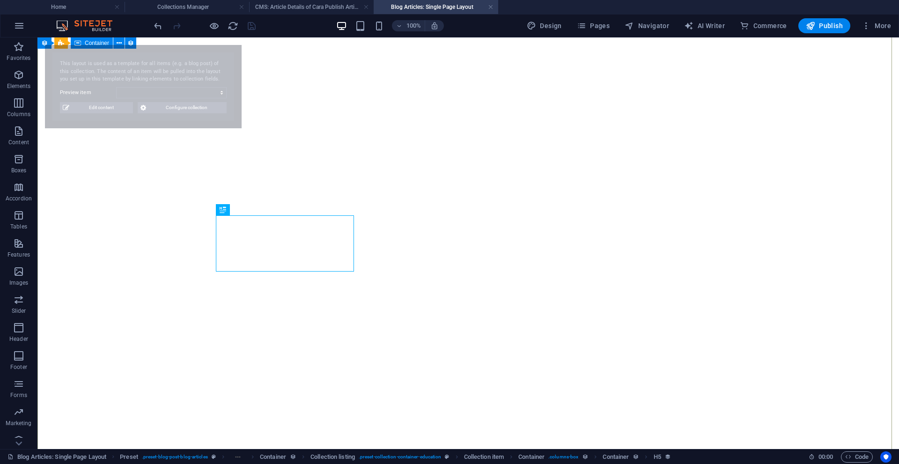
select select "68deb81784e9c2d90e0bacf7"
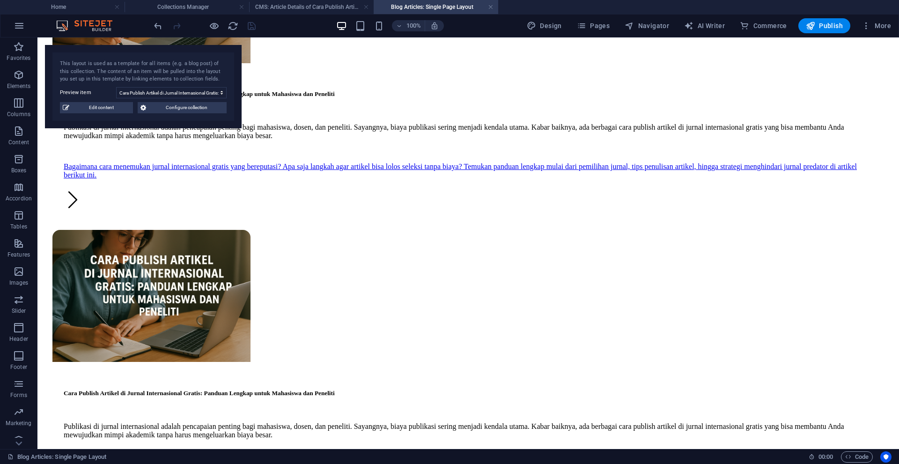
scroll to position [1873, 0]
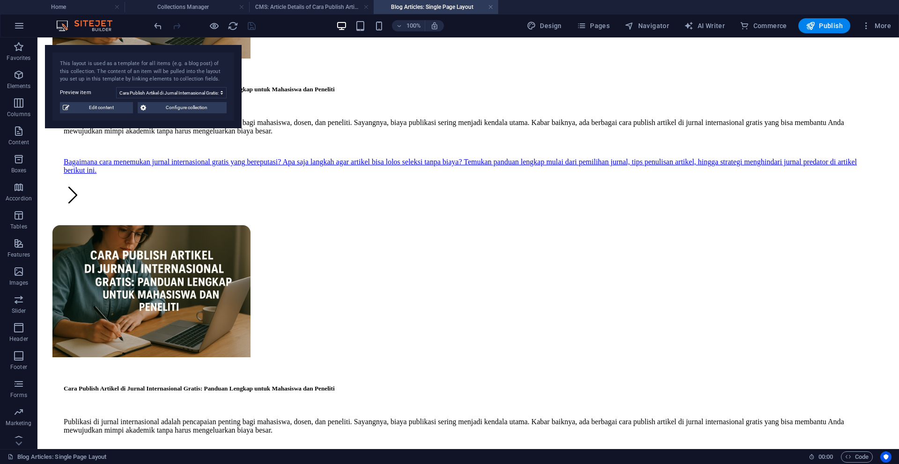
drag, startPoint x: 488, startPoint y: 10, endPoint x: 481, endPoint y: 15, distance: 8.4
click at [488, 10] on link at bounding box center [491, 7] width 6 height 9
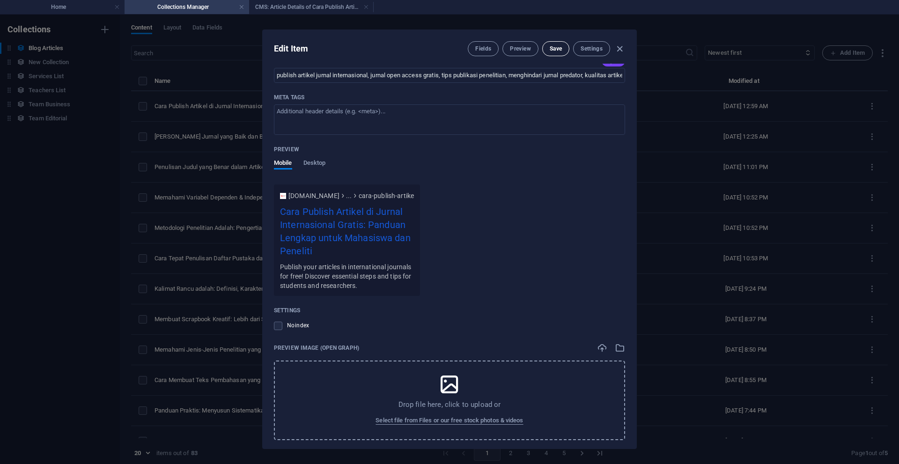
click at [550, 49] on span "Save" at bounding box center [556, 48] width 12 height 7
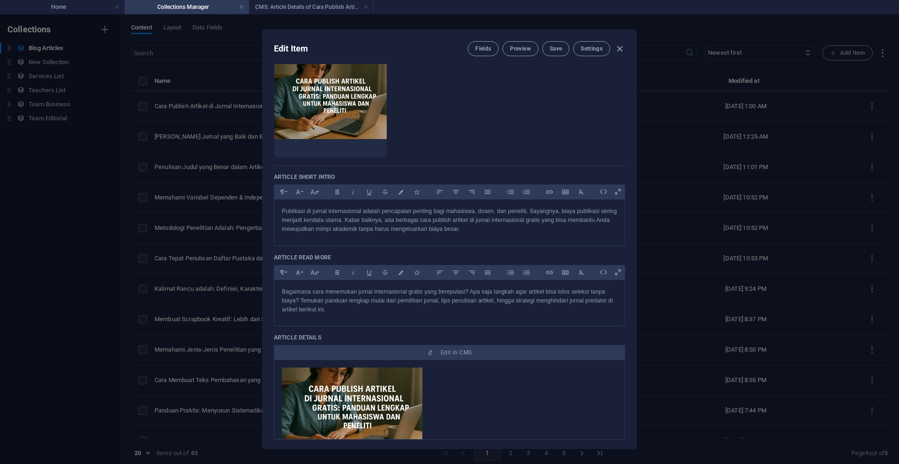
scroll to position [0, 0]
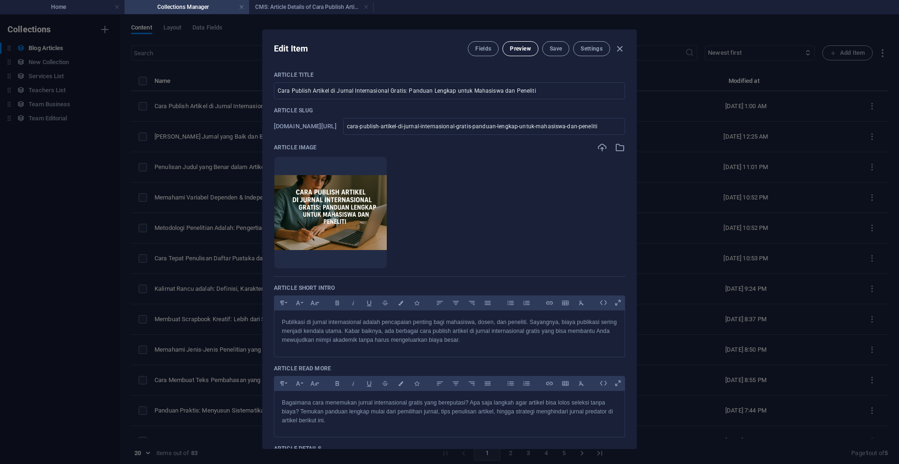
click at [517, 49] on span "Preview" at bounding box center [520, 48] width 21 height 7
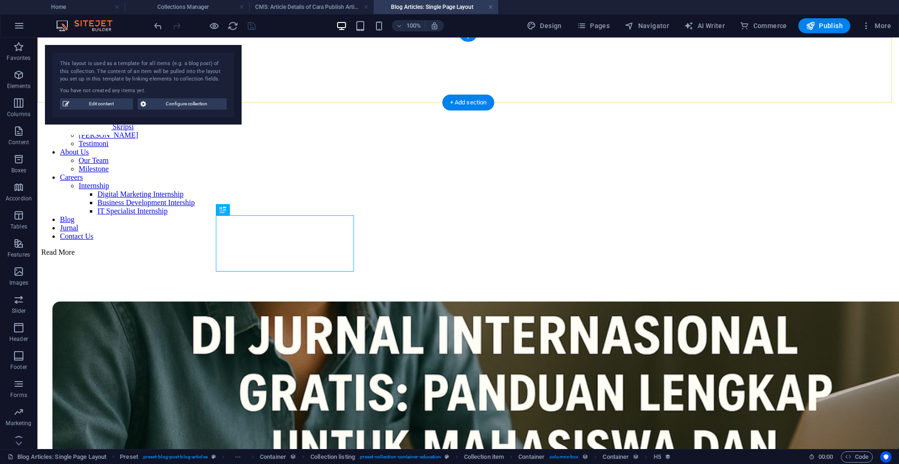
scroll to position [1584, 0]
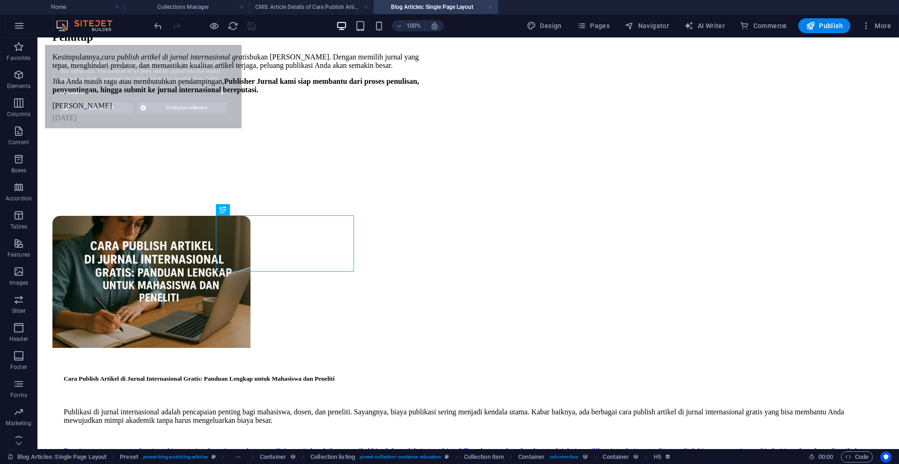
select select "68deb81784e9c2d90e0bacf7"
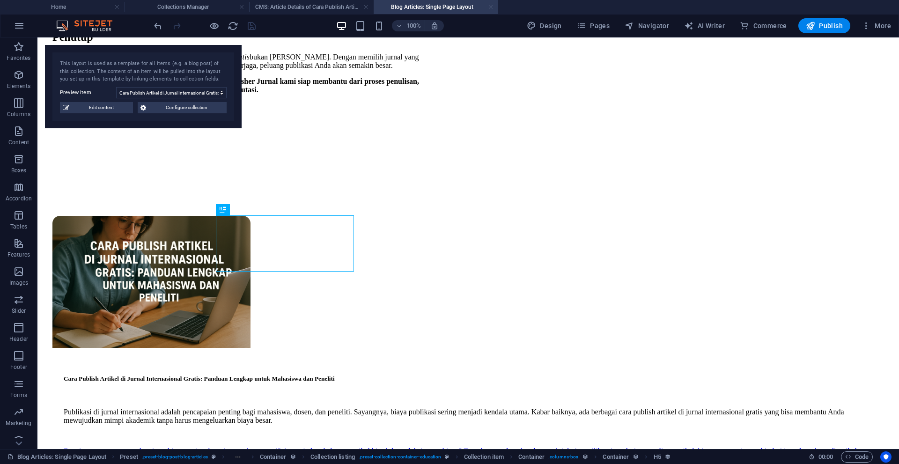
click at [490, 7] on link at bounding box center [491, 7] width 6 height 9
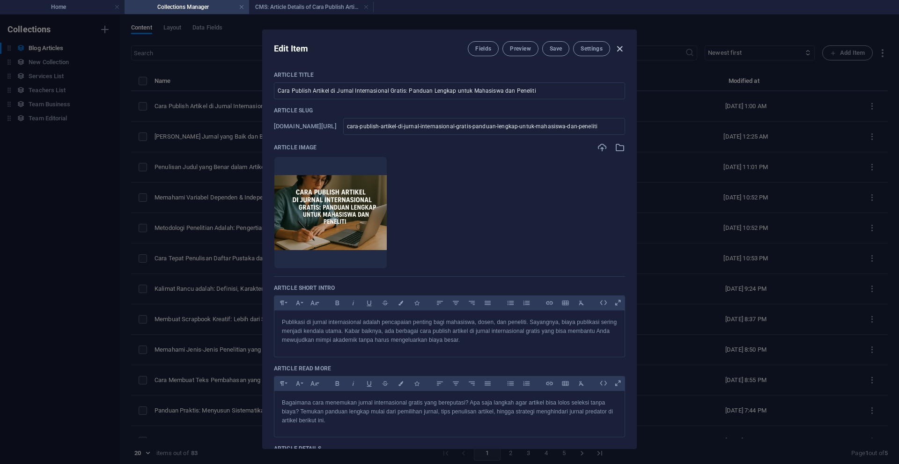
click at [619, 49] on icon "button" at bounding box center [619, 49] width 11 height 11
checkbox input "false"
type input "cara-publish-artikel-di-jurnal-internasional-gratis-panduan-lengkap-untuk-mahas…"
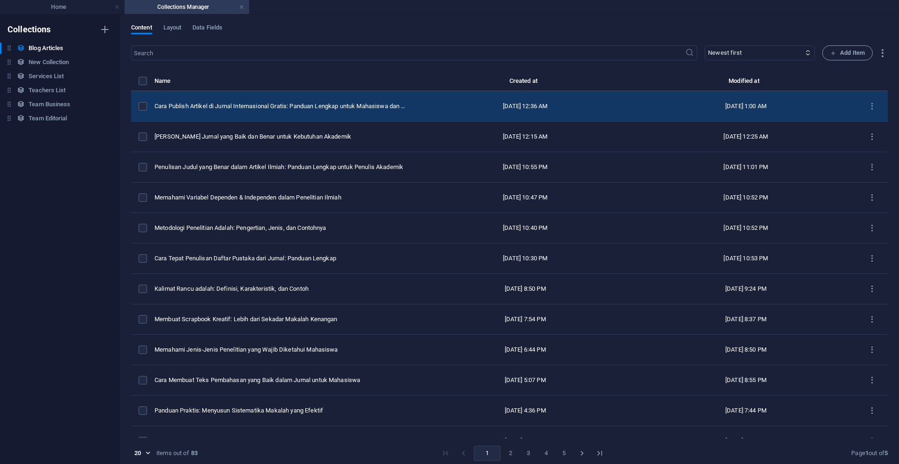
click at [381, 107] on div "Cara Publish Artikel di Jurnal Internasional Gratis: Panduan Lengkap untuk Maha…" at bounding box center [281, 106] width 253 height 8
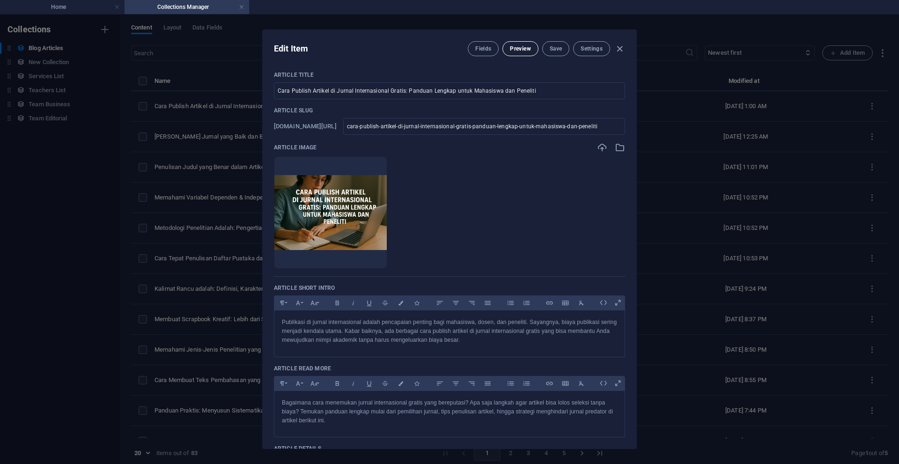
click at [522, 50] on span "Preview" at bounding box center [520, 48] width 21 height 7
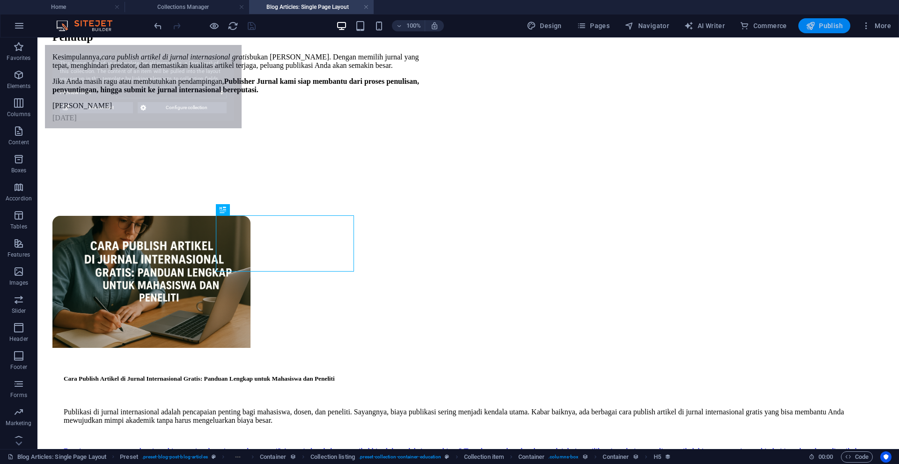
click at [819, 29] on span "Publish" at bounding box center [824, 25] width 37 height 9
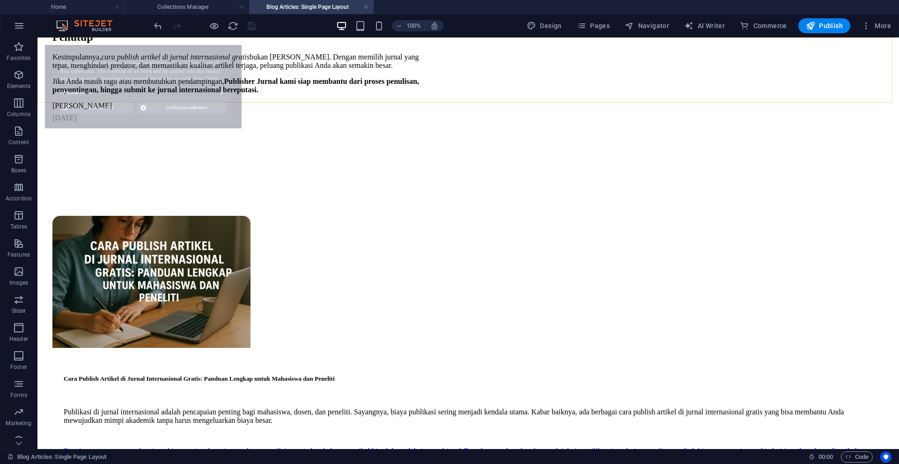
select select "68deb81784e9c2d90e0bacf7"
